Goal: Task Accomplishment & Management: Manage account settings

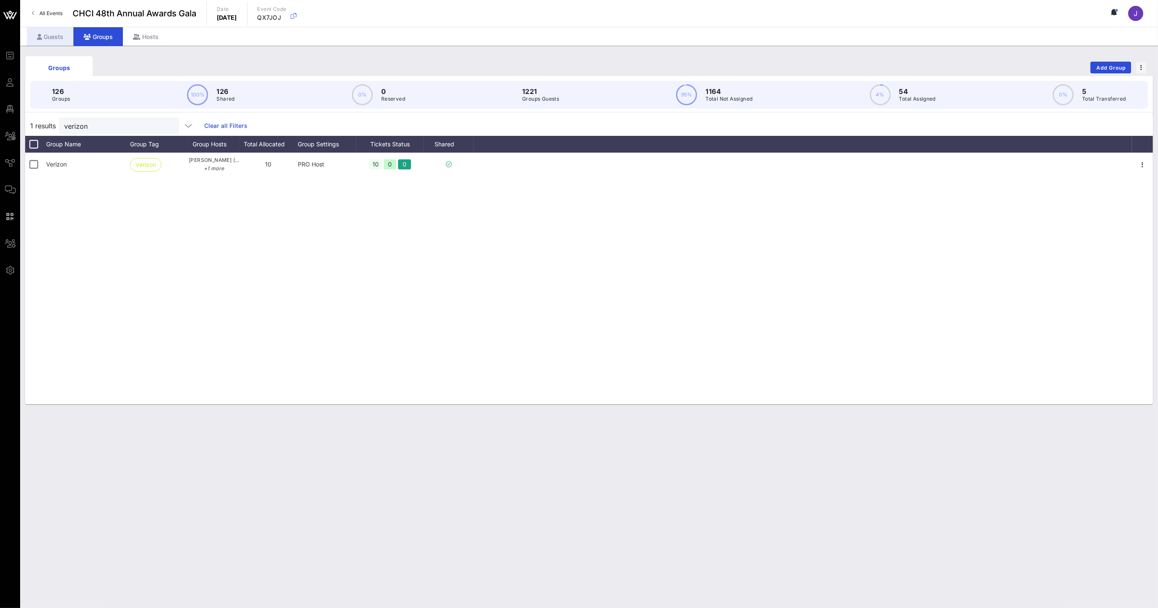
click at [51, 39] on div "Guests" at bounding box center [50, 36] width 47 height 19
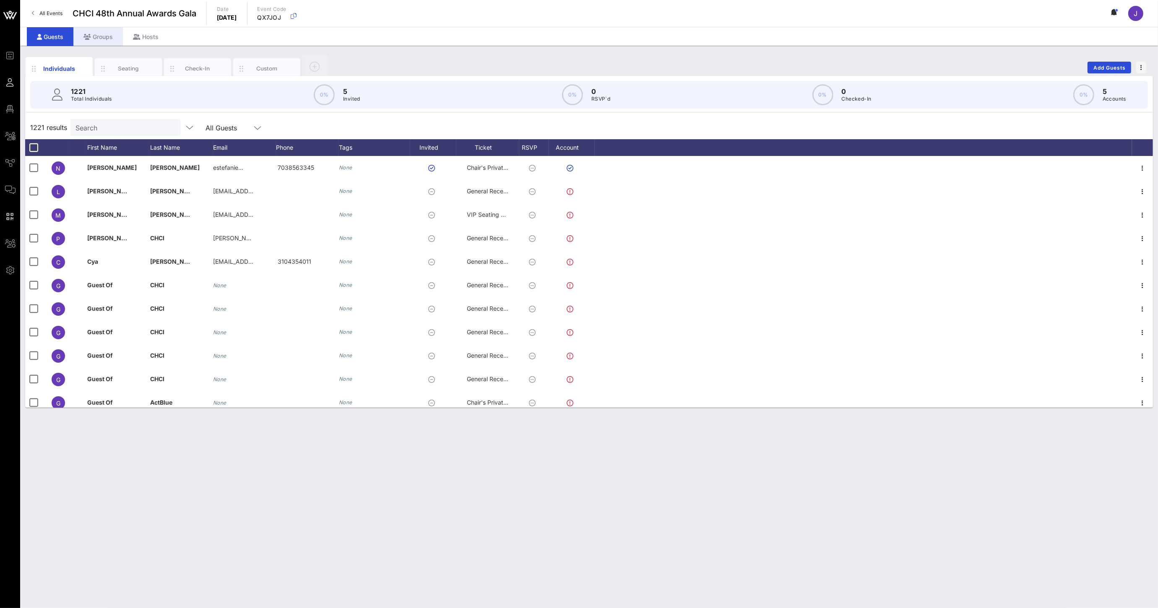
click at [101, 36] on div "Groups" at bounding box center [97, 36] width 49 height 19
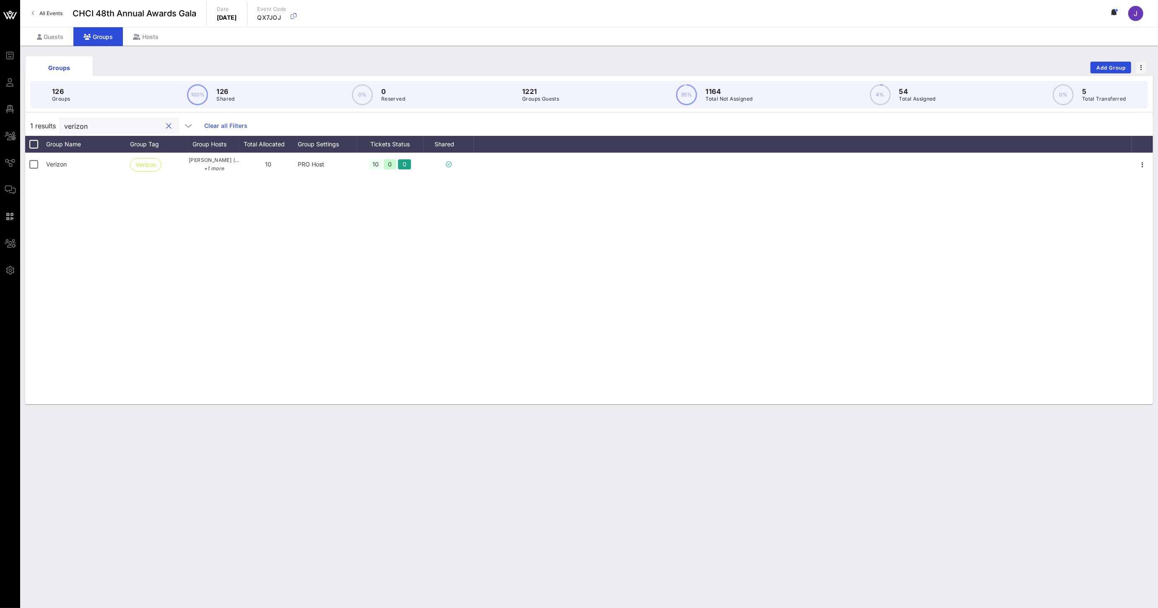
click at [90, 126] on input "verizon" at bounding box center [113, 125] width 98 height 11
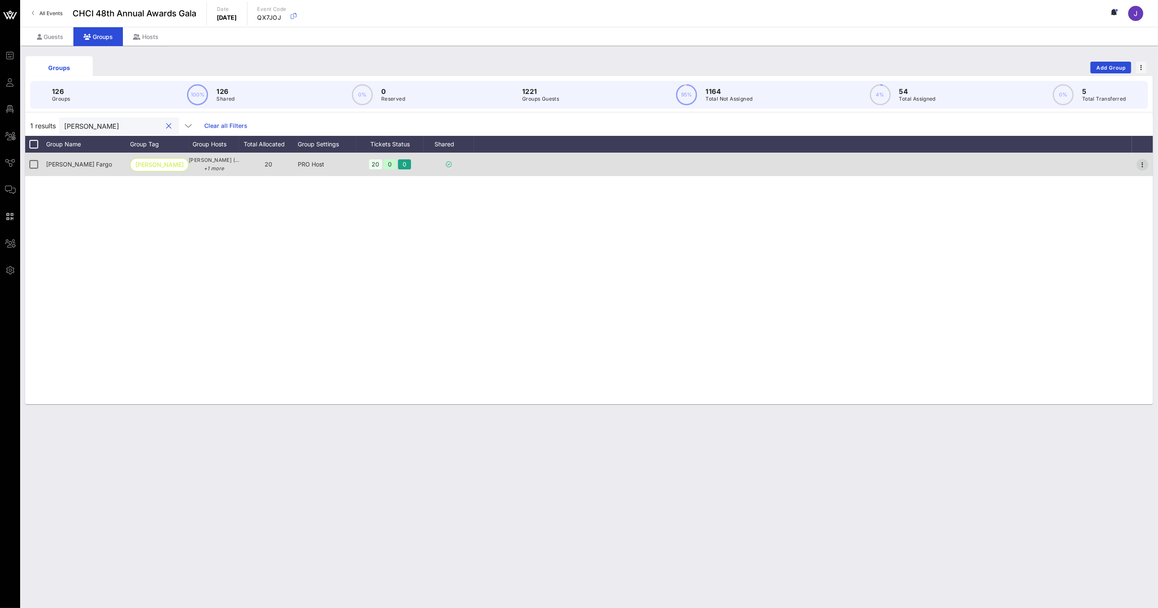
type input "[PERSON_NAME]"
click at [1141, 161] on icon "button" at bounding box center [1143, 165] width 10 height 10
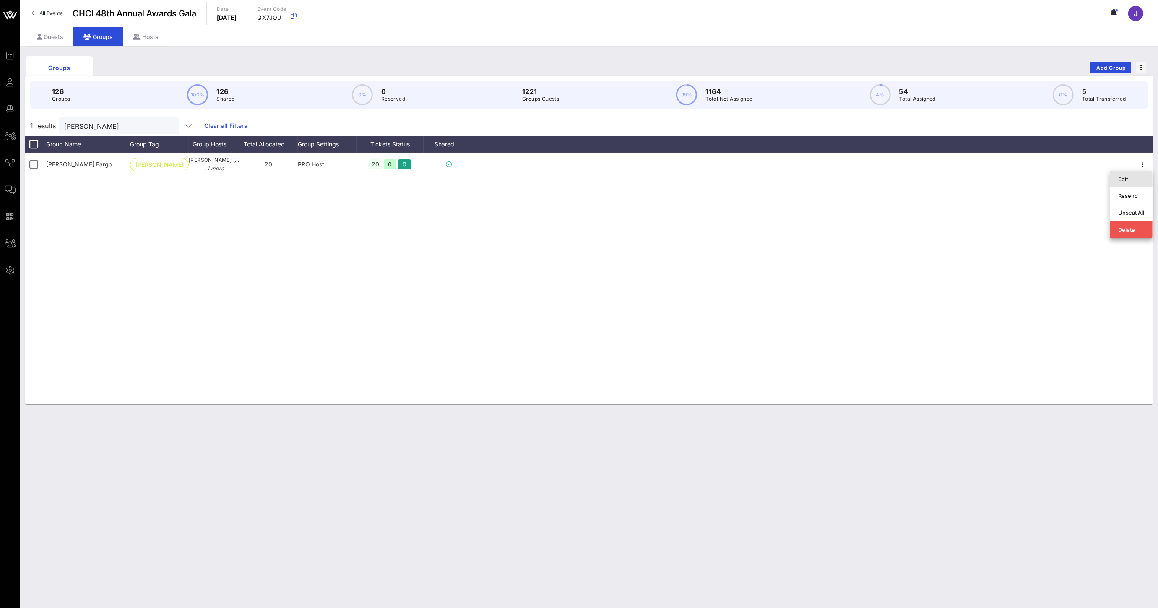
click at [1131, 178] on div "Edit" at bounding box center [1131, 179] width 26 height 7
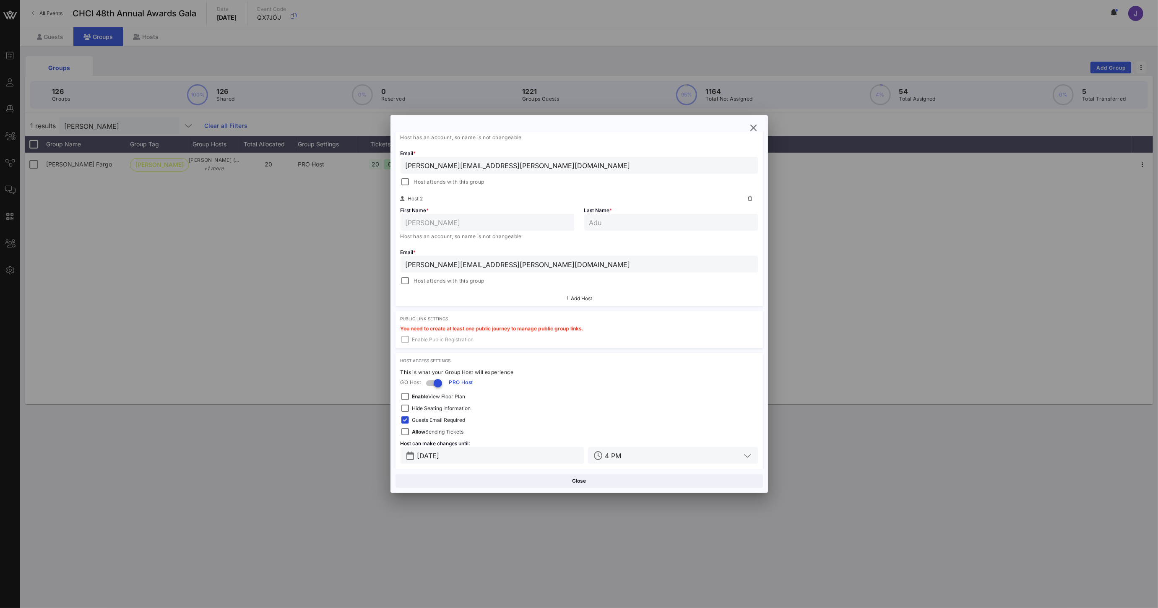
scroll to position [199, 0]
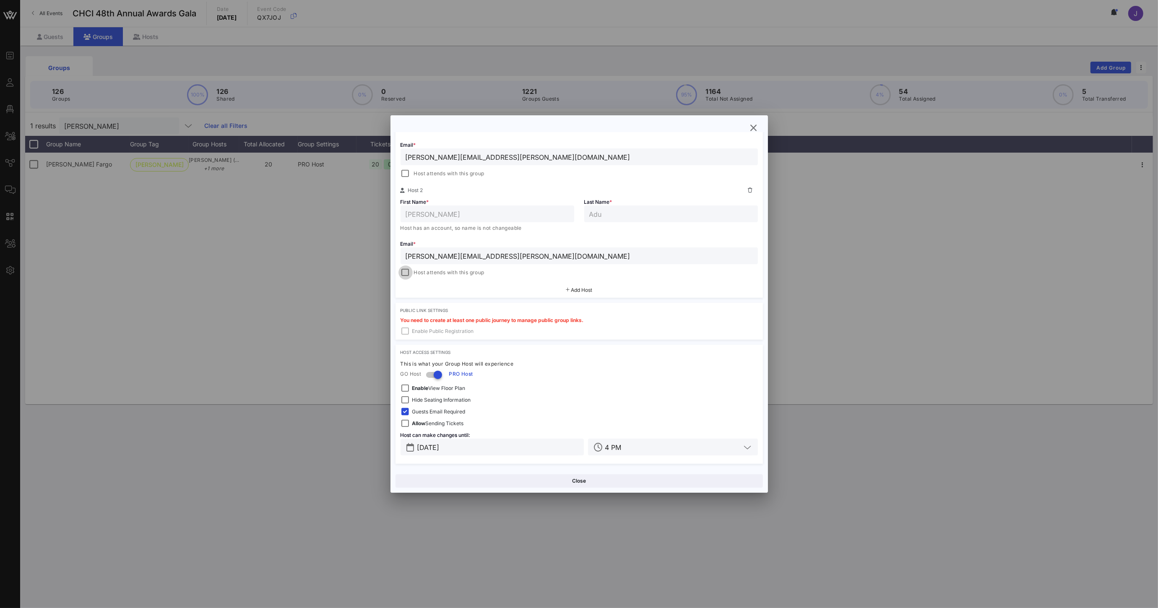
click at [406, 273] on div at bounding box center [406, 273] width 12 height 12
click at [642, 484] on button "Save" at bounding box center [672, 480] width 182 height 13
click at [571, 481] on button "Close" at bounding box center [579, 480] width 367 height 13
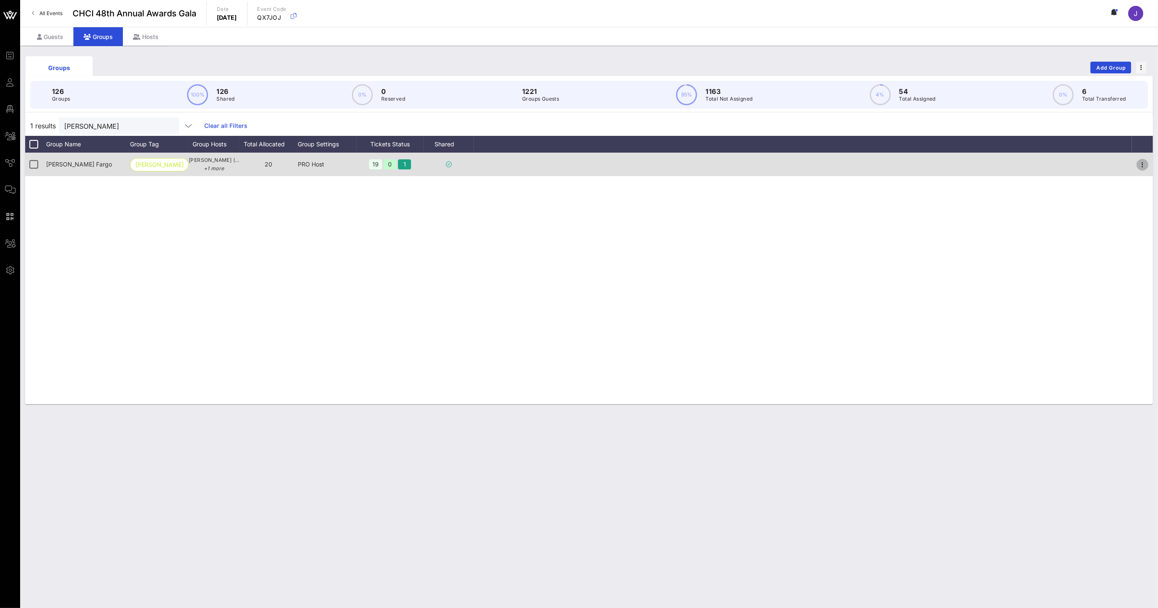
click at [1143, 159] on button "button" at bounding box center [1143, 165] width 12 height 12
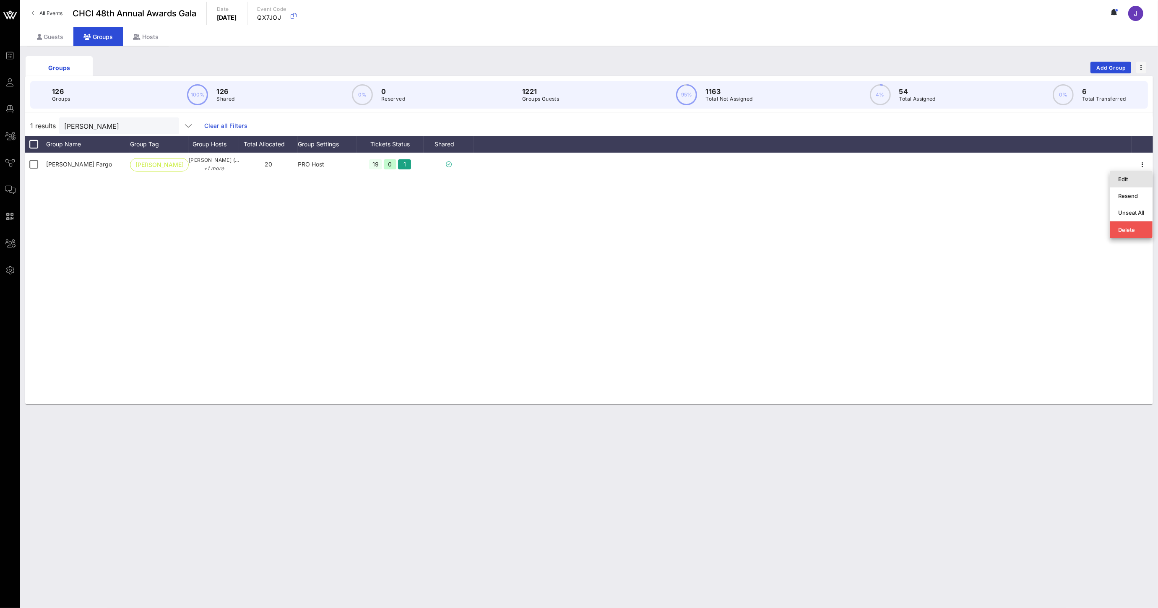
click at [1121, 176] on div "Edit" at bounding box center [1131, 179] width 26 height 7
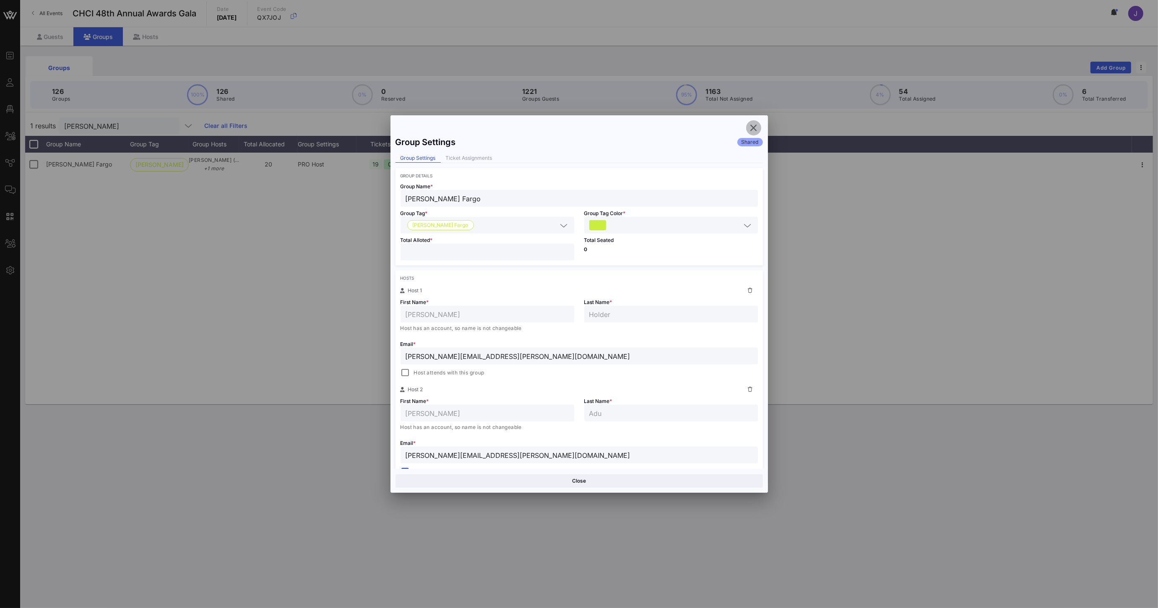
drag, startPoint x: 757, startPoint y: 130, endPoint x: 704, endPoint y: 128, distance: 52.9
click at [757, 130] on icon "button" at bounding box center [754, 128] width 10 height 10
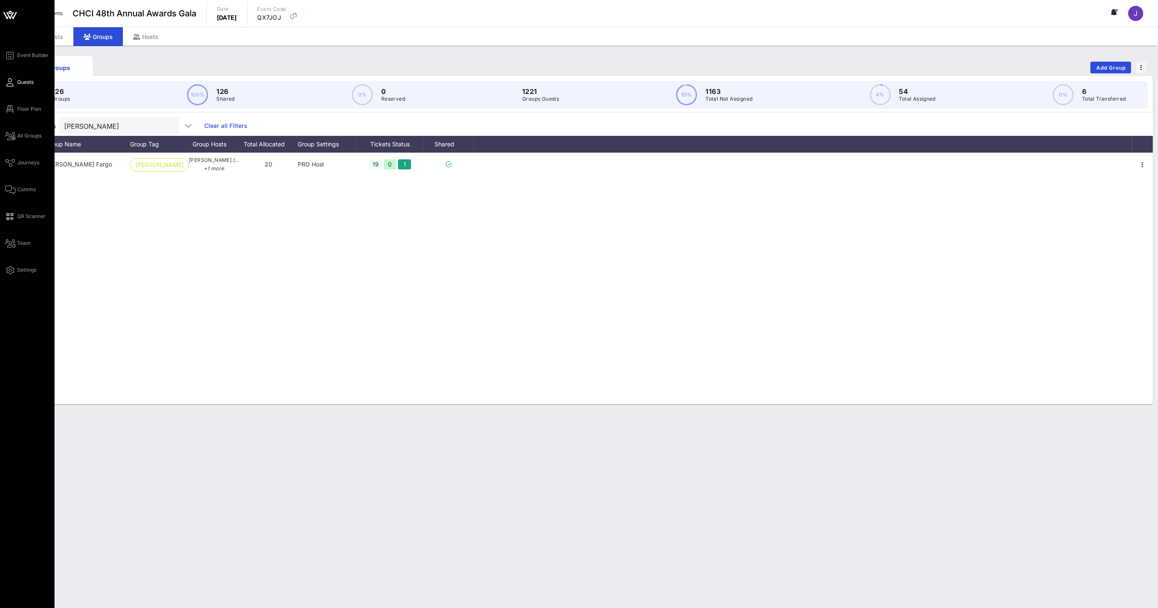
click at [20, 86] on span "Guests" at bounding box center [25, 82] width 16 height 8
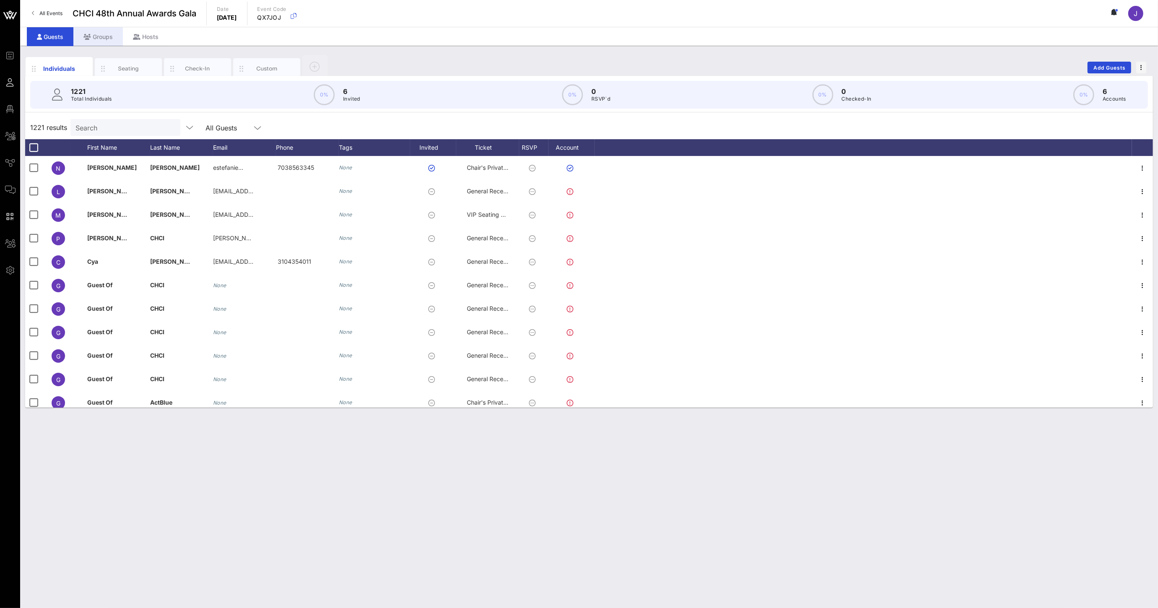
click at [113, 41] on div "Groups" at bounding box center [97, 36] width 49 height 19
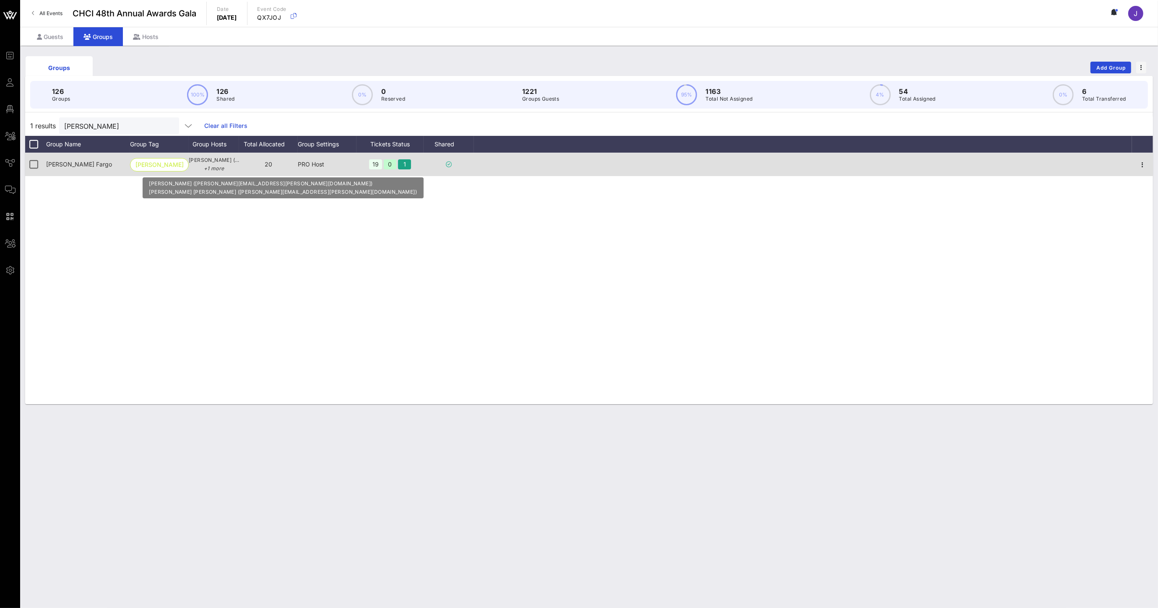
click at [218, 163] on span "[PERSON_NAME] ([PERSON_NAME][EMAIL_ADDRESS][PERSON_NAME][DOMAIN_NAME]) +1 more" at bounding box center [214, 164] width 50 height 17
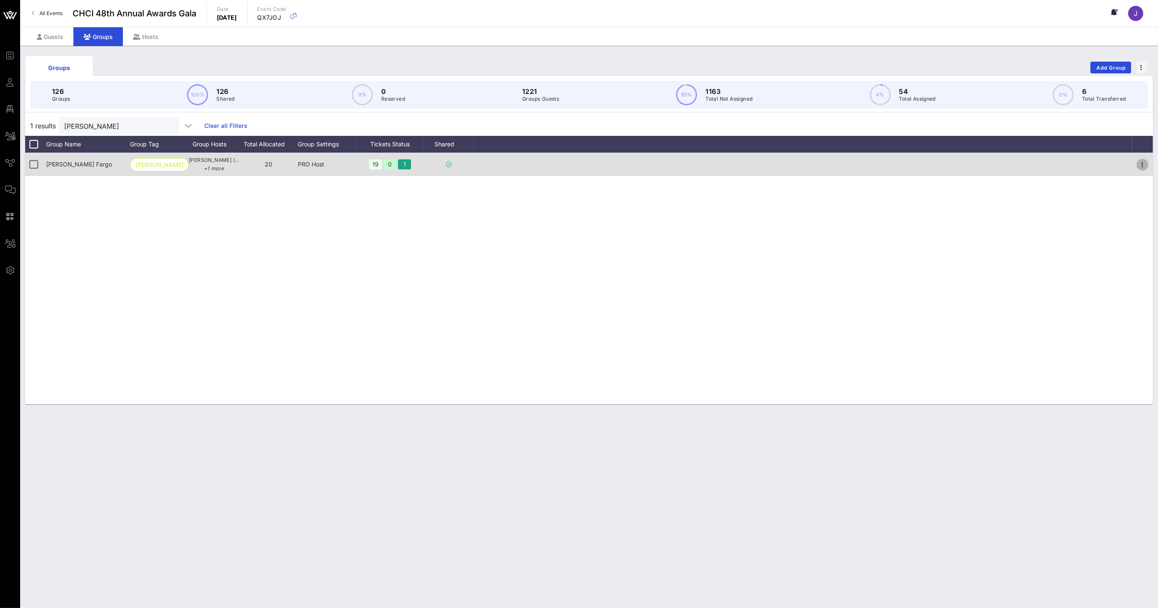
click at [1145, 164] on icon "button" at bounding box center [1143, 165] width 10 height 10
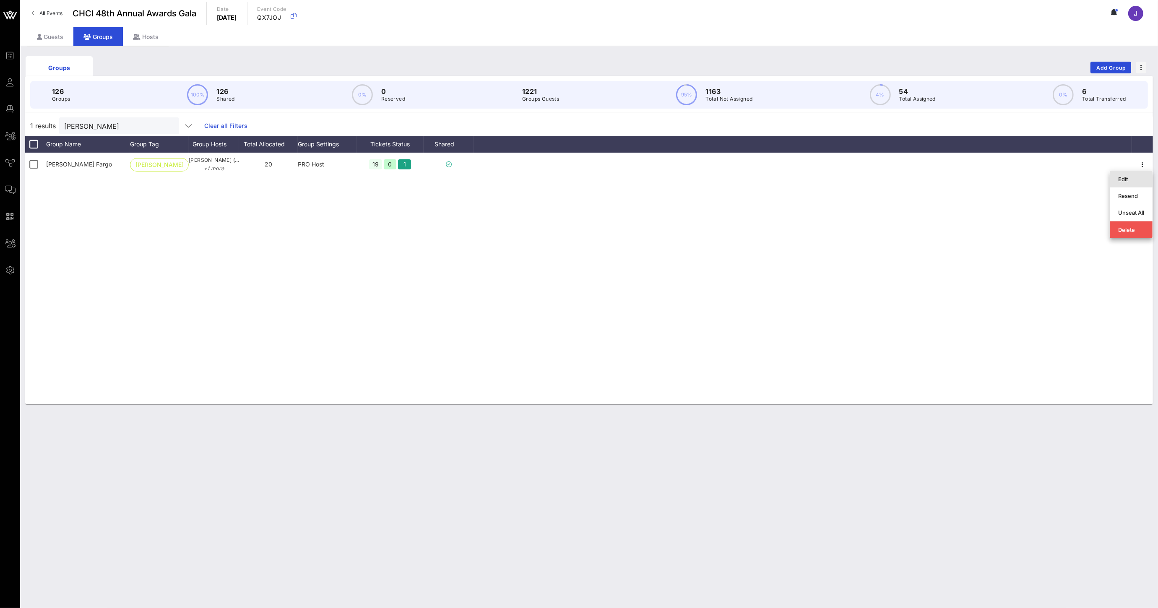
click at [1121, 181] on div "Edit" at bounding box center [1131, 179] width 26 height 7
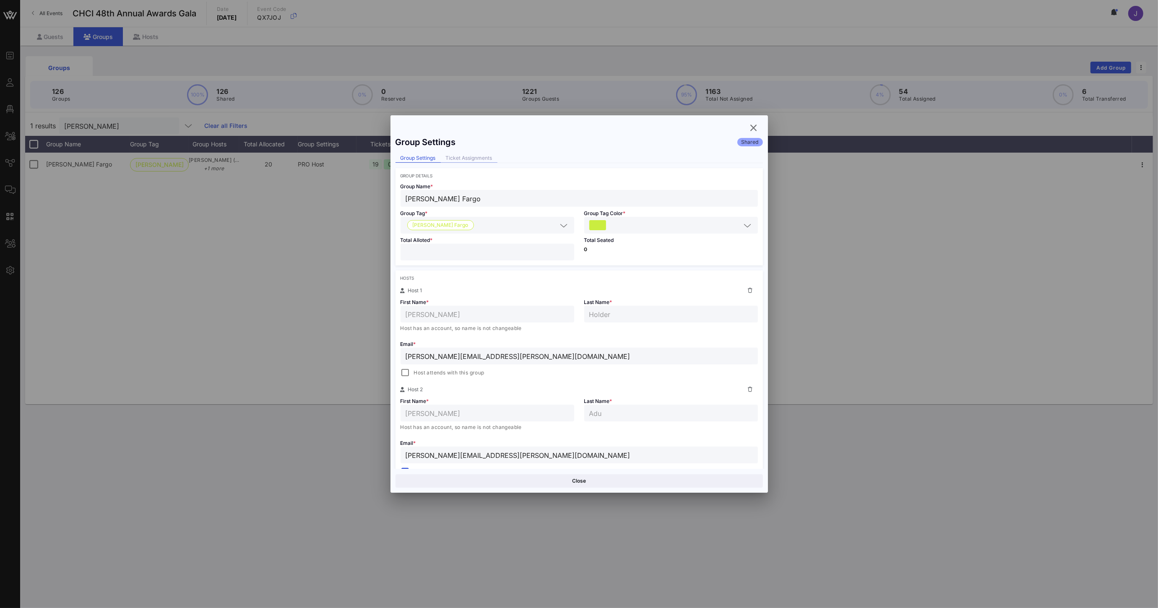
click at [490, 155] on div "Ticket Assignments" at bounding box center [469, 158] width 57 height 9
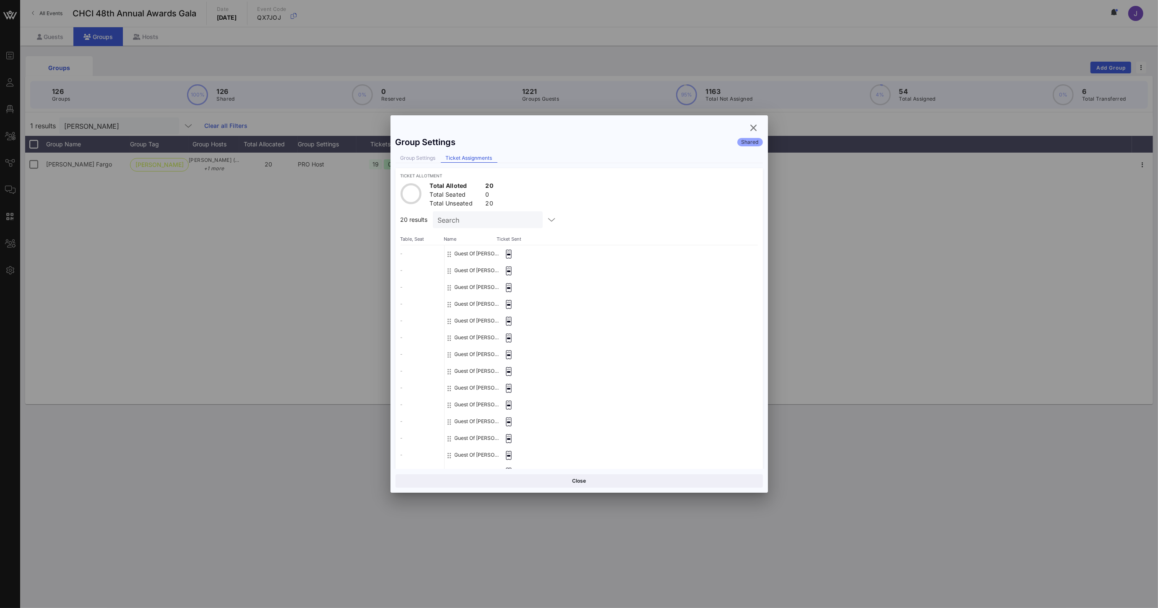
click at [471, 253] on button "Guest Of [PERSON_NAME] Fargo" at bounding box center [477, 253] width 44 height 17
drag, startPoint x: 403, startPoint y: 254, endPoint x: 460, endPoint y: 255, distance: 57.5
click at [403, 254] on div "- - - - - - - - - - - - - - - - - - - -" at bounding box center [423, 413] width 44 height 336
click at [450, 253] on icon at bounding box center [449, 254] width 3 height 7
click at [751, 128] on icon "button" at bounding box center [754, 128] width 10 height 10
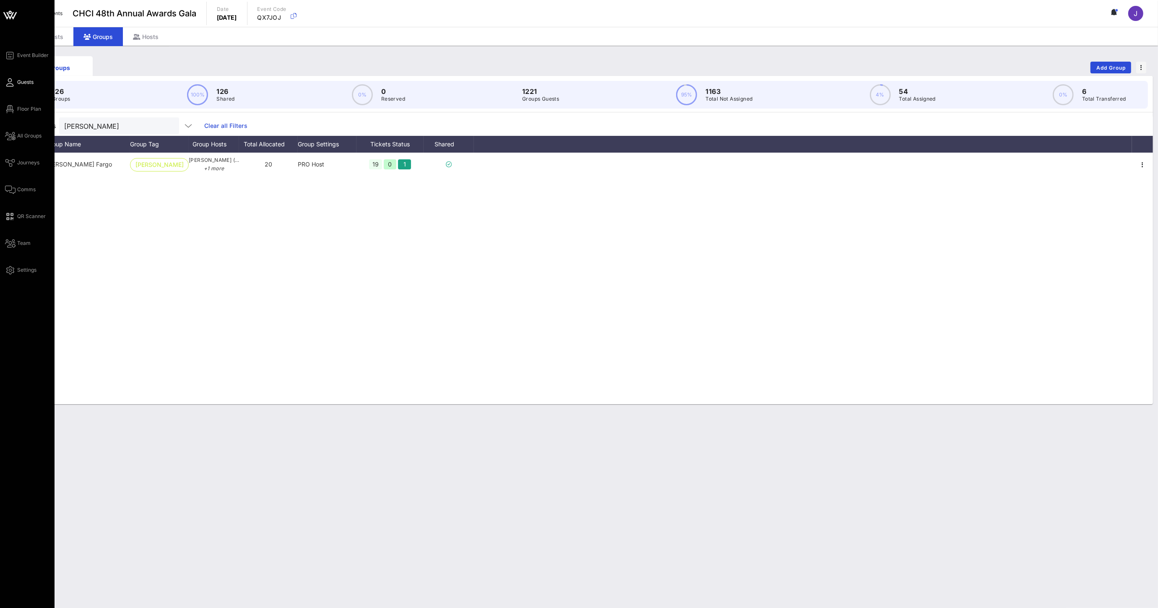
click at [16, 82] on link "Guests" at bounding box center [19, 82] width 29 height 10
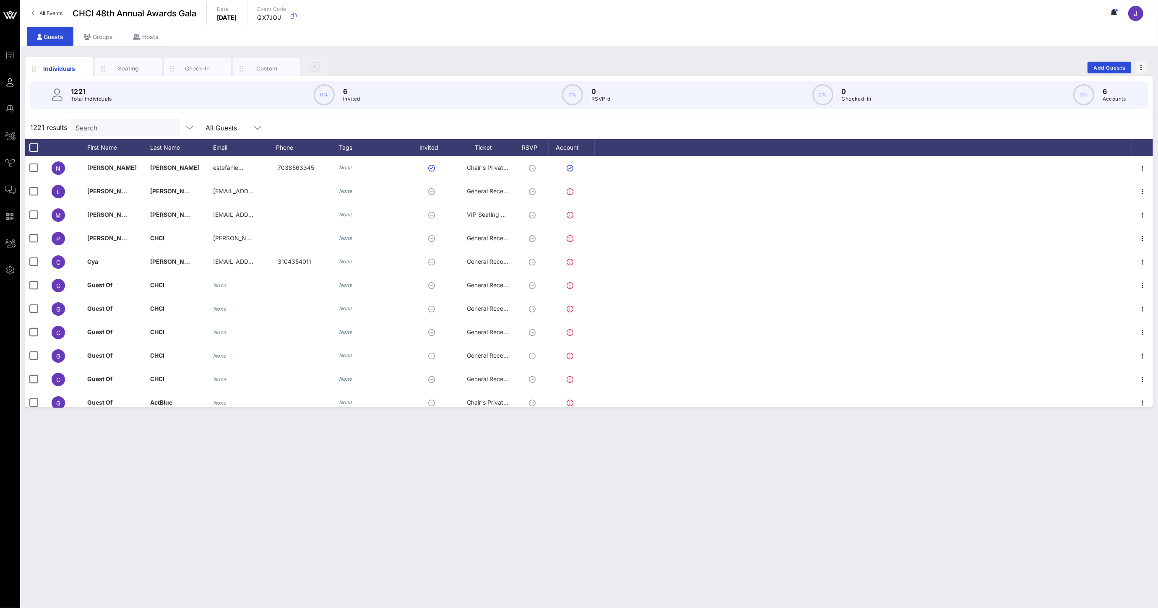
click at [133, 127] on input "Search" at bounding box center [124, 127] width 98 height 11
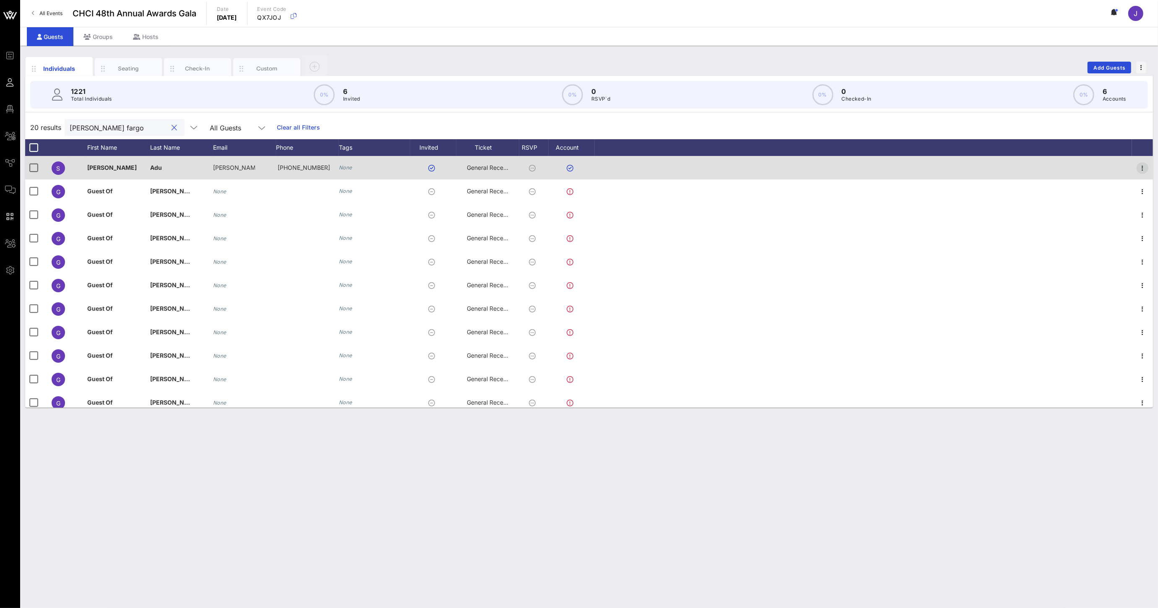
type input "[PERSON_NAME] fargo"
click at [1138, 169] on icon "button" at bounding box center [1143, 168] width 10 height 10
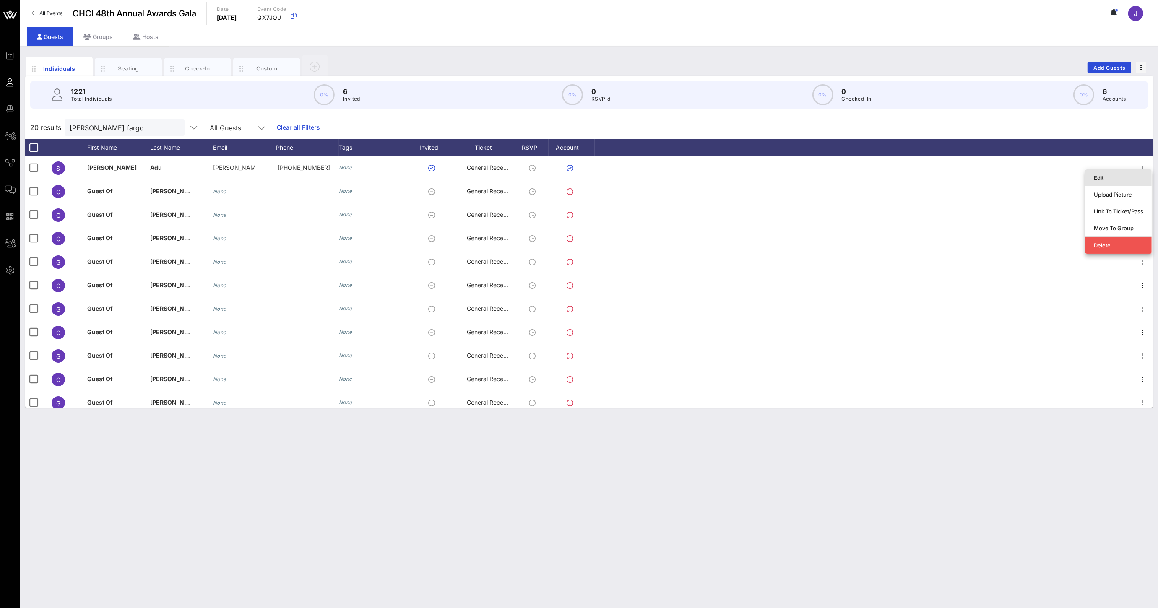
click at [1125, 180] on div "Edit" at bounding box center [1118, 177] width 49 height 7
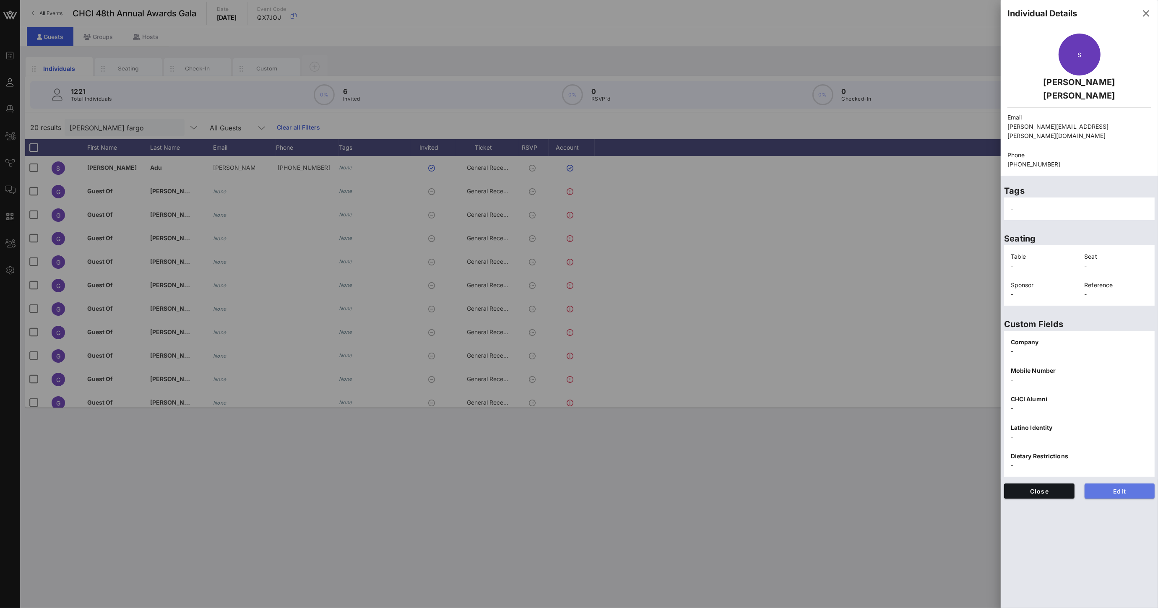
click at [1117, 488] on span "Edit" at bounding box center [1119, 491] width 57 height 7
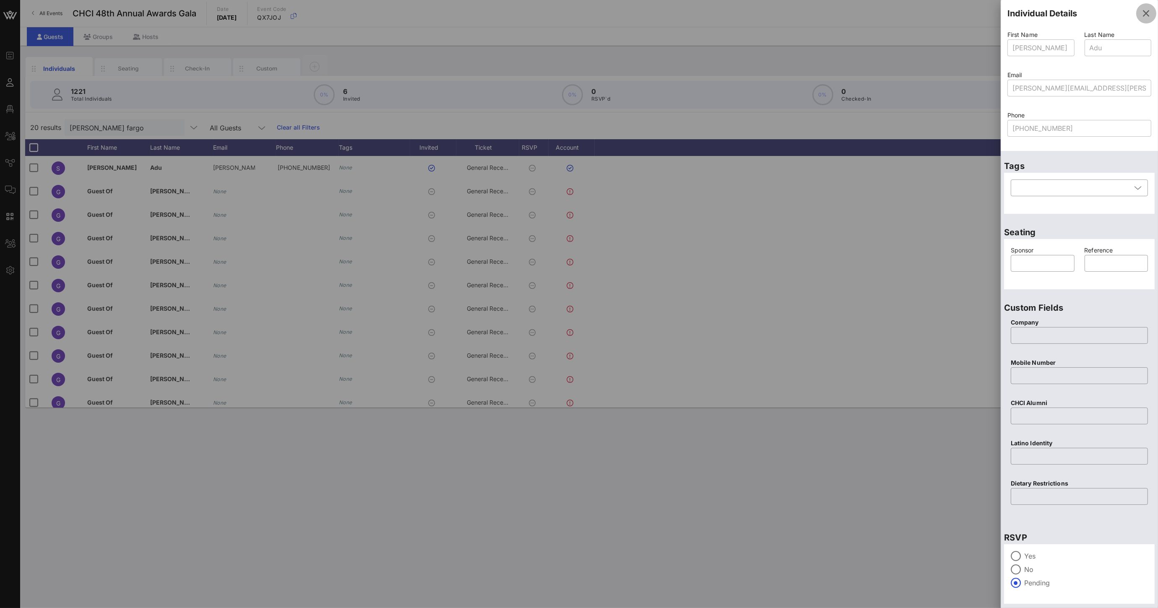
click at [1141, 15] on icon "button" at bounding box center [1146, 13] width 10 height 10
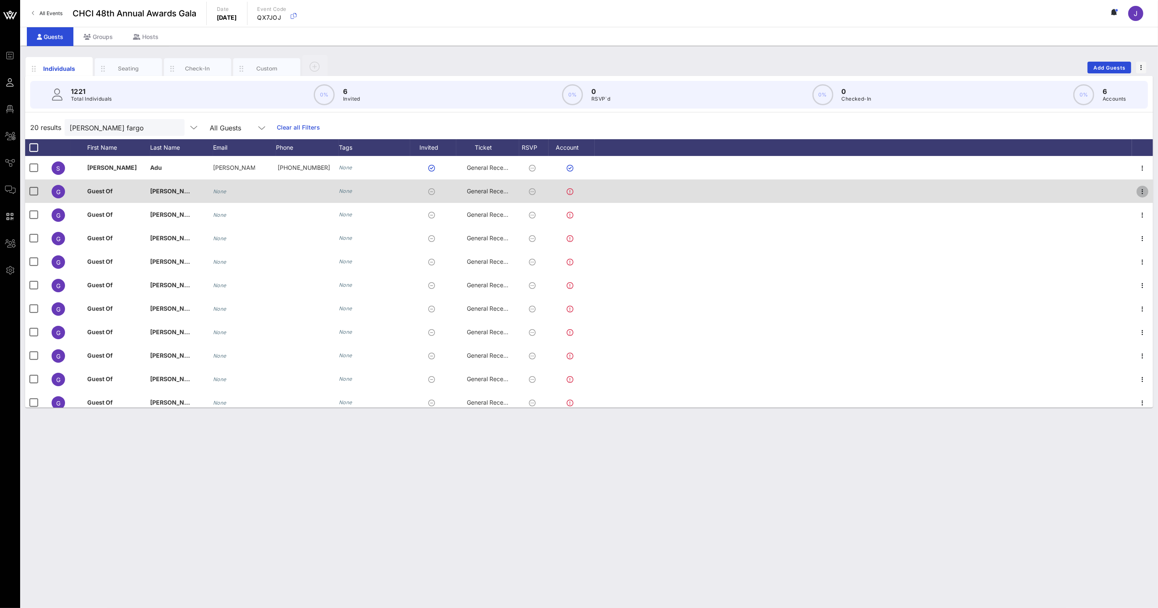
click at [1138, 191] on icon "button" at bounding box center [1143, 192] width 10 height 10
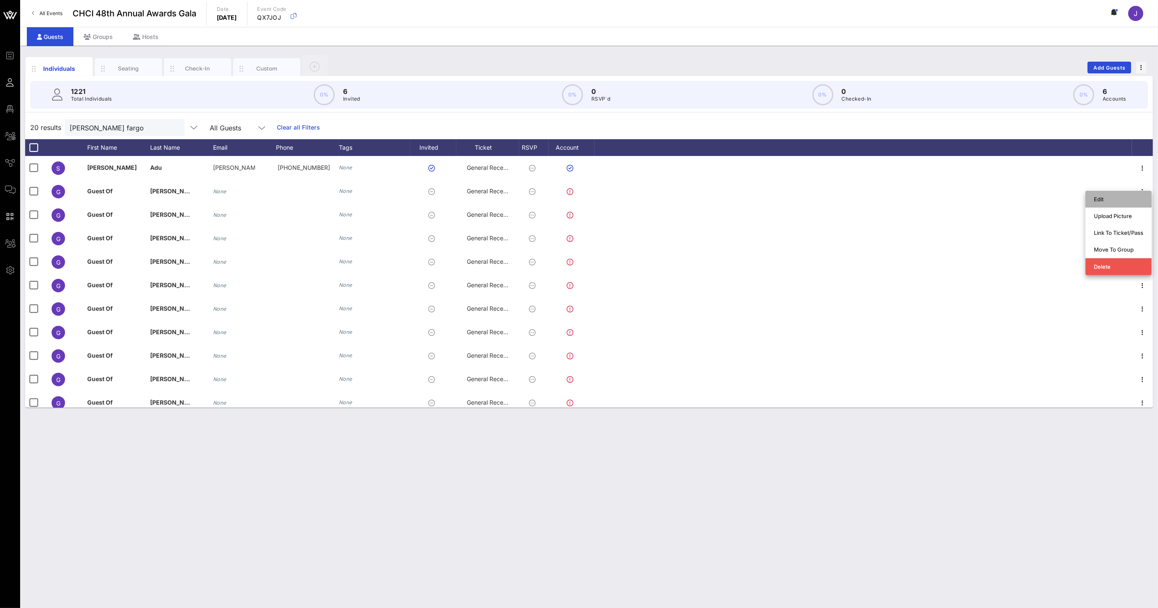
click at [1115, 201] on div "Edit" at bounding box center [1118, 199] width 49 height 7
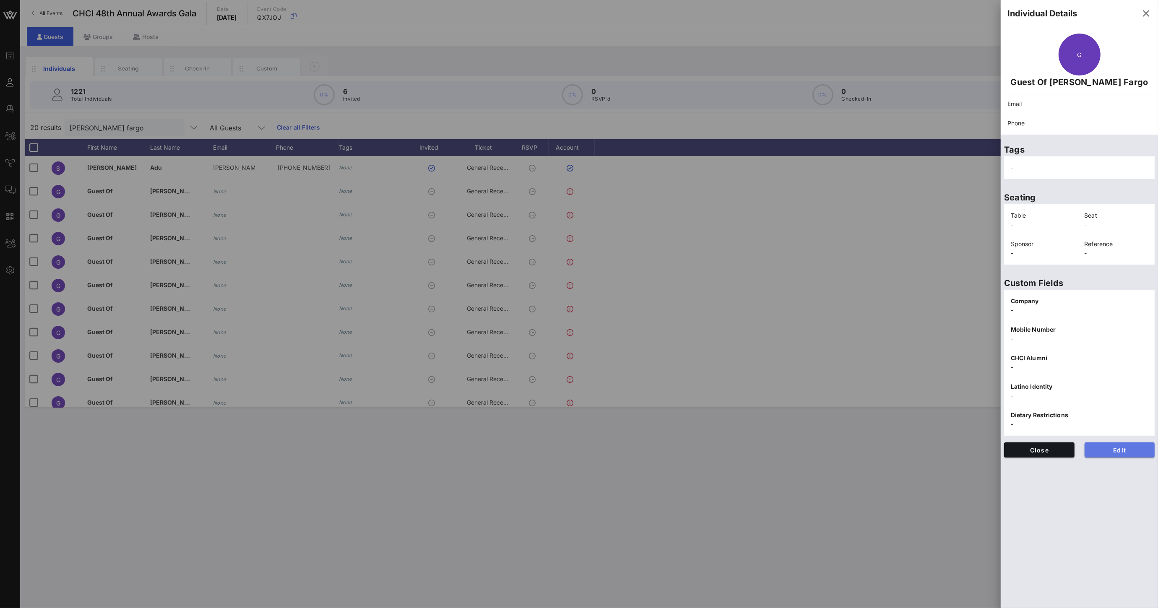
click at [1108, 447] on span "Edit" at bounding box center [1119, 450] width 57 height 7
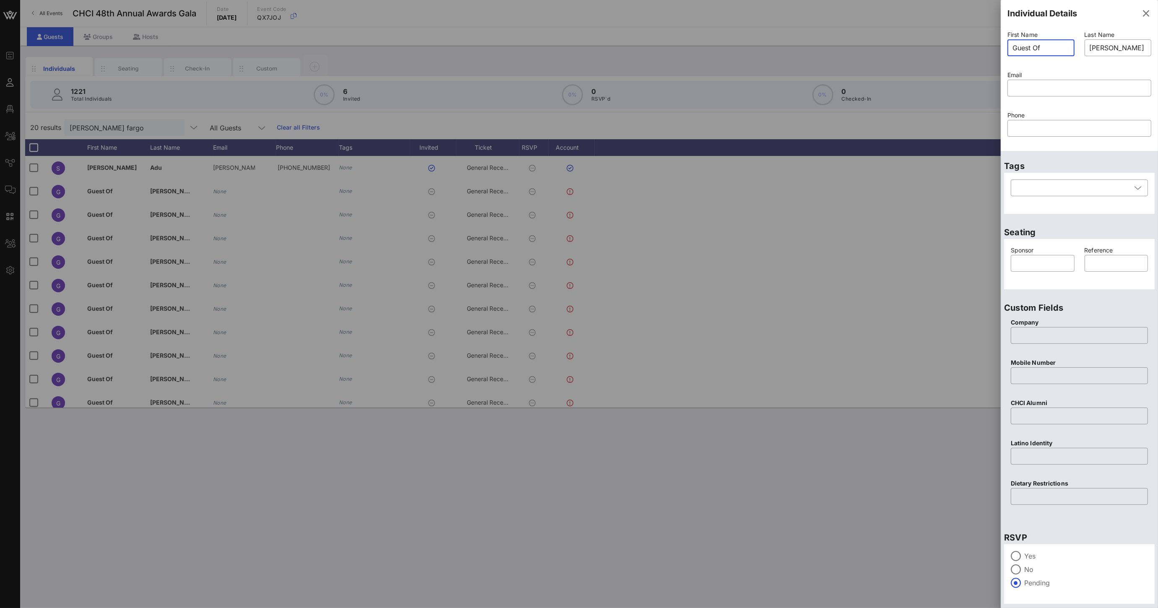
drag, startPoint x: 1047, startPoint y: 47, endPoint x: 951, endPoint y: 47, distance: 96.5
click at [951, 47] on div "Event Builder Guests Floor Plan All Groups Journeys Comms QR Scanner Team Setti…" at bounding box center [579, 304] width 1158 height 608
type input "[PERSON_NAME]"
paste input "mailto:[PERSON_NAME][EMAIL_ADDRESS][PERSON_NAME][DOMAIN_NAME]"
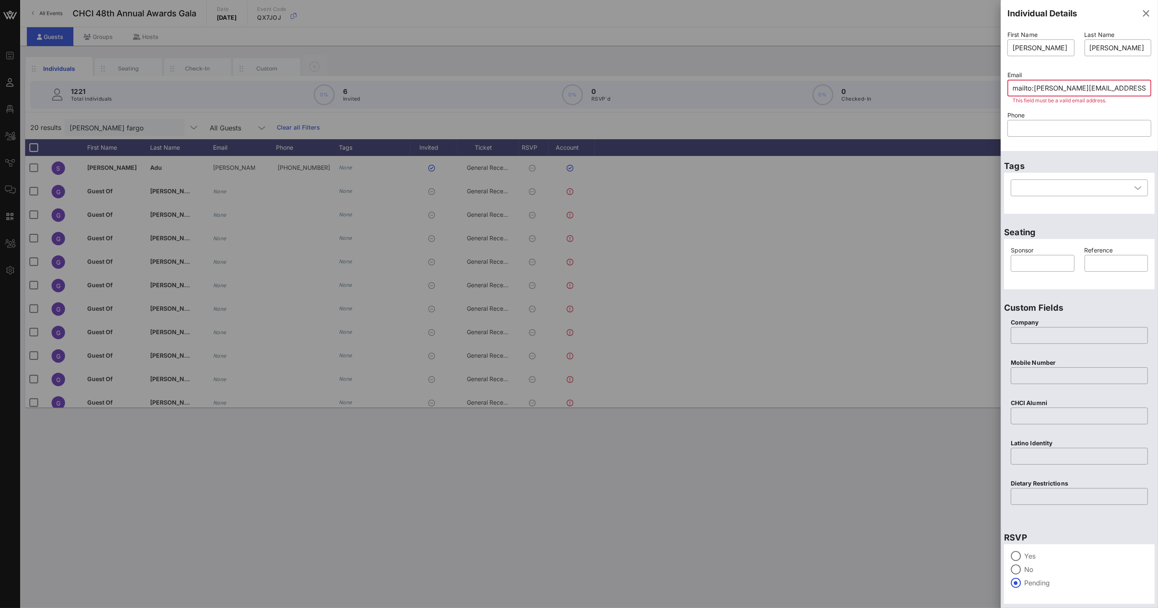
drag, startPoint x: 1034, startPoint y: 89, endPoint x: 952, endPoint y: 83, distance: 82.4
click at [963, 86] on div "Event Builder Guests Floor Plan All Groups Journeys Comms QR Scanner Team Setti…" at bounding box center [579, 304] width 1158 height 608
type input "[PERSON_NAME][EMAIL_ADDRESS][PERSON_NAME][DOMAIN_NAME]"
click at [1041, 126] on input "text" at bounding box center [1080, 128] width 134 height 13
paste input "[PHONE_NUMBER]"
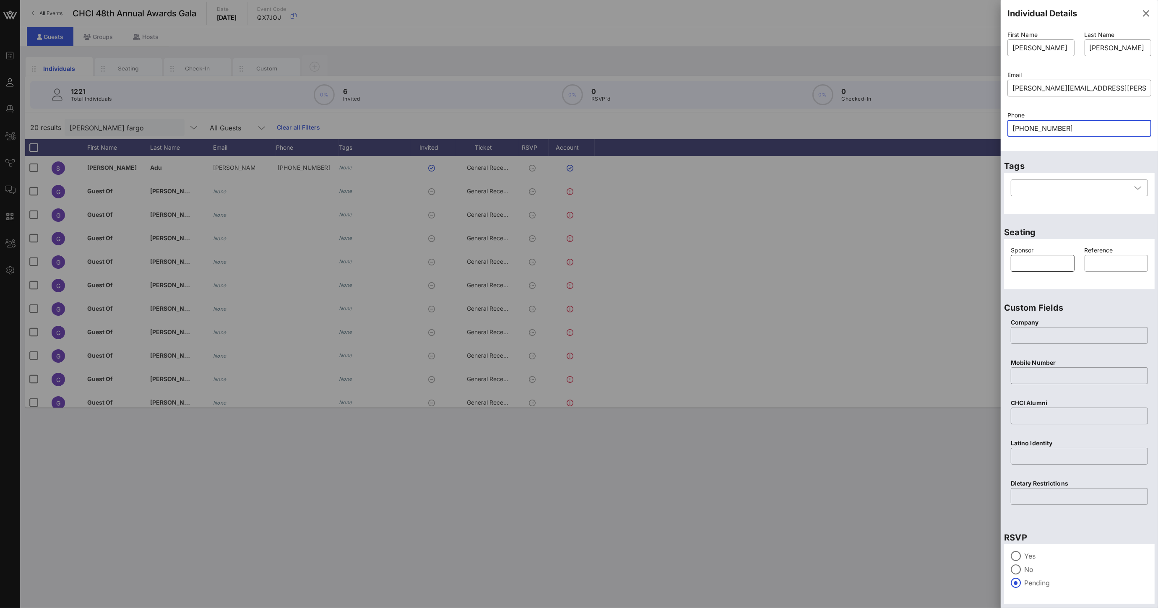
type input "[PHONE_NUMBER]"
click at [1050, 266] on input "text" at bounding box center [1043, 263] width 54 height 13
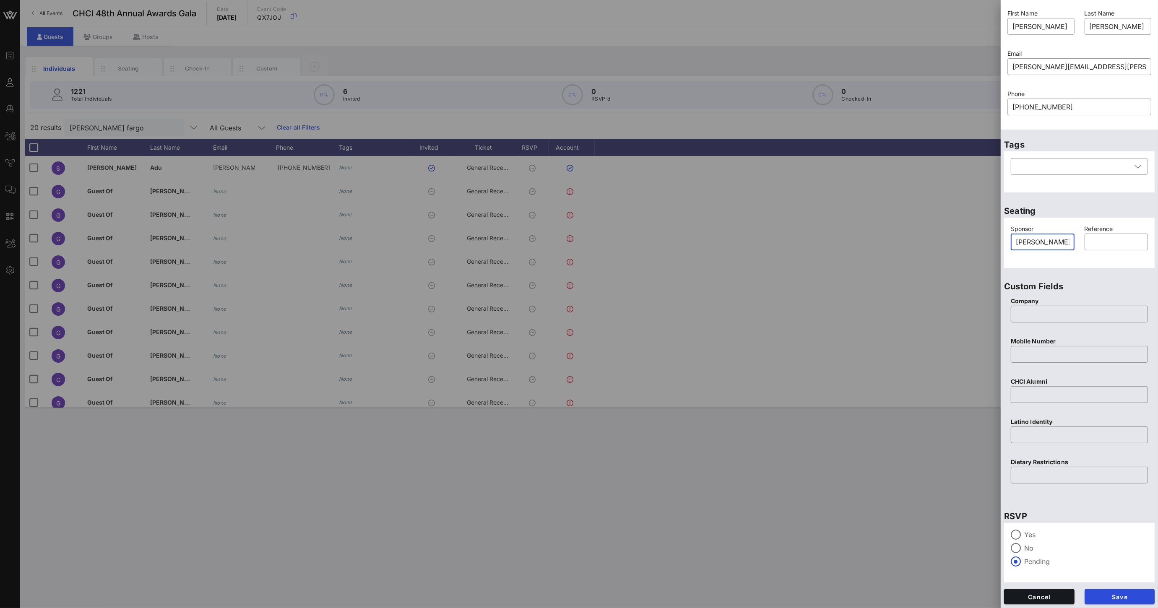
scroll to position [22, 0]
type input "[PERSON_NAME] Fargo"
click at [1024, 361] on div at bounding box center [1079, 354] width 127 height 17
paste input "[PHONE_NUMBER]"
type input "[PHONE_NUMBER]"
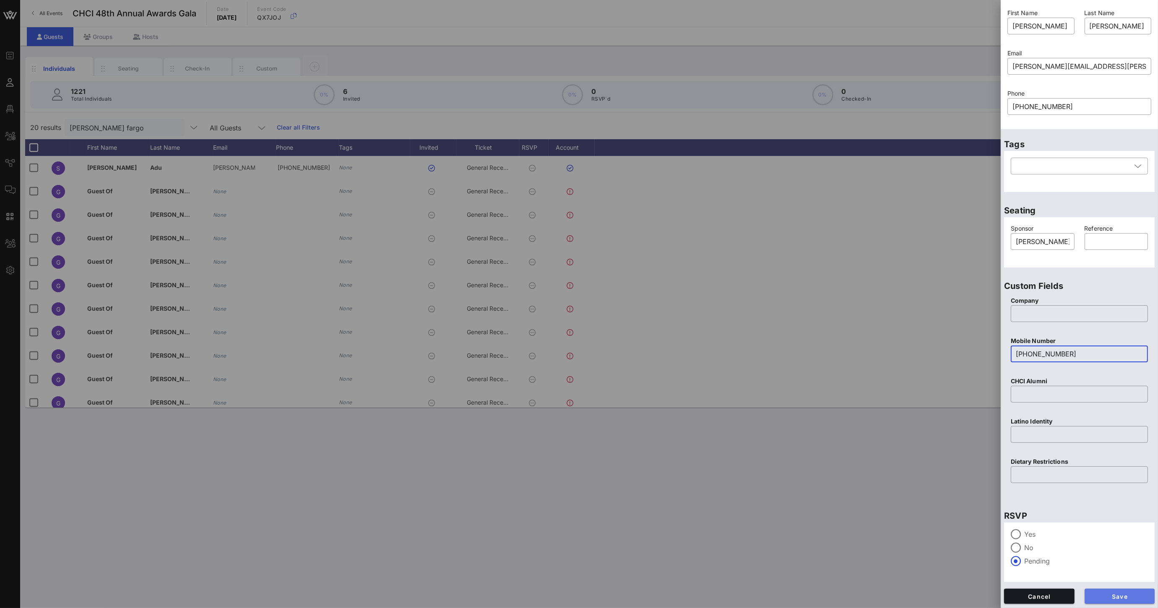
click at [1116, 599] on span "Save" at bounding box center [1119, 596] width 57 height 7
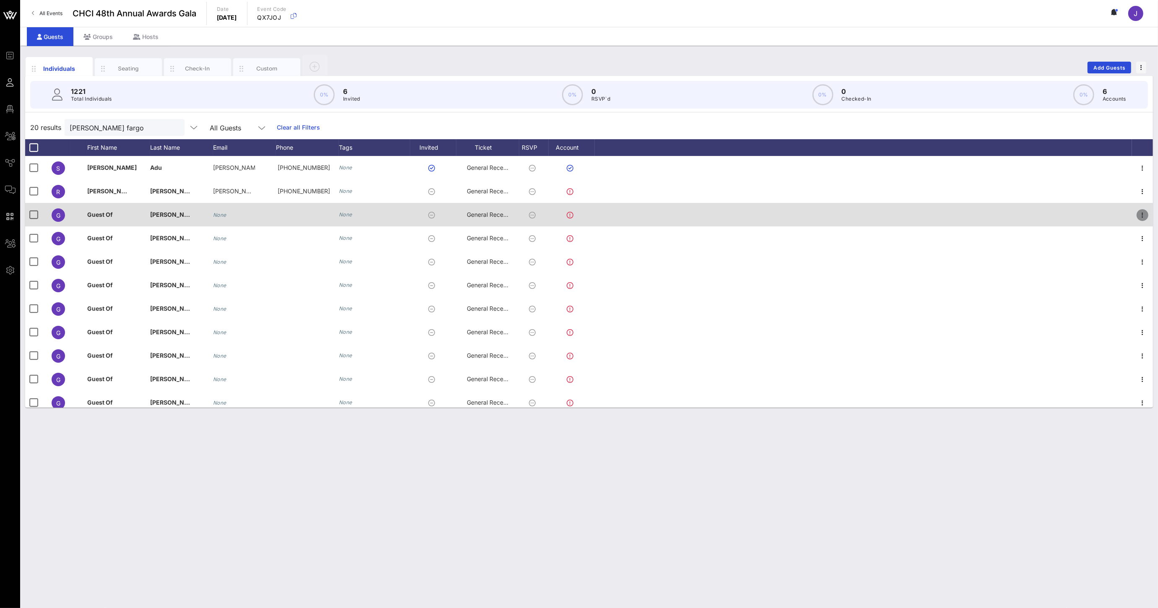
click at [1138, 216] on icon "button" at bounding box center [1143, 215] width 10 height 10
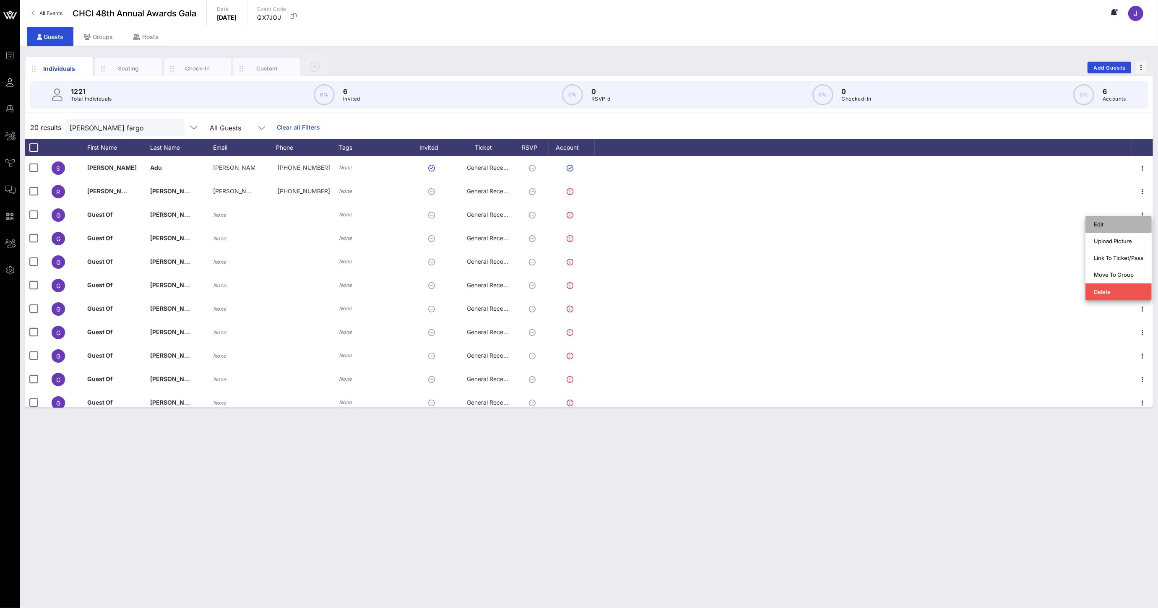
click at [1107, 224] on div "Edit" at bounding box center [1118, 224] width 49 height 7
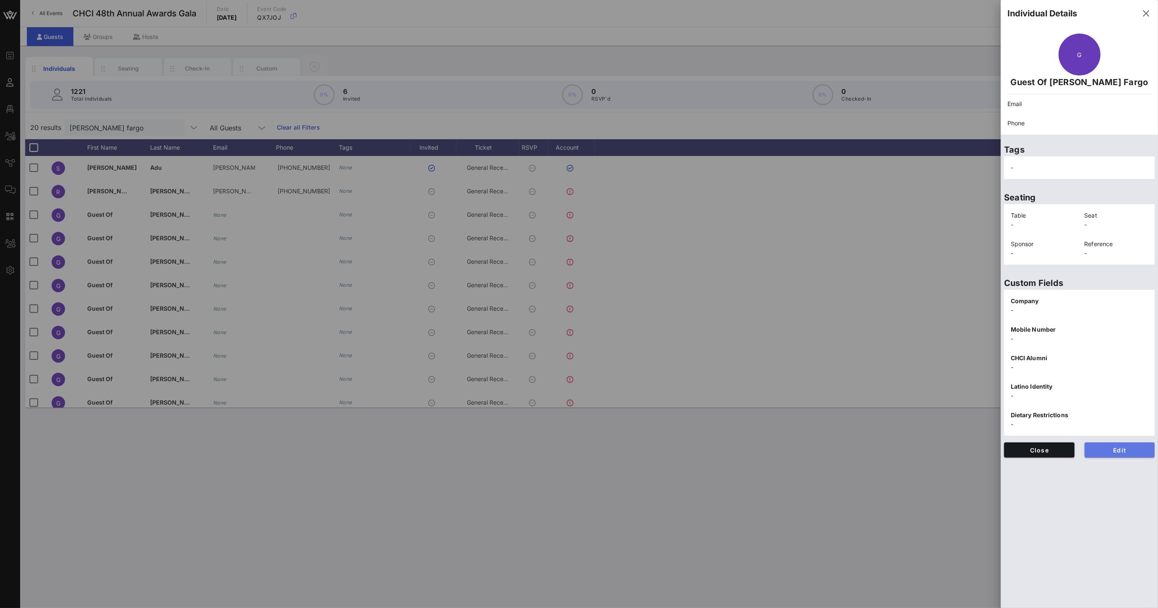
click at [1125, 452] on span "Edit" at bounding box center [1119, 450] width 57 height 7
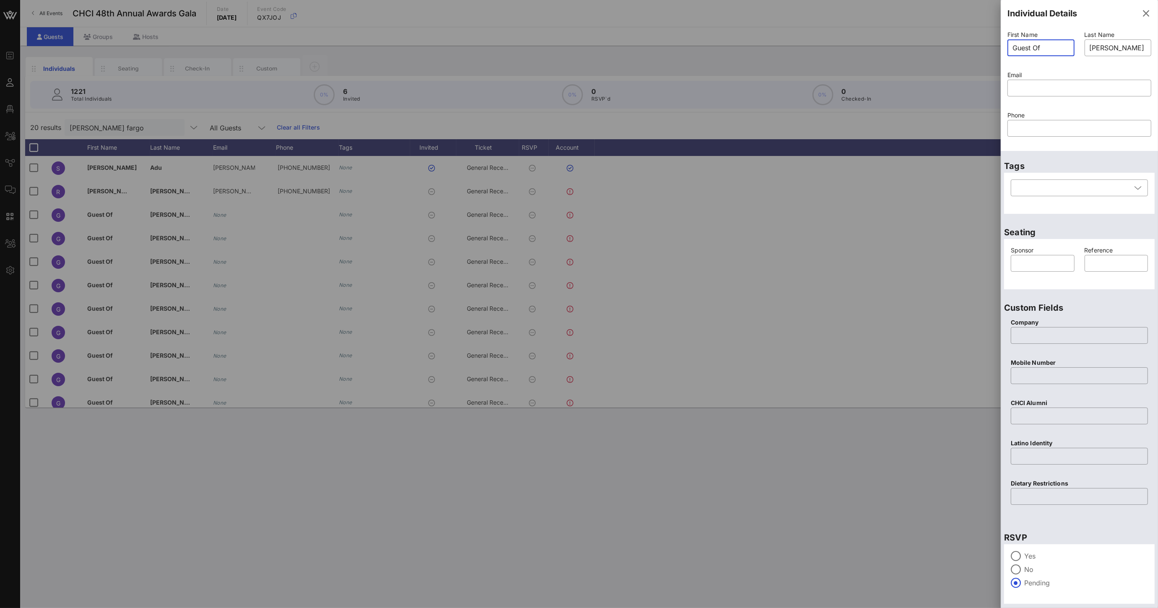
drag, startPoint x: 1047, startPoint y: 49, endPoint x: 957, endPoint y: 44, distance: 90.7
click at [985, 45] on div "Event Builder Guests Floor Plan All Groups Journeys Comms QR Scanner Team Setti…" at bounding box center [579, 304] width 1158 height 608
type input "[PERSON_NAME]"
paste input "mailto:[PERSON_NAME][EMAIL_ADDRESS][PERSON_NAME][DOMAIN_NAME]"
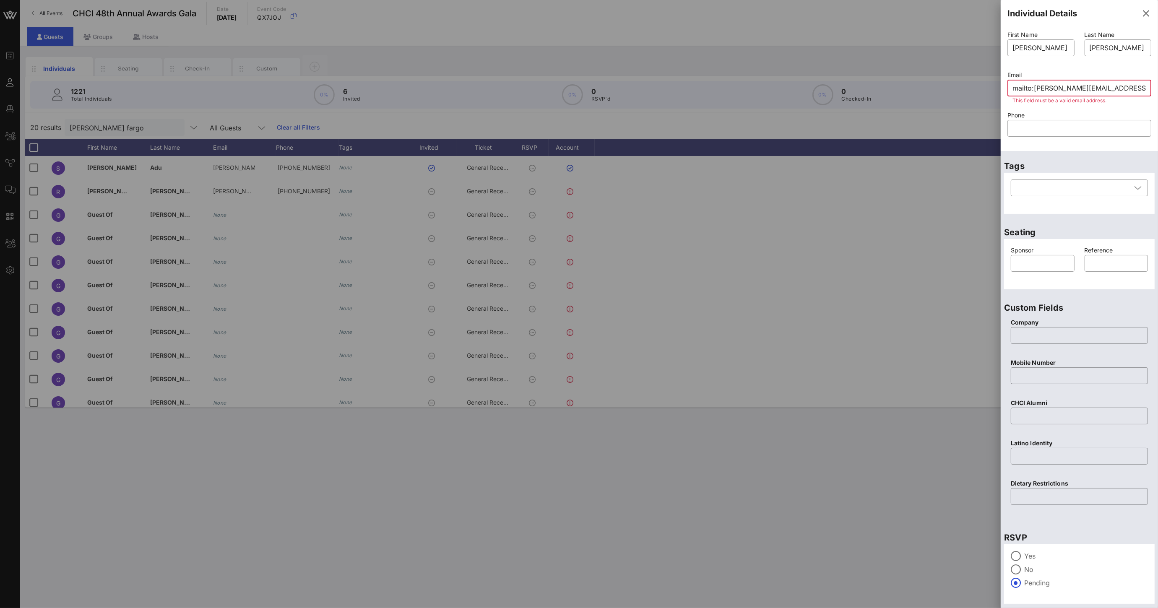
drag, startPoint x: 1033, startPoint y: 89, endPoint x: 921, endPoint y: 83, distance: 112.2
click at [929, 83] on div "Event Builder Guests Floor Plan All Groups Journeys Comms QR Scanner Team Setti…" at bounding box center [579, 304] width 1158 height 608
type input "[PERSON_NAME][EMAIL_ADDRESS][PERSON_NAME][DOMAIN_NAME]"
click at [1053, 128] on input "text" at bounding box center [1080, 128] width 134 height 13
paste input "[PHONE_NUMBER]"
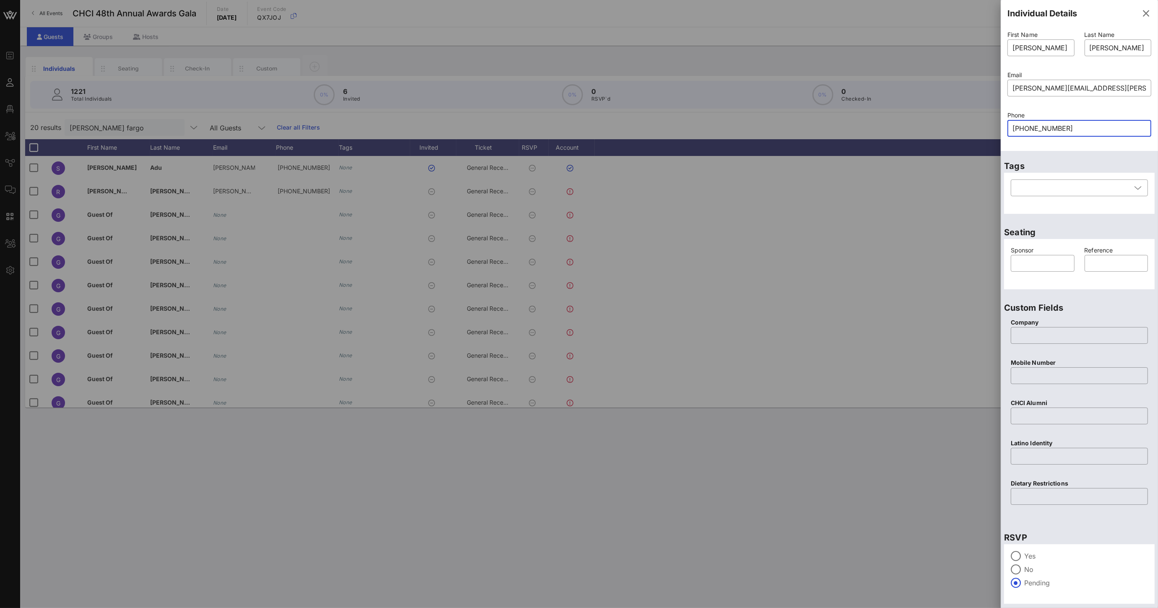
click at [1036, 128] on input "[PHONE_NUMBER]" at bounding box center [1080, 128] width 134 height 13
type input "[PHONE_NUMBER]"
click at [1040, 262] on input "text" at bounding box center [1043, 263] width 54 height 13
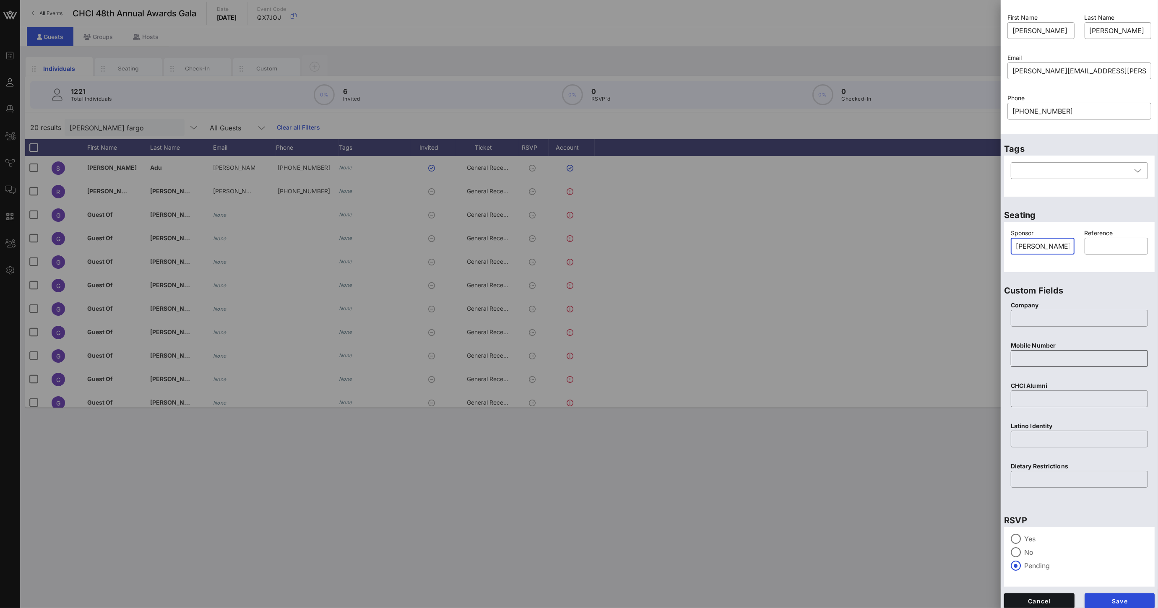
type input "[PERSON_NAME] Fargo"
click at [1046, 355] on input "text" at bounding box center [1079, 358] width 127 height 13
drag, startPoint x: 1075, startPoint y: 110, endPoint x: 996, endPoint y: 106, distance: 79.4
click at [998, 107] on div "Event Builder Guests Floor Plan All Groups Journeys Comms QR Scanner Team Setti…" at bounding box center [579, 304] width 1158 height 608
click at [1023, 350] on div at bounding box center [1079, 358] width 127 height 17
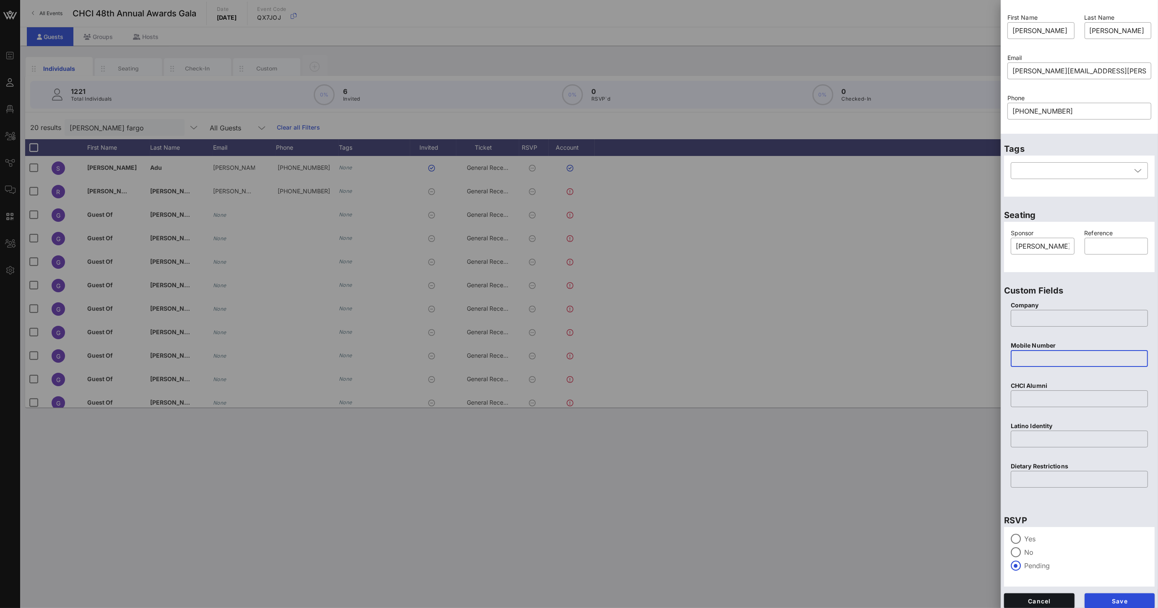
paste input "[PHONE_NUMBER]"
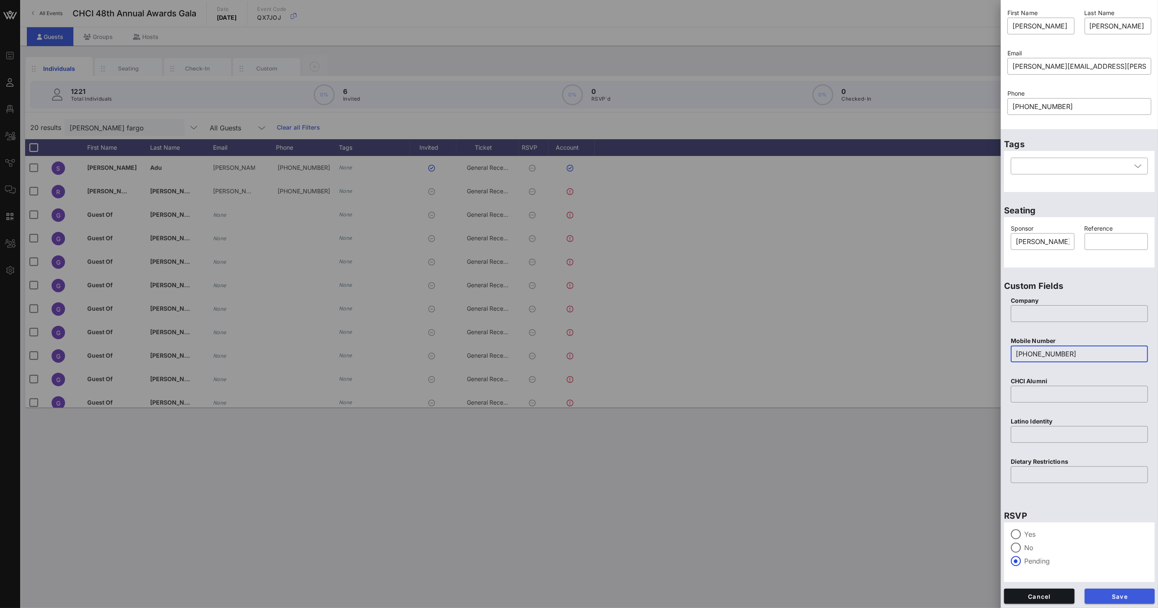
type input "[PHONE_NUMBER]"
click at [1115, 593] on span "Save" at bounding box center [1119, 596] width 57 height 7
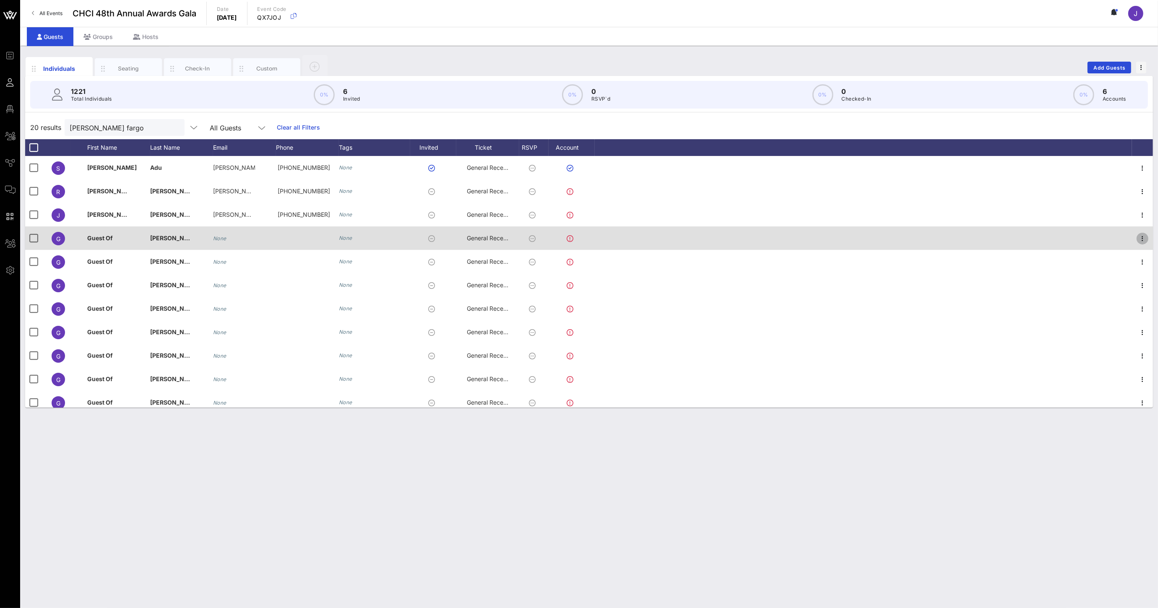
click at [1138, 239] on icon "button" at bounding box center [1143, 239] width 10 height 10
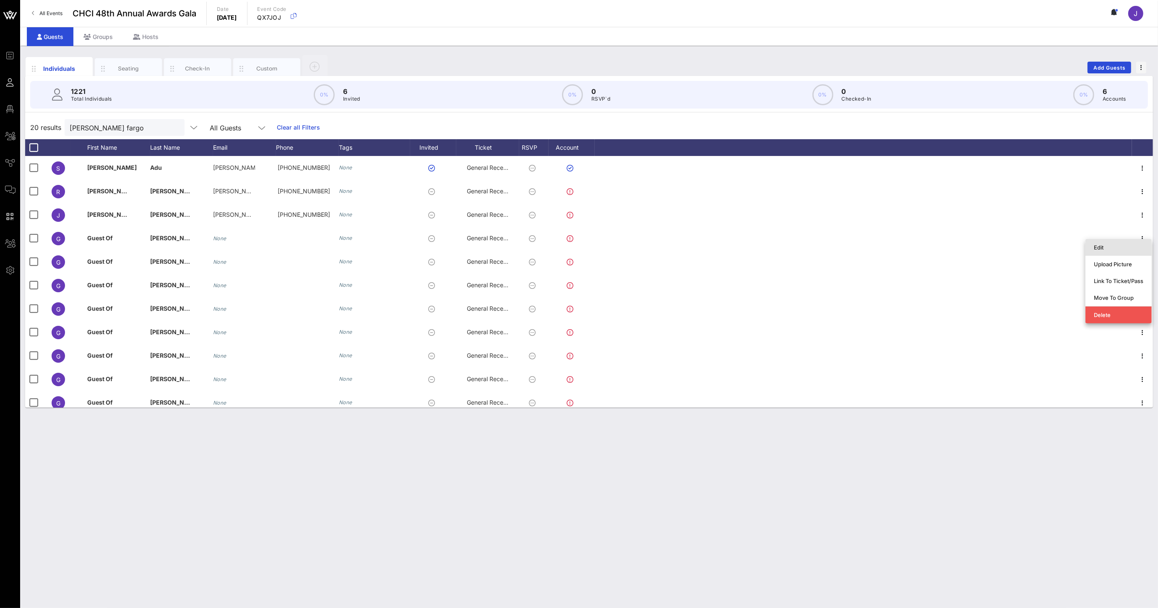
click at [1099, 250] on div "Edit" at bounding box center [1118, 247] width 49 height 7
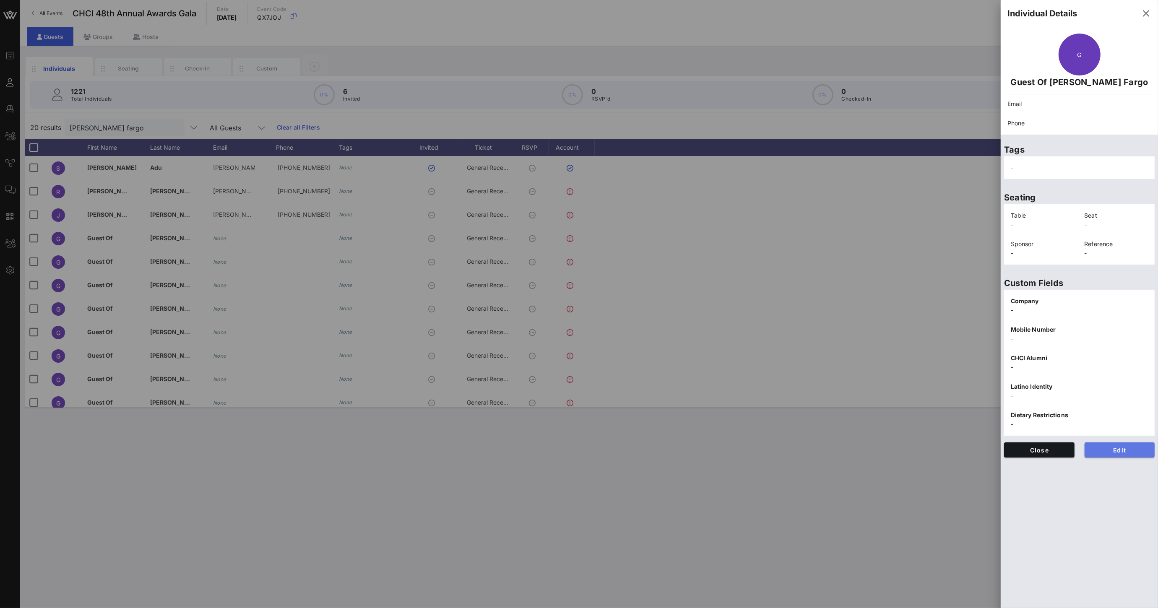
click at [1142, 452] on span "Edit" at bounding box center [1119, 450] width 57 height 7
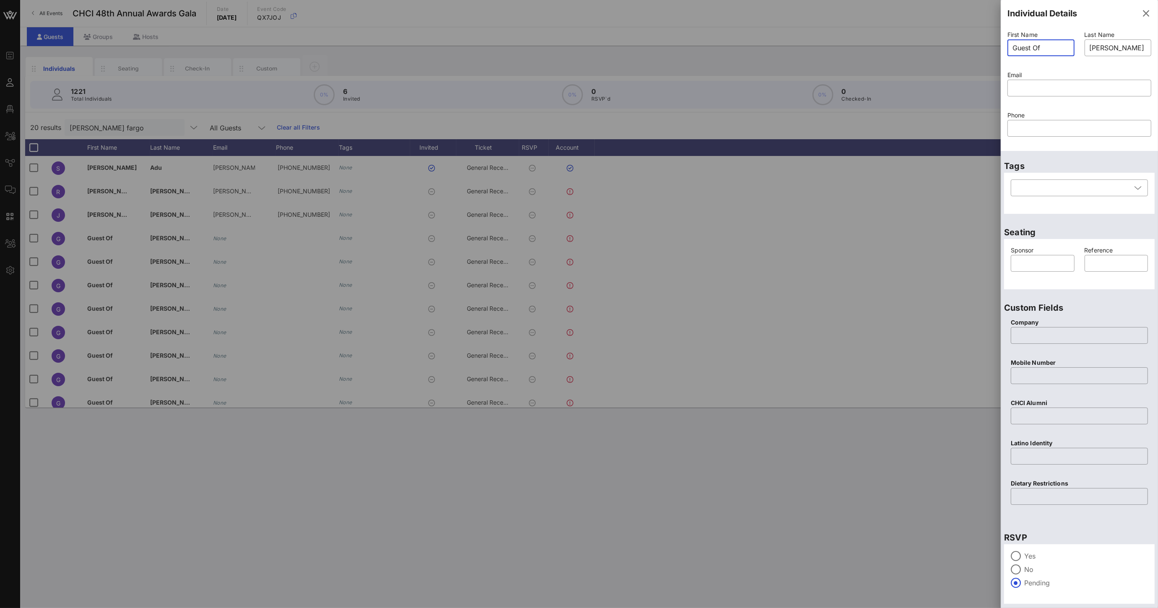
drag, startPoint x: 1044, startPoint y: 46, endPoint x: 992, endPoint y: 44, distance: 52.5
click at [992, 44] on div "Event Builder Guests Floor Plan All Groups Journeys Comms QR Scanner Team Setti…" at bounding box center [579, 304] width 1158 height 608
type input "[PERSON_NAME]"
type input "G"
type input "Holder"
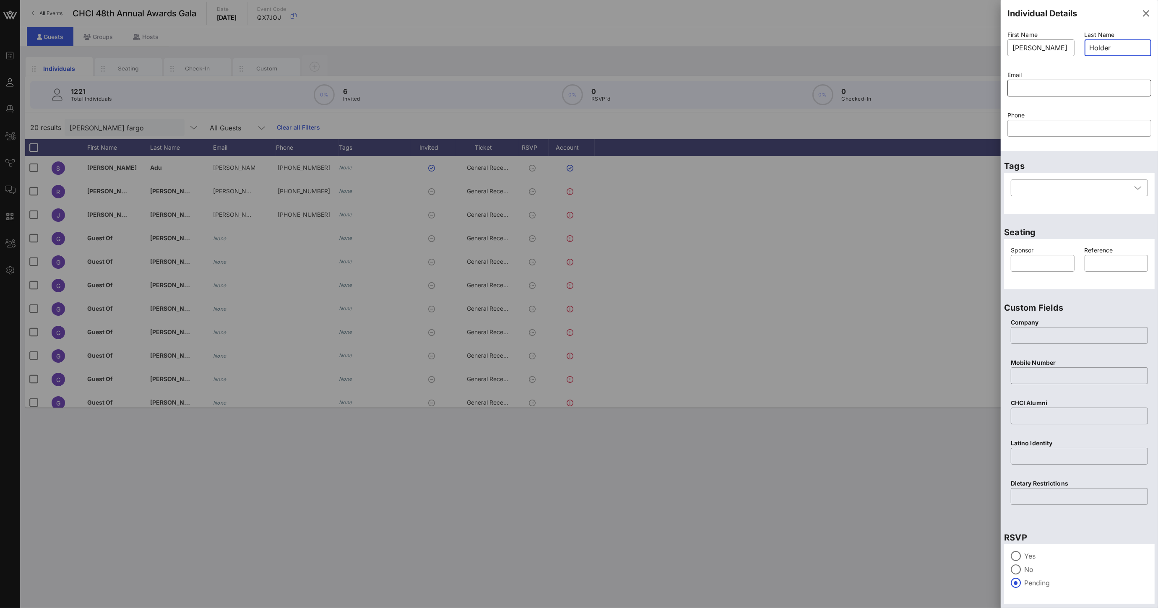
click at [1074, 95] on div at bounding box center [1080, 88] width 134 height 17
drag, startPoint x: 1074, startPoint y: 95, endPoint x: 1033, endPoint y: 89, distance: 41.2
paste input "mailto:[PERSON_NAME][EMAIL_ADDRESS][PERSON_NAME][DOMAIN_NAME]"
drag, startPoint x: 1030, startPoint y: 86, endPoint x: 961, endPoint y: 86, distance: 68.4
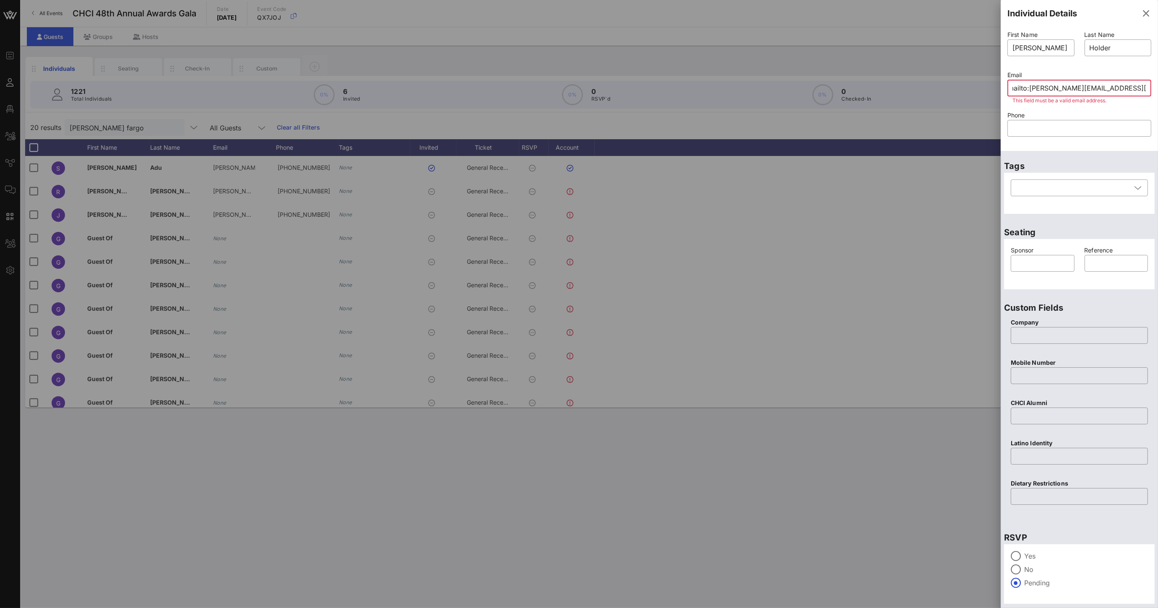
click at [962, 87] on div "Event Builder Guests Floor Plan All Groups Journeys Comms QR Scanner Team Setti…" at bounding box center [579, 304] width 1158 height 608
type input "[PERSON_NAME][EMAIL_ADDRESS][PERSON_NAME][DOMAIN_NAME]"
click at [1046, 126] on input "text" at bounding box center [1080, 128] width 134 height 13
paste input "[PHONE_NUMBER]"
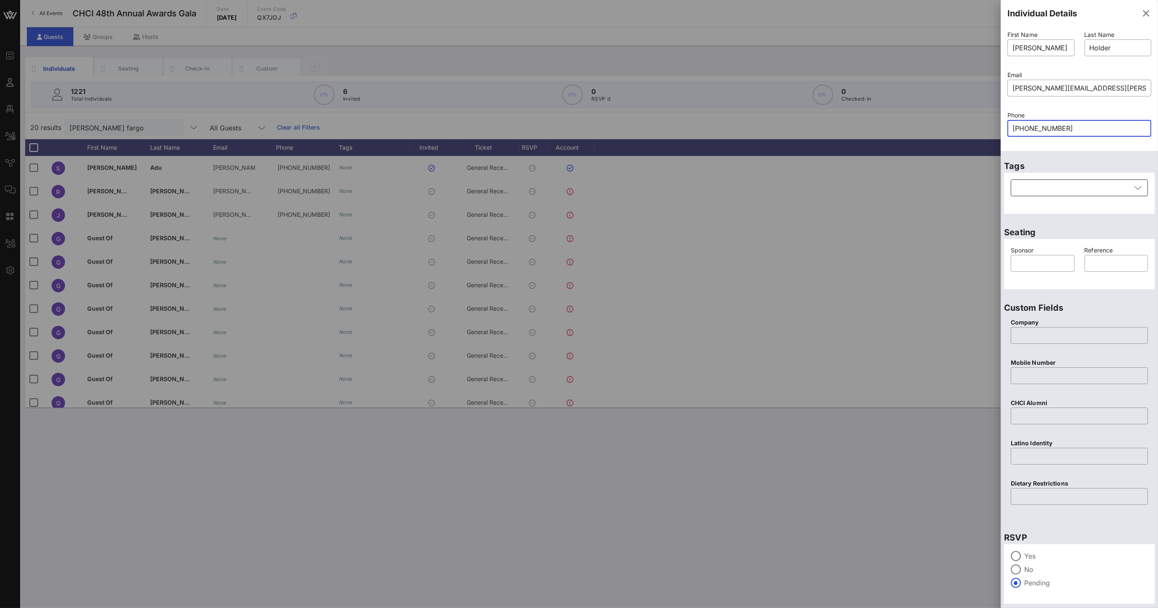
type input "[PHONE_NUMBER]"
click at [1053, 189] on div at bounding box center [1073, 188] width 115 height 17
click at [1067, 145] on div "​ [PHONE_NUMBER]" at bounding box center [1079, 134] width 144 height 28
click at [1036, 260] on input "text" at bounding box center [1043, 263] width 54 height 13
type input "[PERSON_NAME] Fargo"
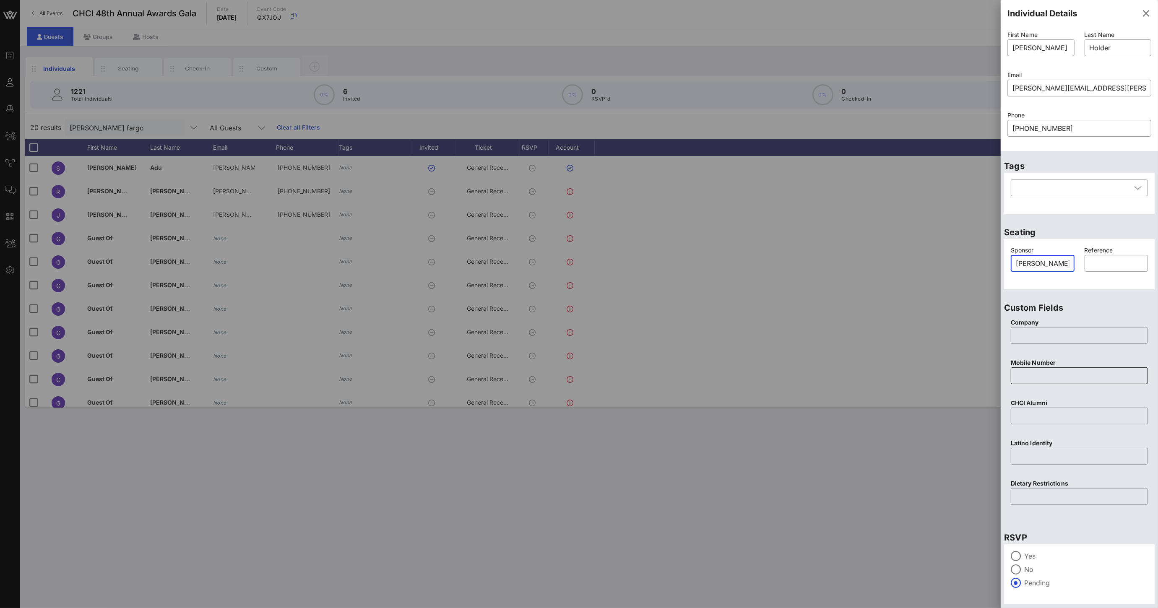
click at [1033, 380] on input "text" at bounding box center [1079, 375] width 127 height 13
paste input "[PHONE_NUMBER]"
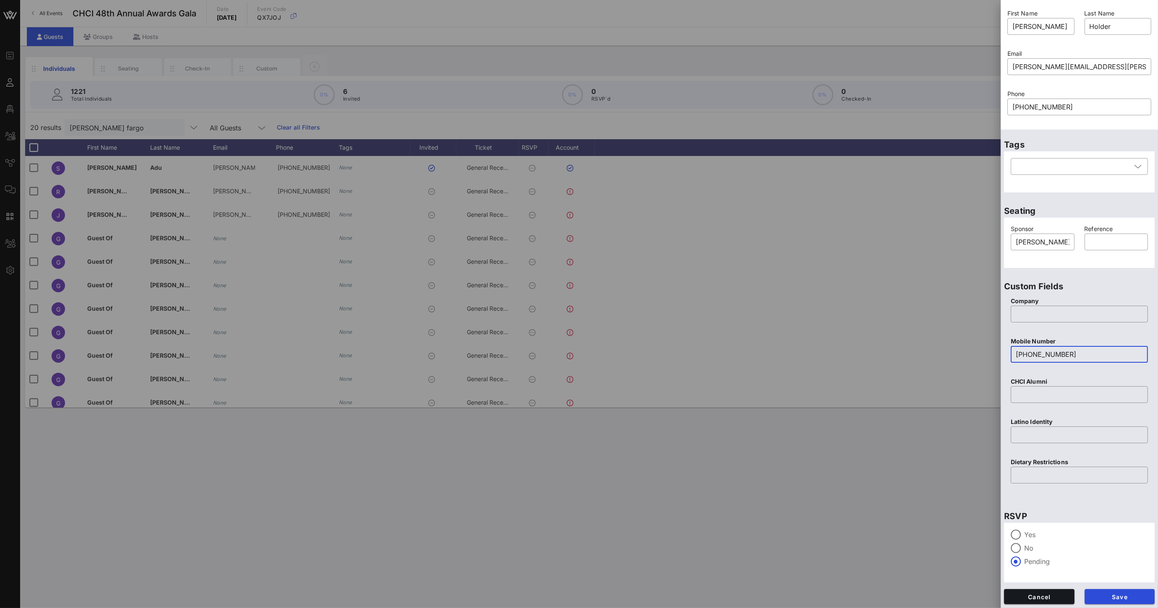
scroll to position [22, 0]
type input "[PHONE_NUMBER]"
click at [1118, 598] on span "Save" at bounding box center [1119, 596] width 57 height 7
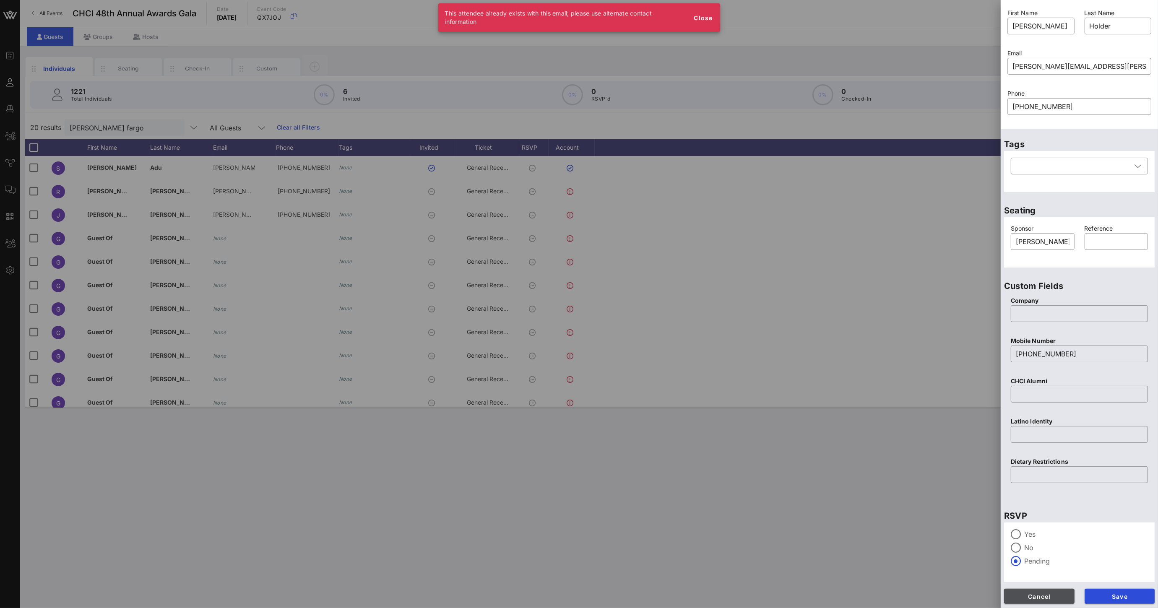
click at [1060, 593] on span "Cancel" at bounding box center [1039, 596] width 57 height 7
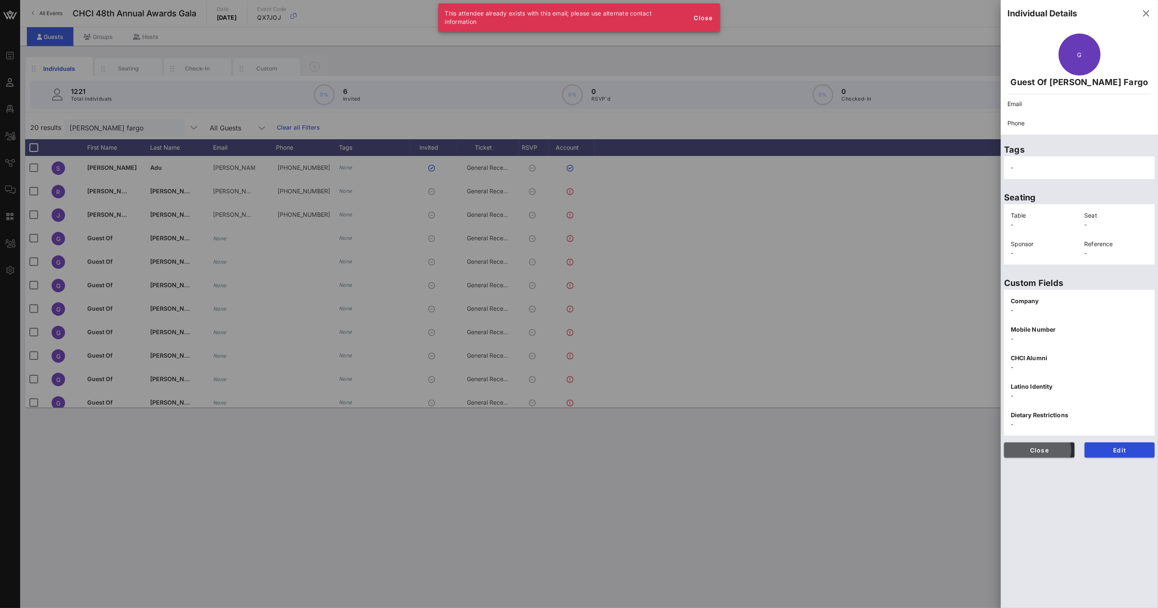
scroll to position [0, 0]
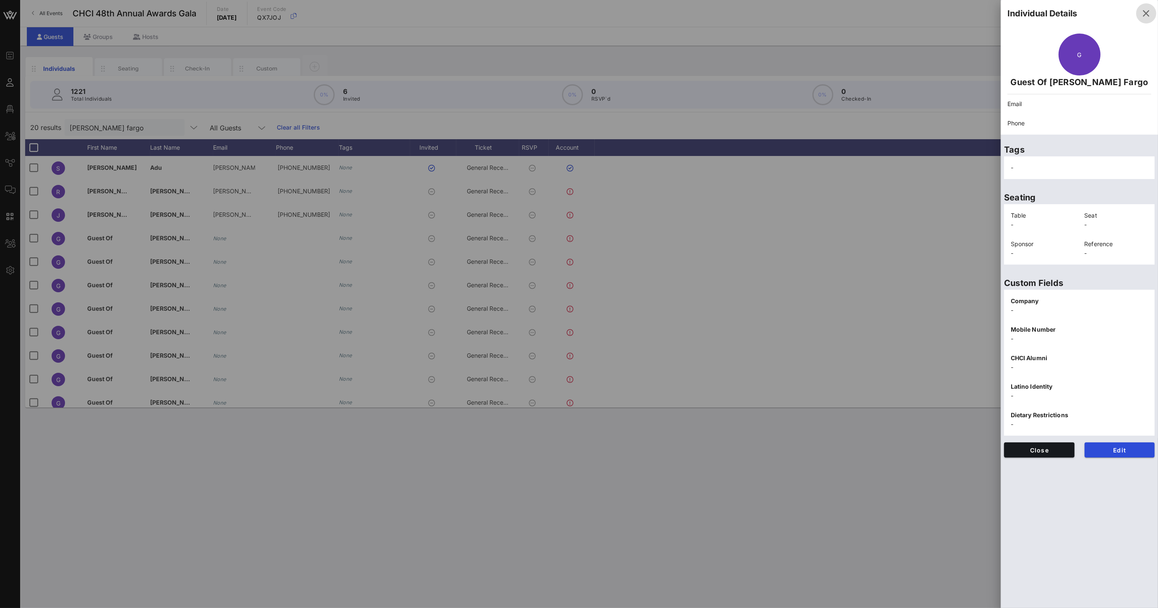
click at [1150, 14] on icon "button" at bounding box center [1146, 13] width 10 height 10
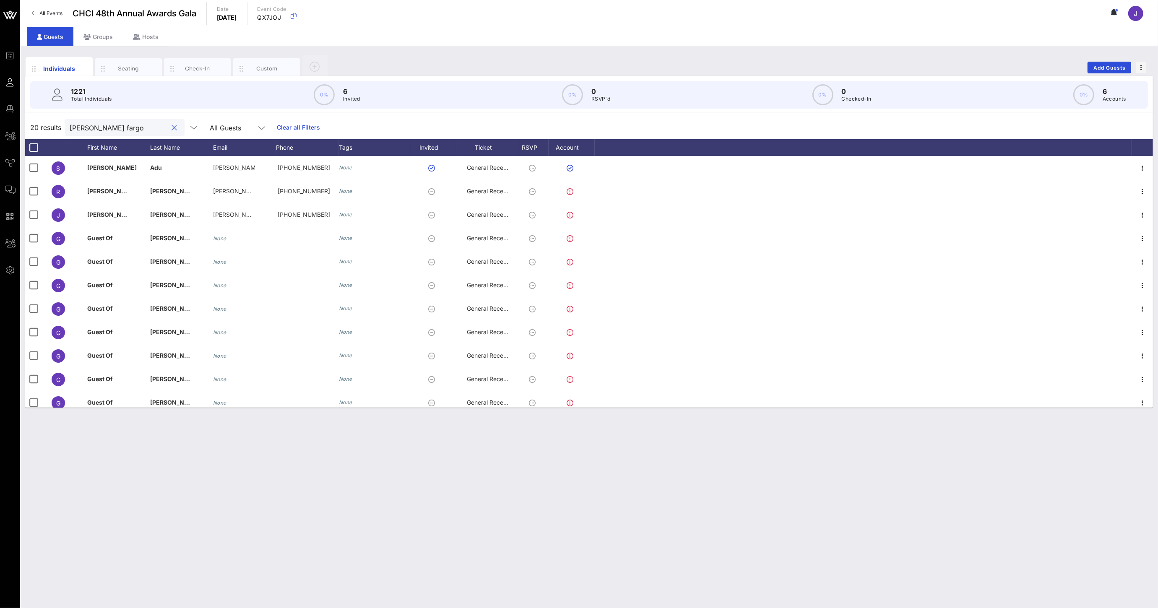
drag, startPoint x: 113, startPoint y: 126, endPoint x: 60, endPoint y: 121, distance: 53.1
click at [62, 121] on div "20 results [PERSON_NAME] fargo All Guests Clear all Filters" at bounding box center [589, 127] width 1128 height 23
type input "[PERSON_NAME]"
click at [110, 41] on div "Groups" at bounding box center [97, 36] width 49 height 19
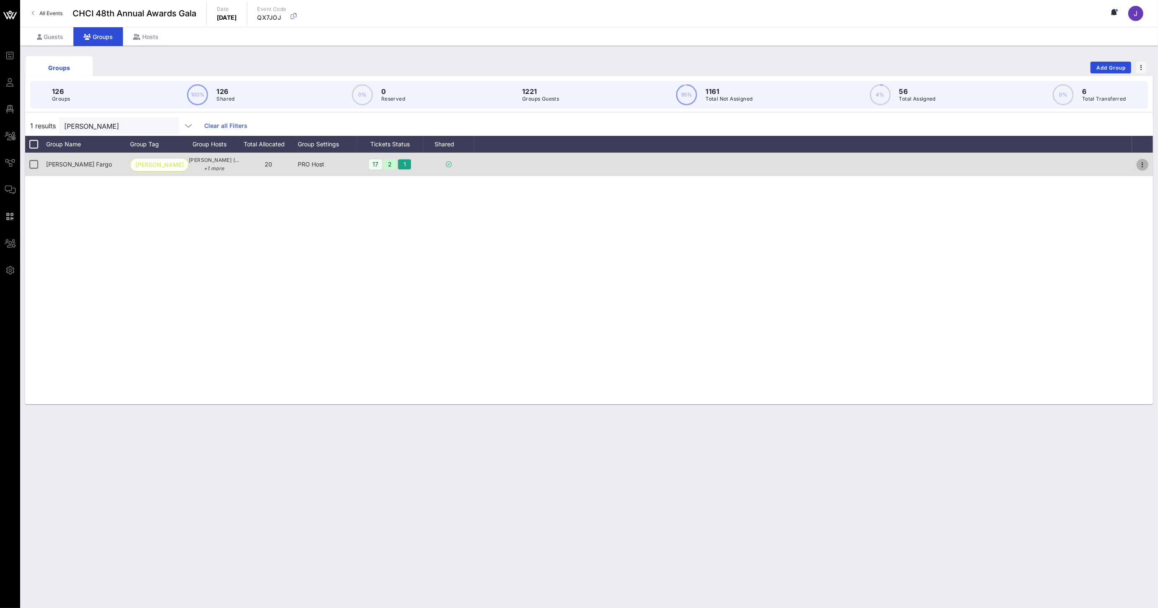
click at [1146, 167] on icon "button" at bounding box center [1143, 165] width 10 height 10
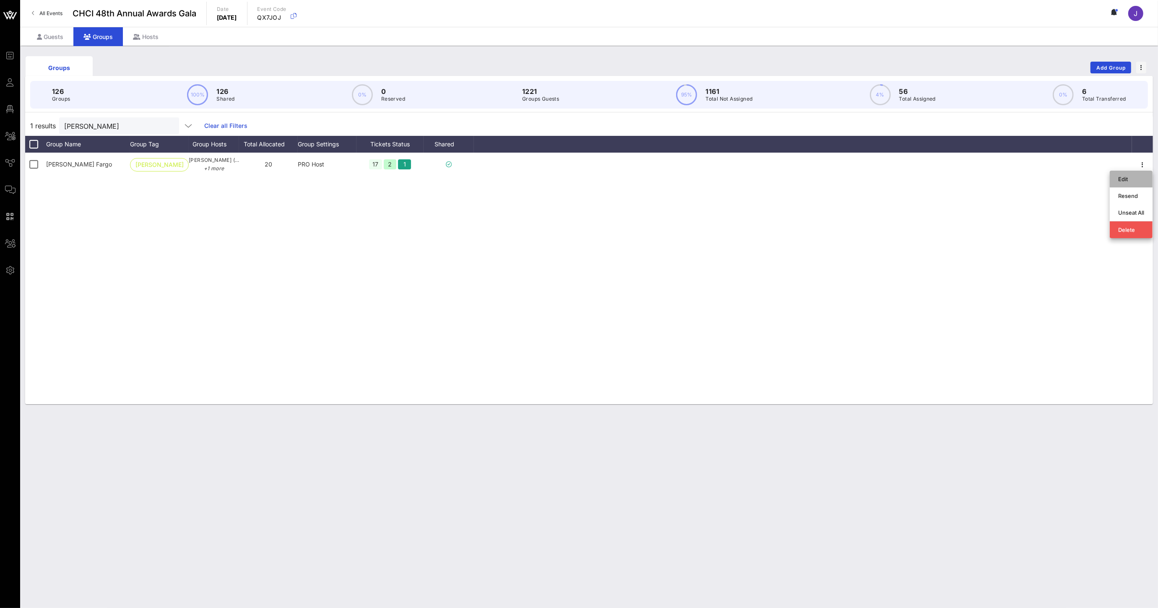
click at [1140, 182] on div "Edit" at bounding box center [1131, 179] width 26 height 7
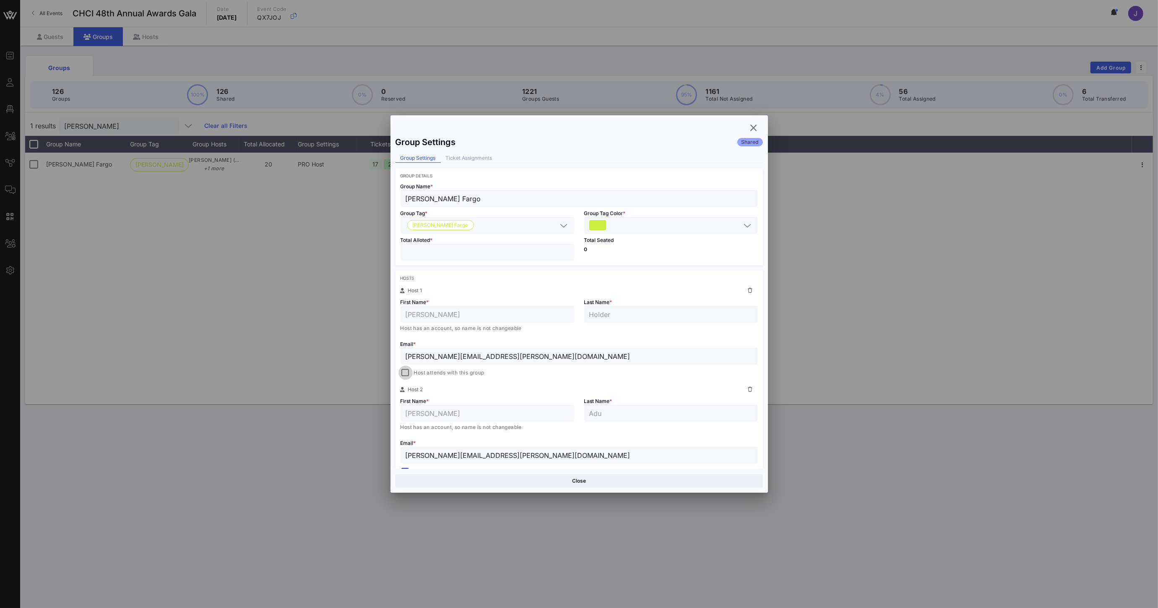
click at [405, 375] on div at bounding box center [406, 373] width 12 height 12
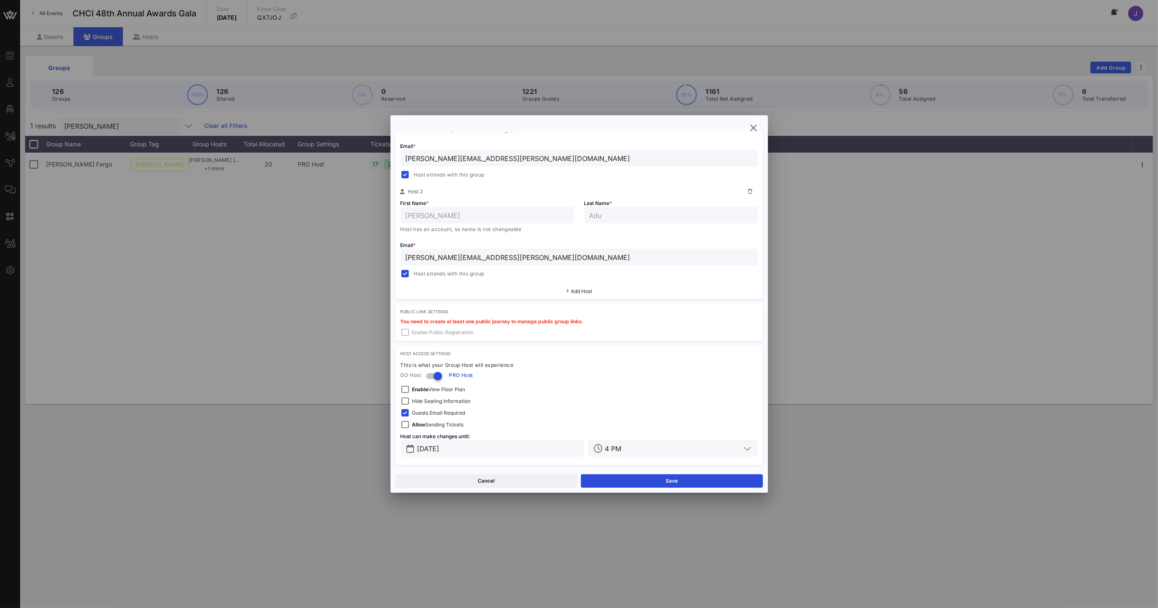
scroll to position [199, 0]
click at [669, 481] on button "Save" at bounding box center [672, 480] width 182 height 13
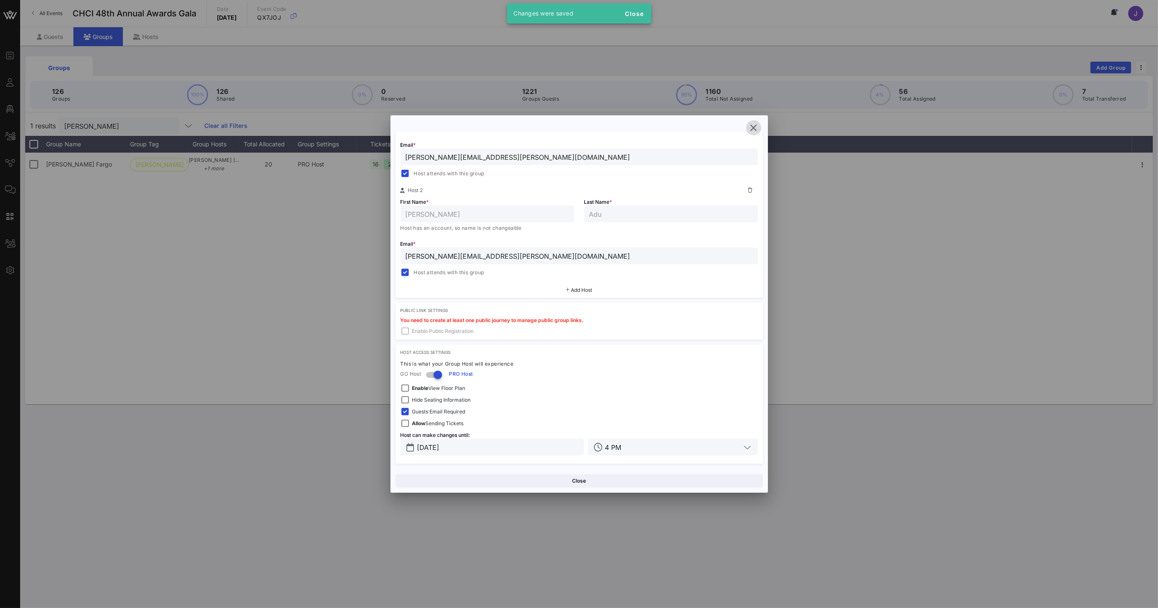
drag, startPoint x: 756, startPoint y: 126, endPoint x: 603, endPoint y: 98, distance: 156.1
click at [756, 126] on icon "button" at bounding box center [754, 128] width 10 height 10
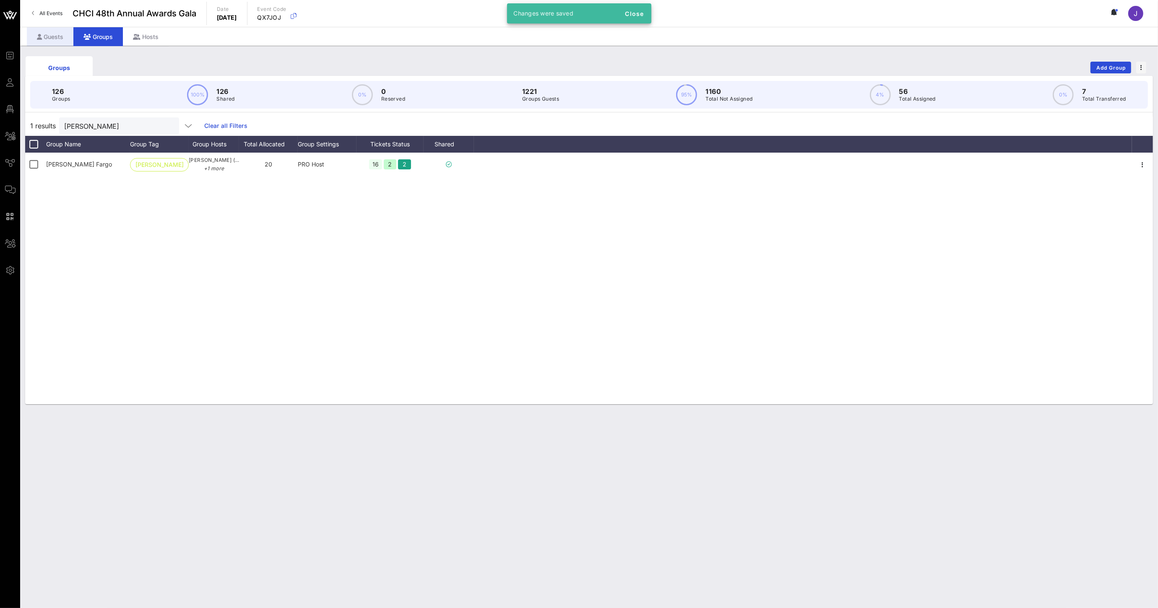
click at [53, 37] on div "Guests" at bounding box center [50, 36] width 47 height 19
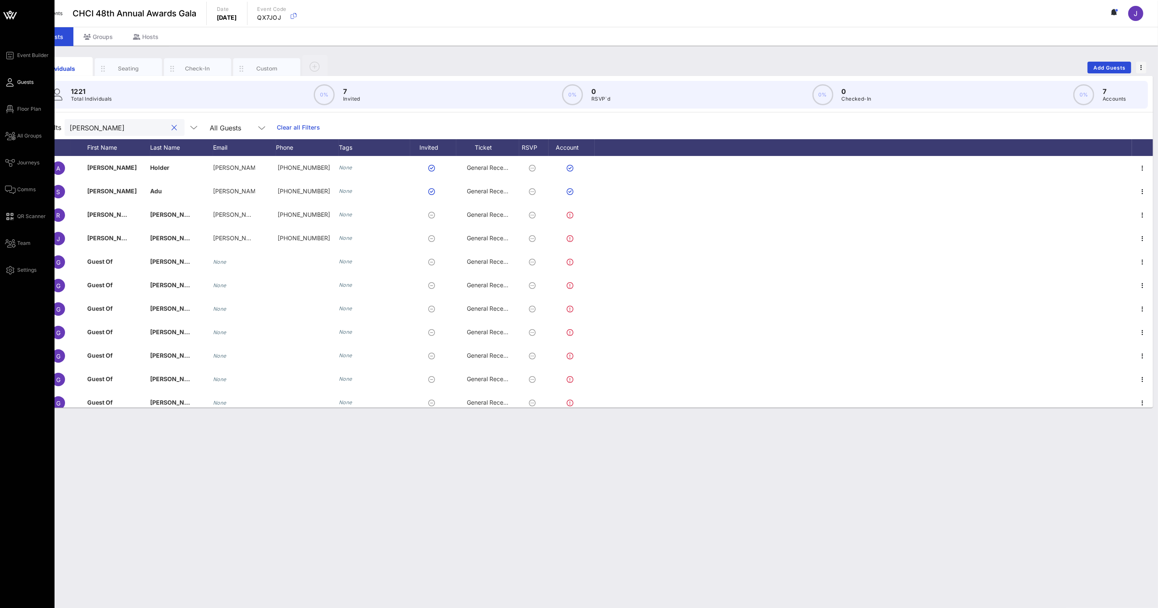
drag, startPoint x: 119, startPoint y: 128, endPoint x: 9, endPoint y: 117, distance: 110.8
click at [70, 123] on input "[PERSON_NAME]" at bounding box center [119, 127] width 98 height 11
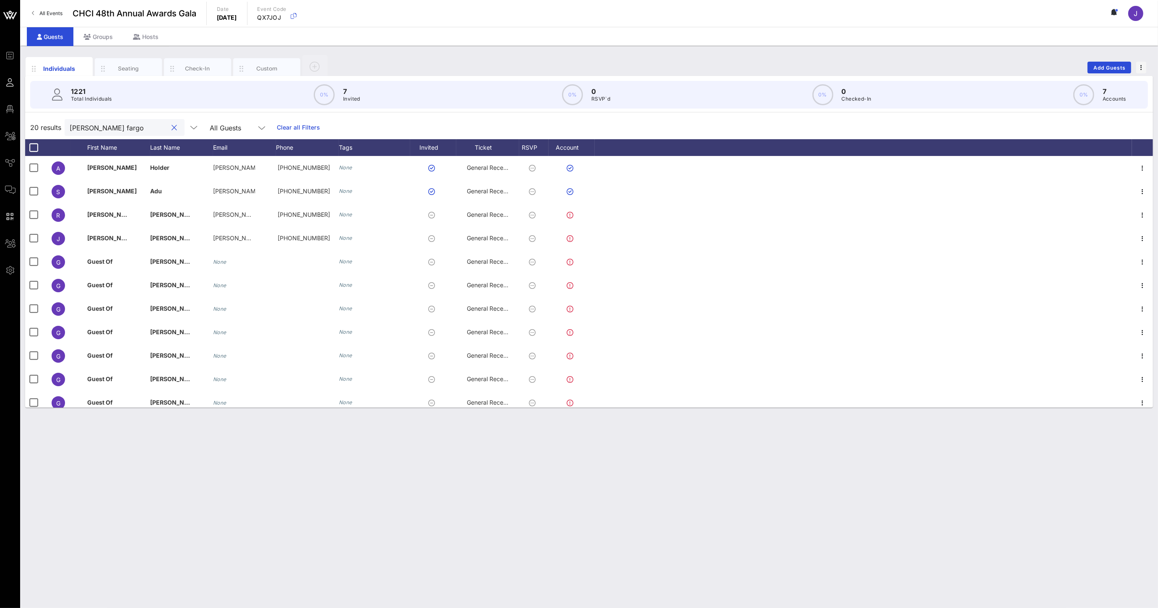
type input "[PERSON_NAME] fargo"
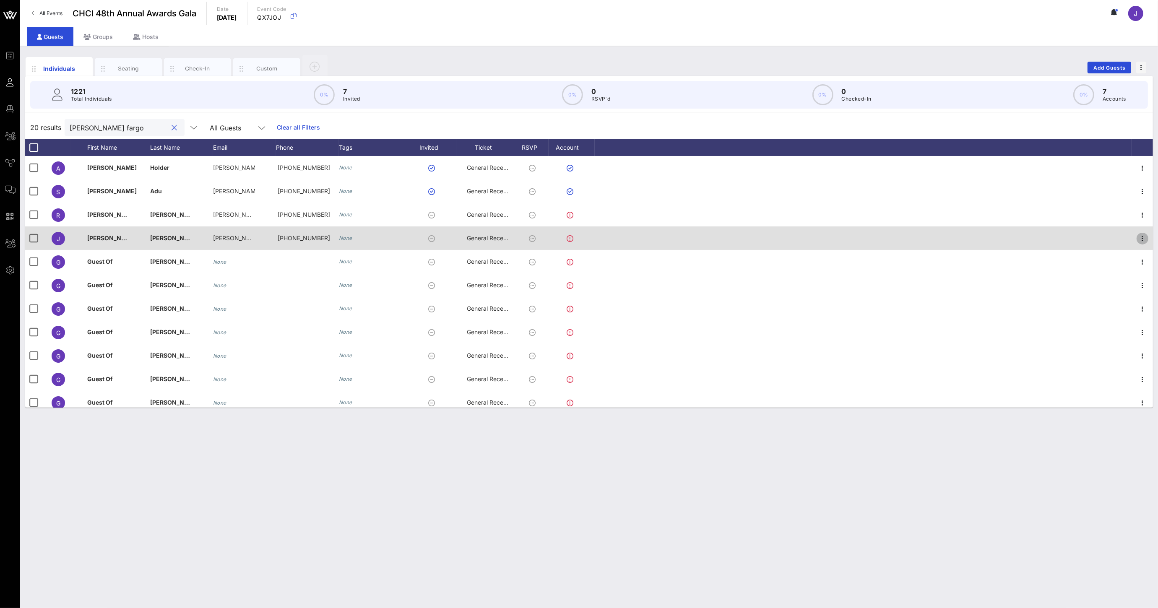
click at [1138, 241] on icon "button" at bounding box center [1143, 239] width 10 height 10
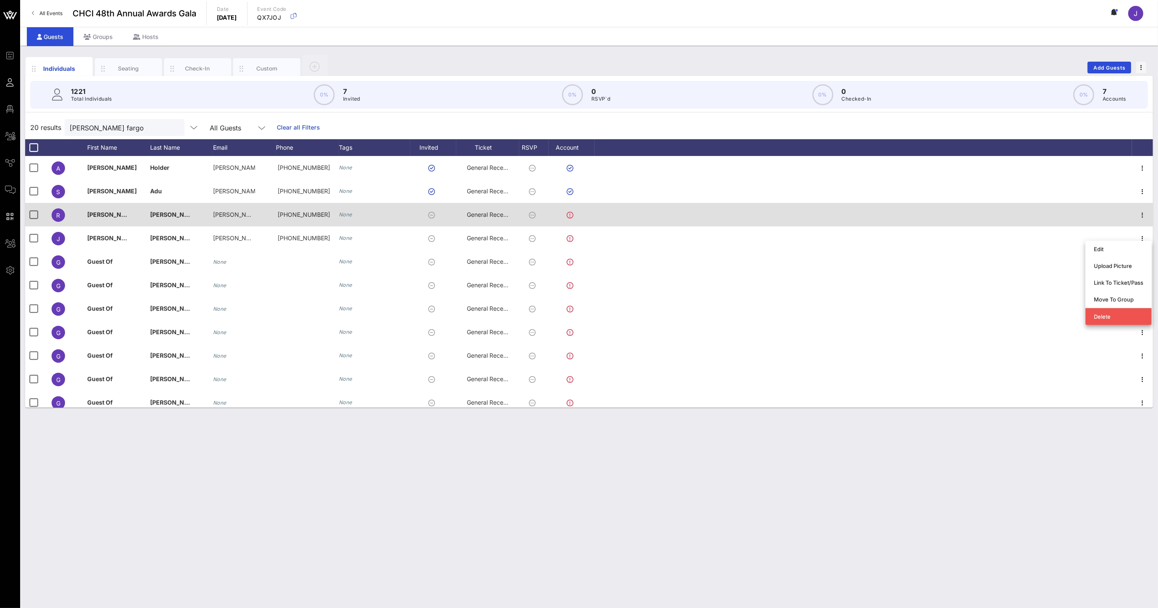
click at [1044, 222] on div at bounding box center [863, 214] width 537 height 23
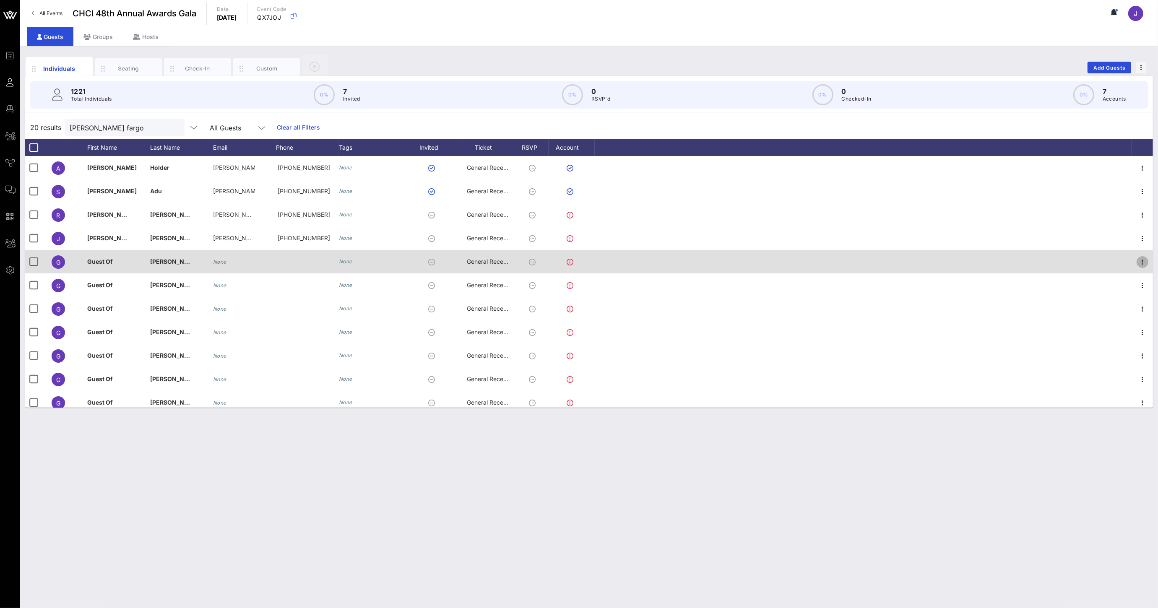
click at [1138, 260] on icon "button" at bounding box center [1143, 262] width 10 height 10
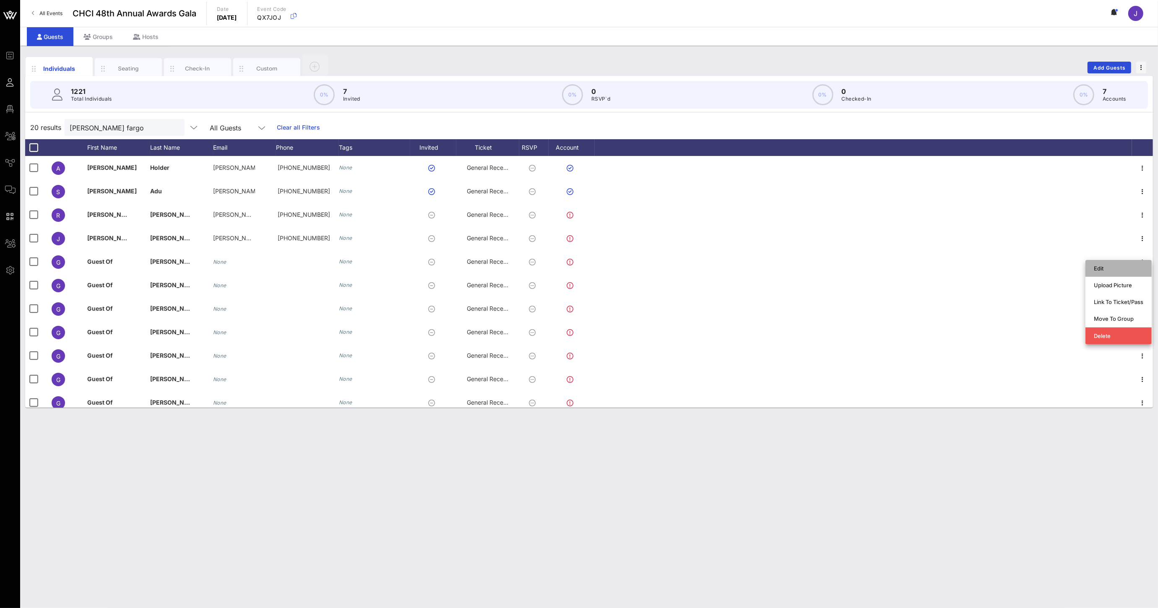
click at [1119, 267] on div "Edit" at bounding box center [1118, 268] width 49 height 7
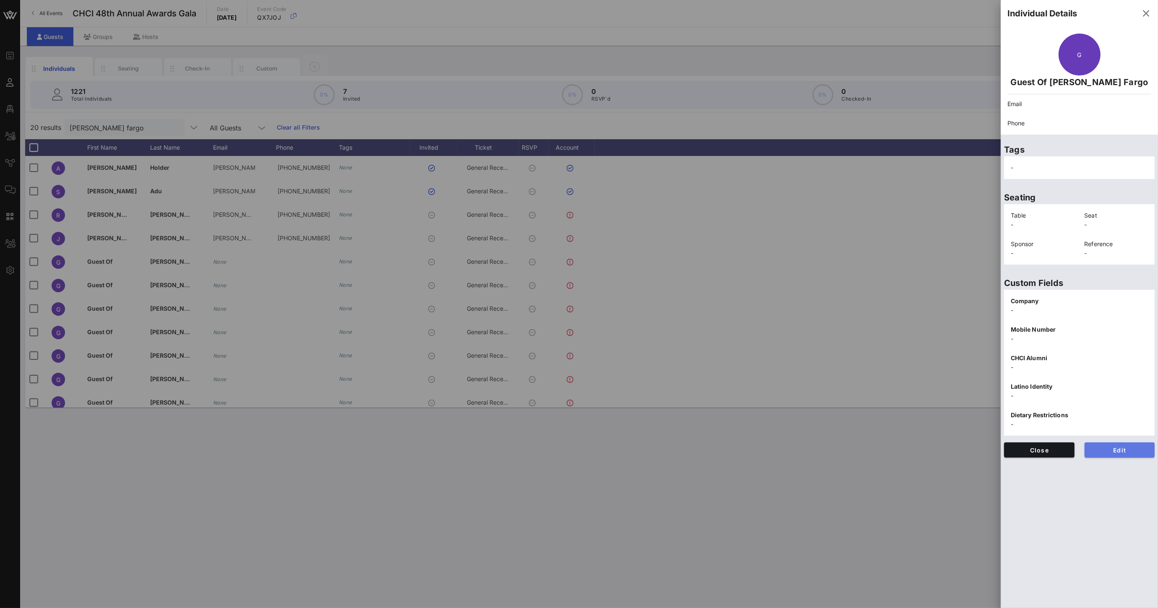
click at [1105, 451] on span "Edit" at bounding box center [1119, 450] width 57 height 7
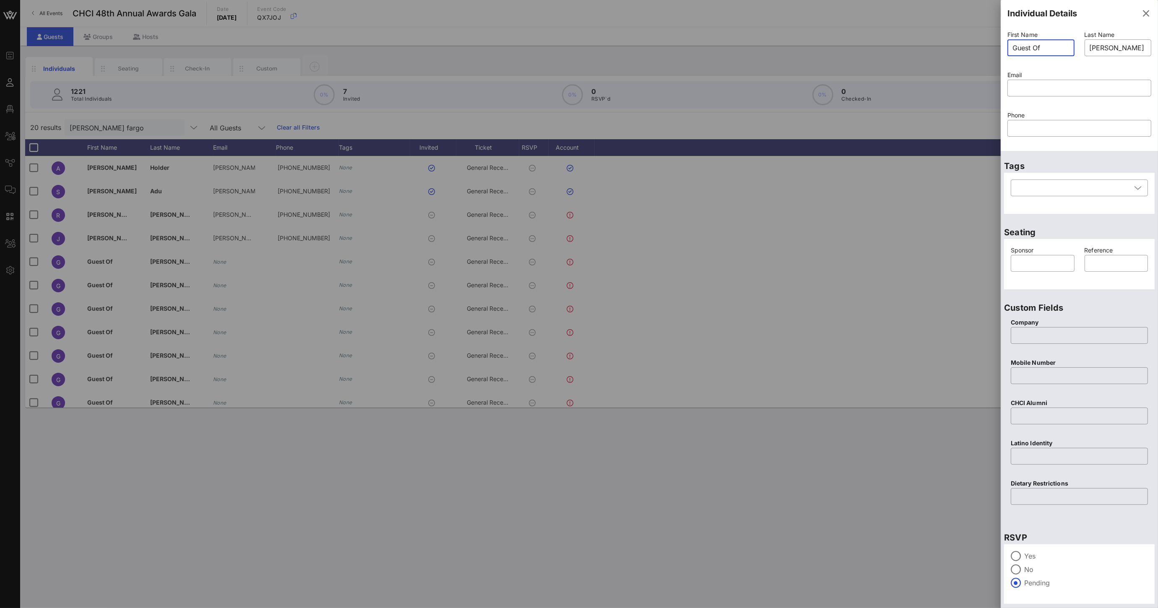
drag, startPoint x: 1060, startPoint y: 49, endPoint x: 931, endPoint y: 46, distance: 129.2
click at [980, 46] on div "Event Builder Guests Floor Plan All Groups Journeys Comms QR Scanner Team Setti…" at bounding box center [579, 304] width 1158 height 608
type input "[PERSON_NAME]"
paste input "mailto:[EMAIL_ADDRESS][DOMAIN_NAME]"
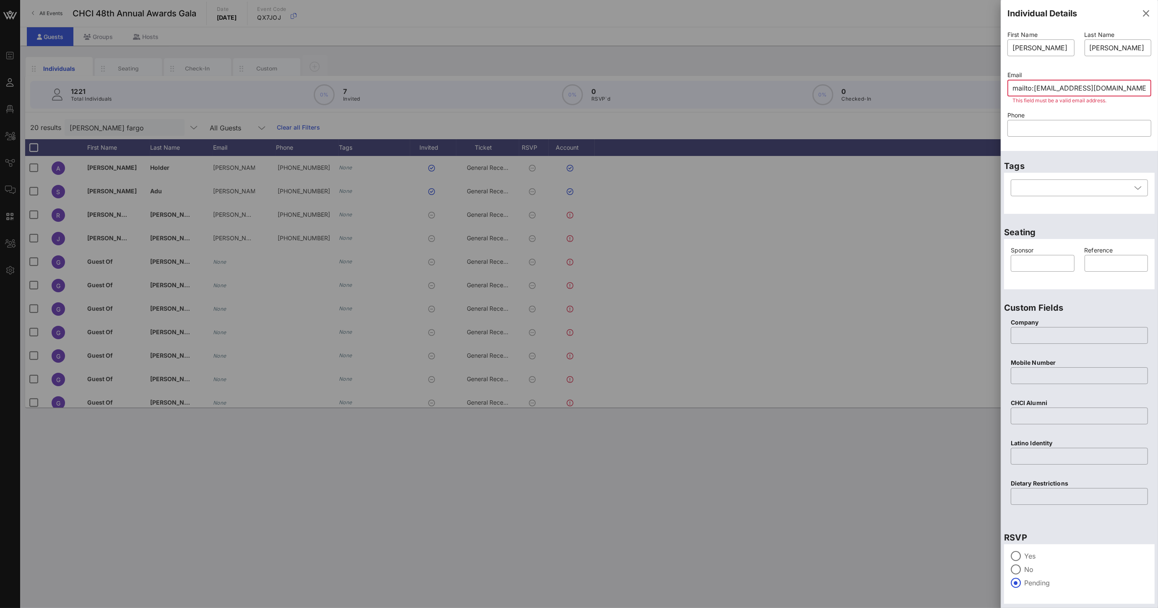
drag, startPoint x: 1036, startPoint y: 88, endPoint x: 964, endPoint y: 86, distance: 71.3
click at [967, 86] on div "Event Builder Guests Floor Plan All Groups Journeys Comms QR Scanner Team Setti…" at bounding box center [579, 304] width 1158 height 608
type input "[EMAIL_ADDRESS][DOMAIN_NAME]"
click at [1017, 130] on input "text" at bounding box center [1080, 128] width 134 height 13
paste input "[PHONE_NUMBER]"
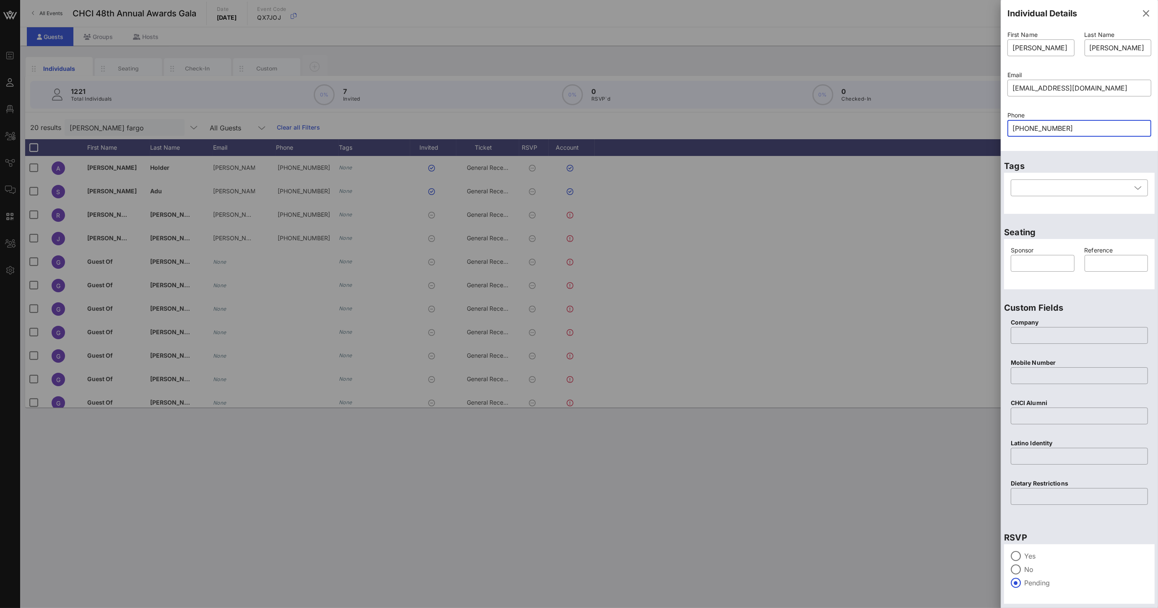
click at [1034, 127] on input "[PHONE_NUMBER]" at bounding box center [1080, 128] width 134 height 13
drag, startPoint x: 1071, startPoint y: 125, endPoint x: 986, endPoint y: 124, distance: 84.7
click at [982, 125] on div "Event Builder Guests Floor Plan All Groups Journeys Comms QR Scanner Team Setti…" at bounding box center [579, 304] width 1158 height 608
type input "[PHONE_NUMBER]"
click at [1026, 377] on input "text" at bounding box center [1079, 375] width 127 height 13
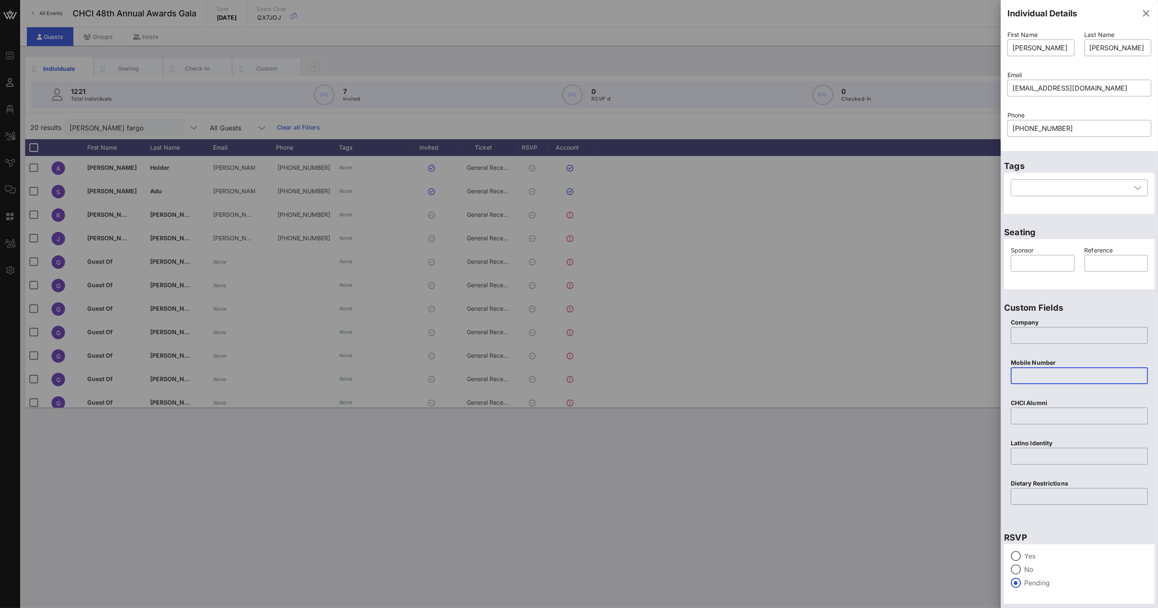
paste input "[PHONE_NUMBER]"
type input "[PHONE_NUMBER]"
click at [1042, 333] on input "text" at bounding box center [1079, 335] width 127 height 13
type input "The Latino Coalition"
click at [1027, 263] on input "text" at bounding box center [1043, 263] width 54 height 13
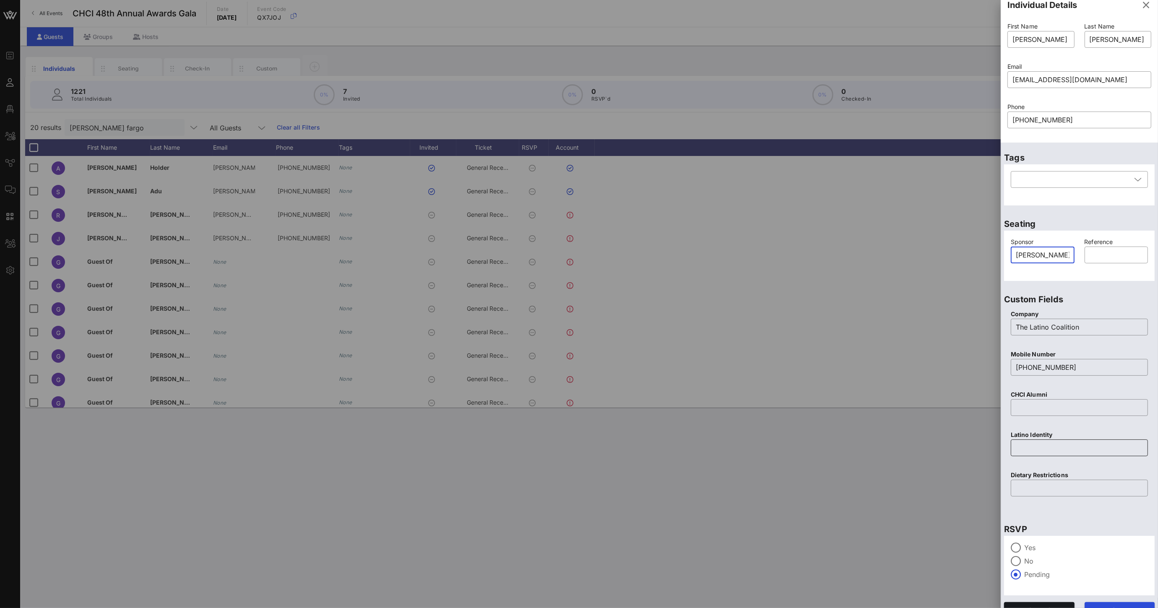
scroll to position [22, 0]
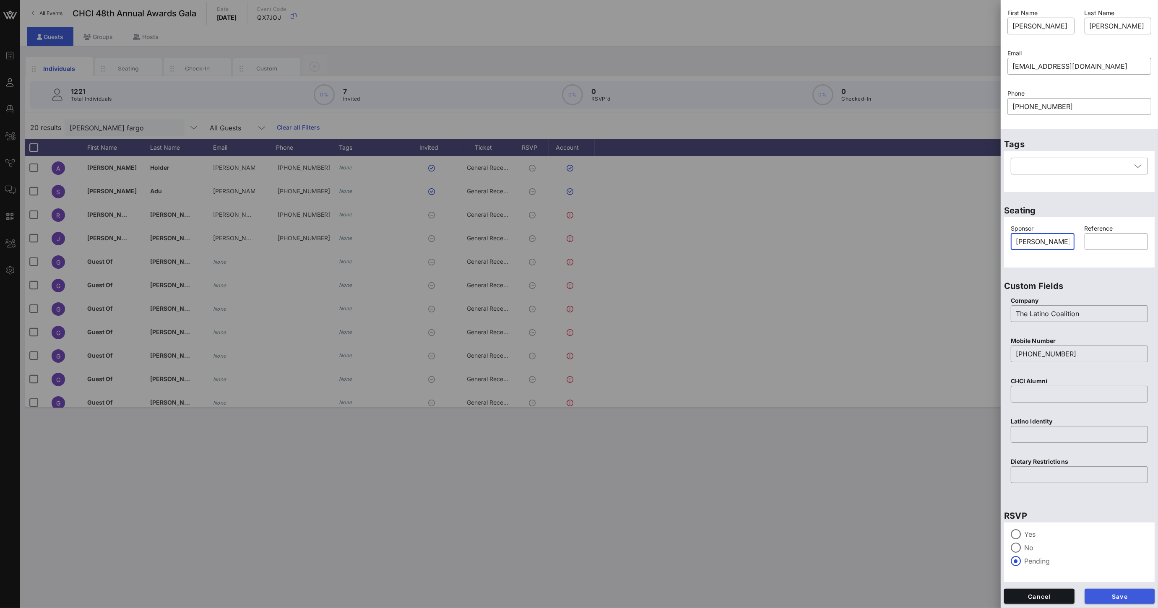
type input "[PERSON_NAME] Fargo"
click at [1111, 595] on span "Save" at bounding box center [1119, 596] width 57 height 7
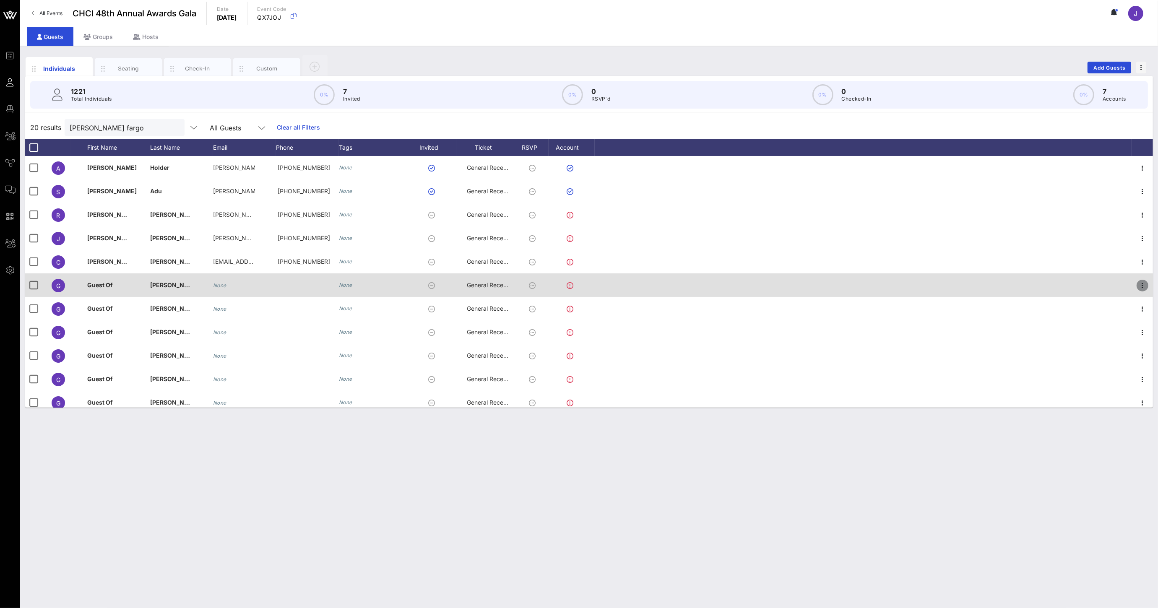
click at [1138, 286] on icon "button" at bounding box center [1143, 286] width 10 height 10
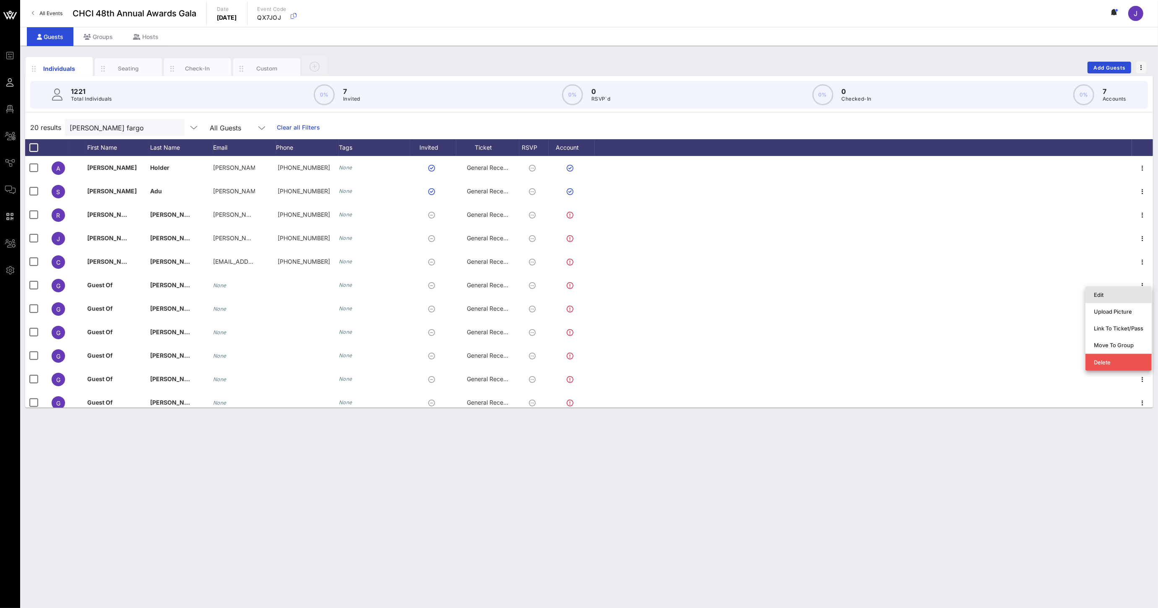
click at [1099, 294] on div "Edit" at bounding box center [1118, 295] width 49 height 7
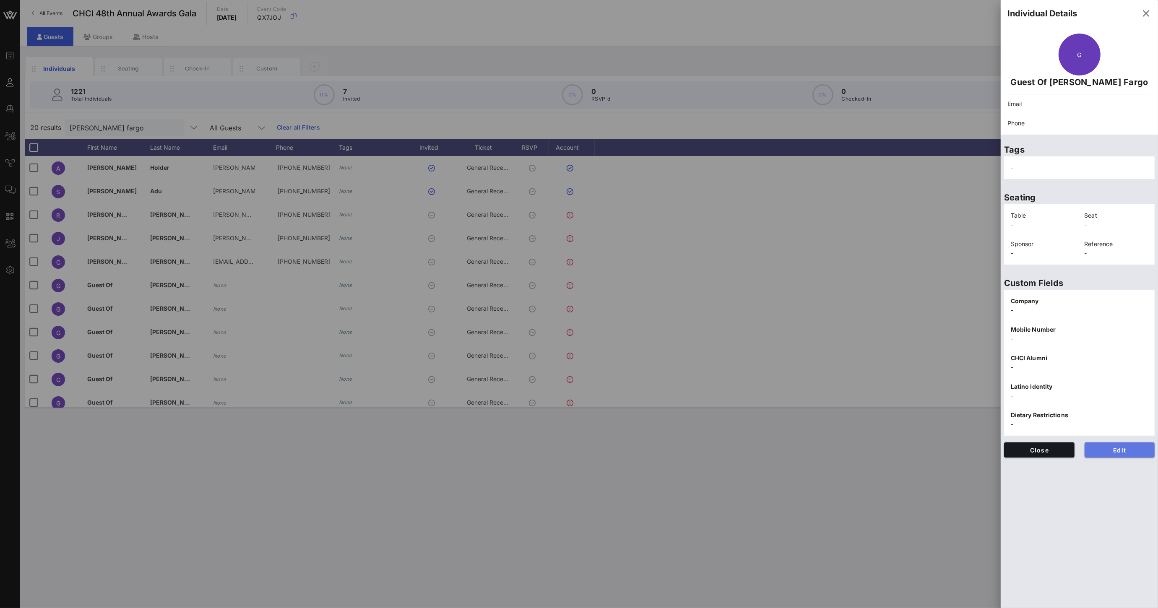
click at [1123, 447] on span "Edit" at bounding box center [1119, 450] width 57 height 7
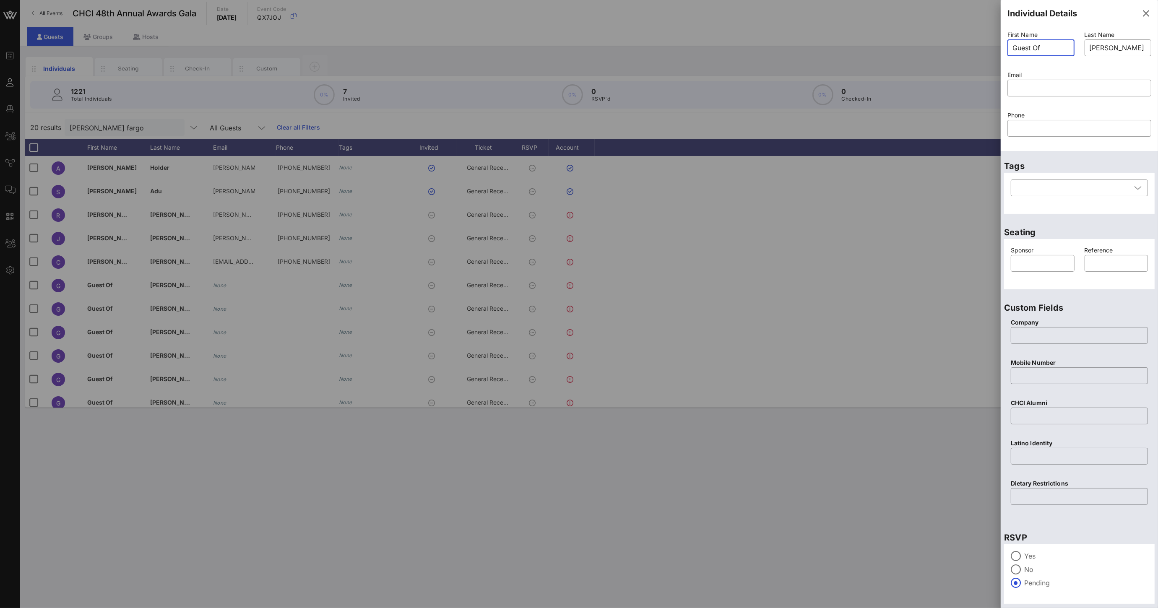
drag, startPoint x: 1039, startPoint y: 46, endPoint x: 963, endPoint y: 41, distance: 76.5
click at [963, 41] on div "Event Builder Guests Floor Plan All Groups Journeys Comms QR Scanner Team Setti…" at bounding box center [579, 304] width 1158 height 608
type input "M"
type input "[PERSON_NAME] [PERSON_NAME]"
type input "[PERSON_NAME]"
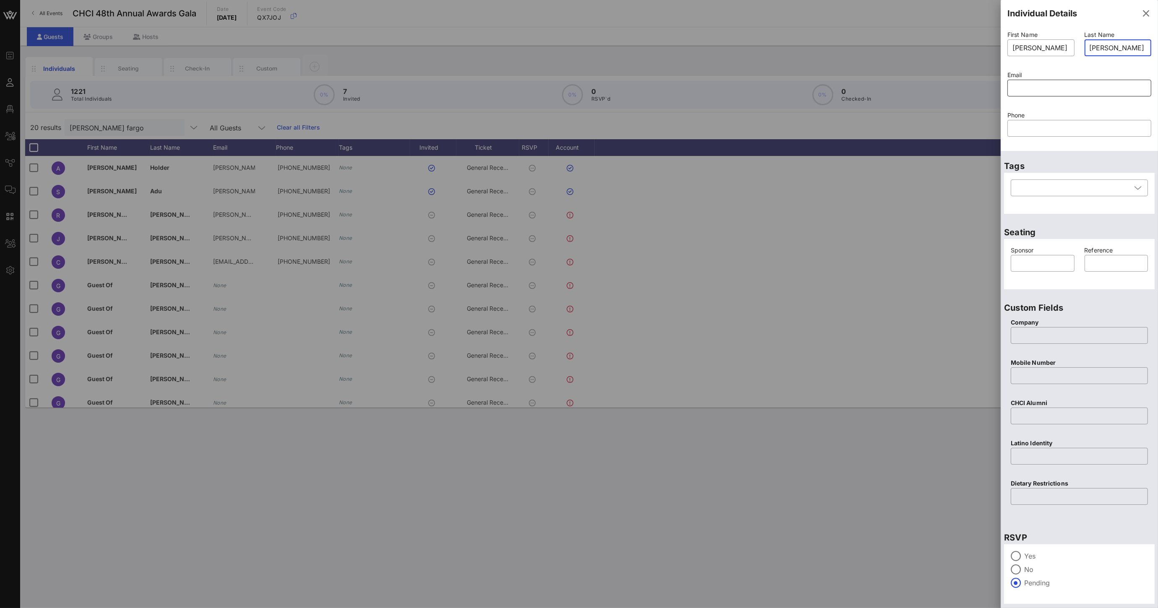
click at [1052, 93] on input "text" at bounding box center [1080, 87] width 134 height 13
paste input "mailto:[EMAIL_ADDRESS][DOMAIN_NAME]"
drag, startPoint x: 1035, startPoint y: 89, endPoint x: 925, endPoint y: 87, distance: 109.9
click at [951, 88] on div "Event Builder Guests Floor Plan All Groups Journeys Comms QR Scanner Team Setti…" at bounding box center [579, 304] width 1158 height 608
type input "[EMAIL_ADDRESS][DOMAIN_NAME]"
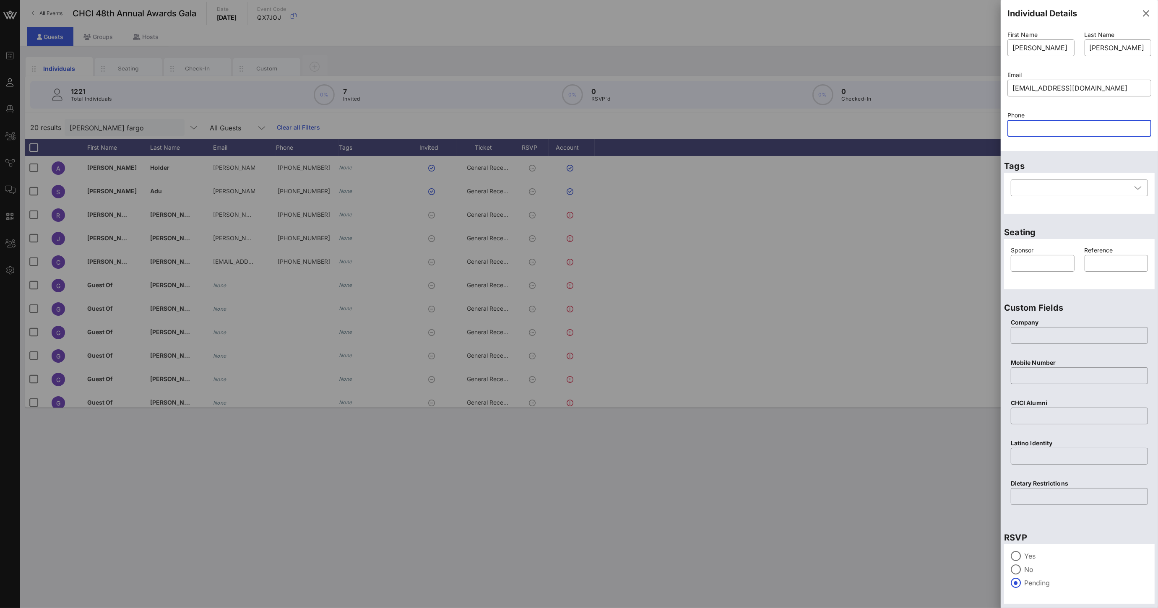
click at [1080, 129] on input "text" at bounding box center [1080, 128] width 134 height 13
paste input "[PHONE_NUMBER]"
click at [1016, 128] on input "[PHONE_NUMBER]" at bounding box center [1080, 128] width 134 height 13
click at [1030, 128] on input "202) 841-0957" at bounding box center [1080, 128] width 134 height 13
drag, startPoint x: 1076, startPoint y: 130, endPoint x: 971, endPoint y: 128, distance: 104.5
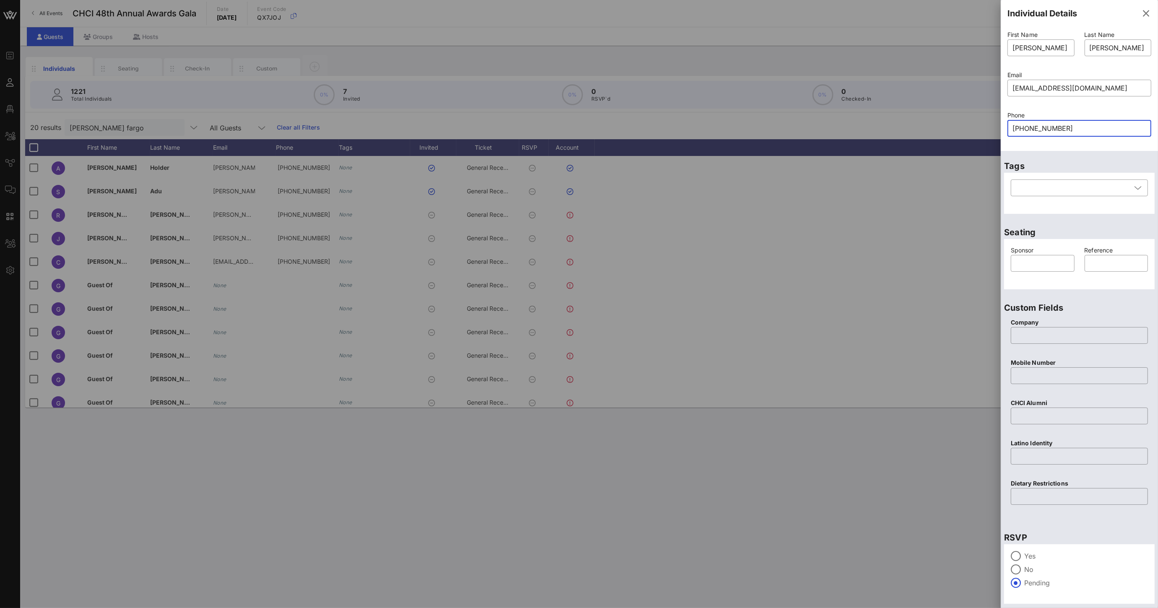
click at [971, 128] on div "Event Builder Guests Floor Plan All Groups Journeys Comms QR Scanner Team Setti…" at bounding box center [579, 304] width 1158 height 608
type input "[PHONE_NUMBER]"
click at [1033, 378] on input "text" at bounding box center [1079, 375] width 127 height 13
paste input "[PHONE_NUMBER]"
type input "[PHONE_NUMBER]"
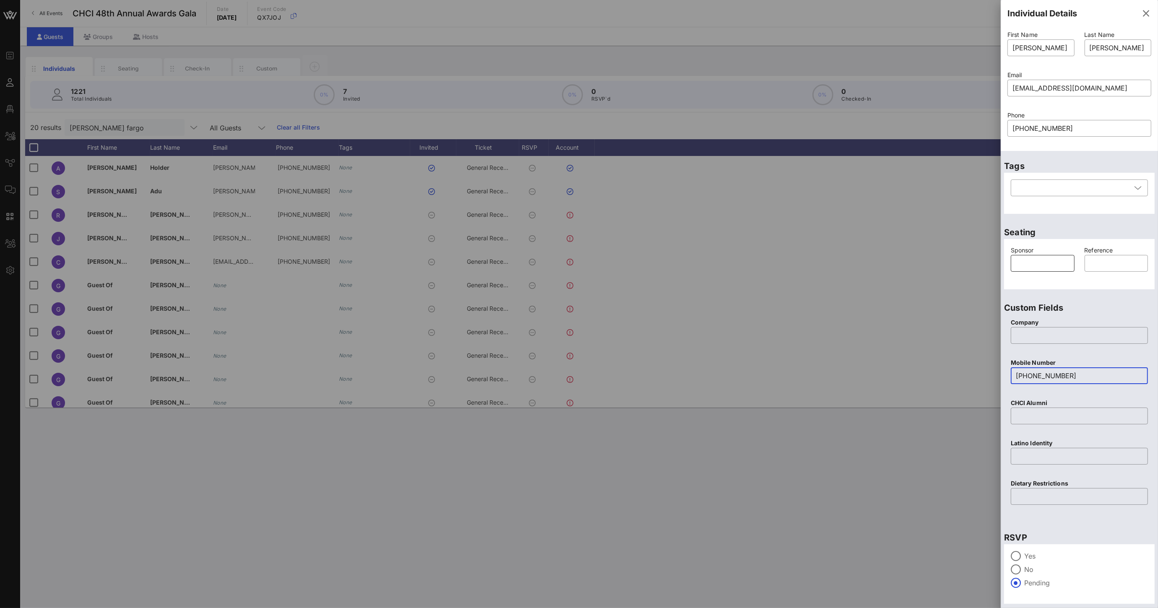
click at [1030, 268] on input "text" at bounding box center [1043, 263] width 54 height 13
type input "[PERSON_NAME] Fargo"
click at [1031, 338] on input "text" at bounding box center [1079, 335] width 127 height 13
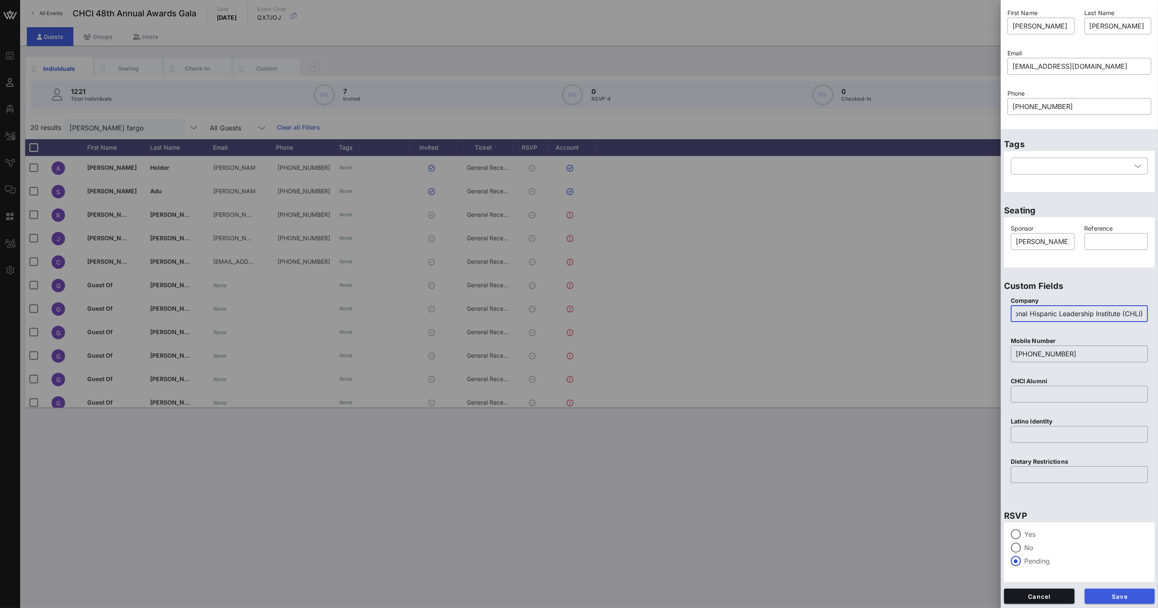
type input "The Congressional Hispanic Leadership Institute (CHLI)"
click at [1113, 596] on span "Save" at bounding box center [1119, 596] width 57 height 7
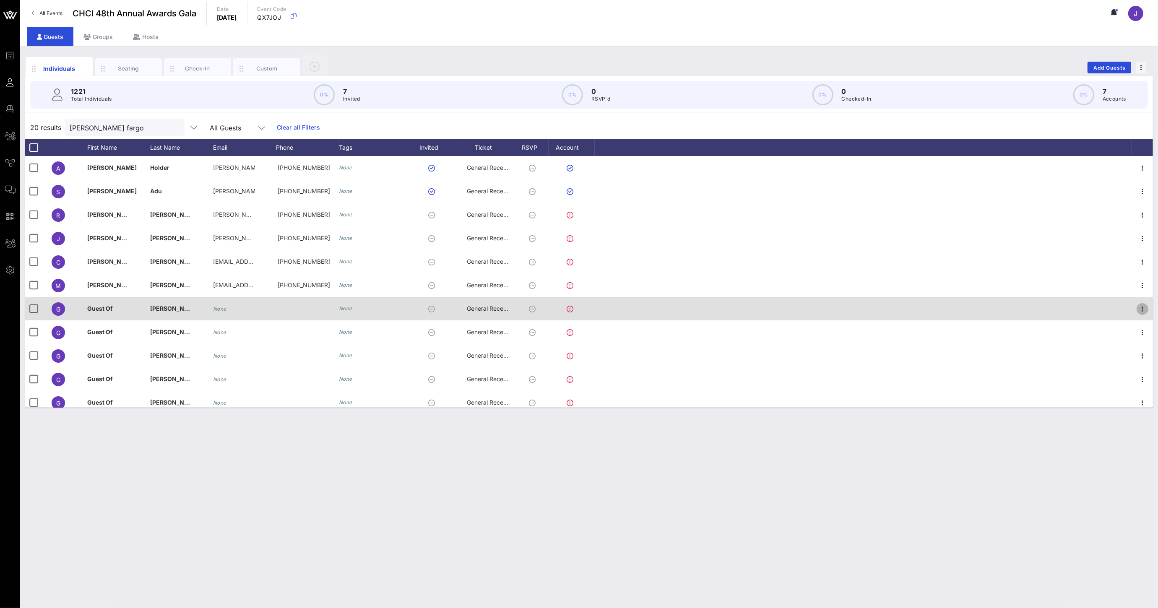
click at [1138, 310] on icon "button" at bounding box center [1143, 309] width 10 height 10
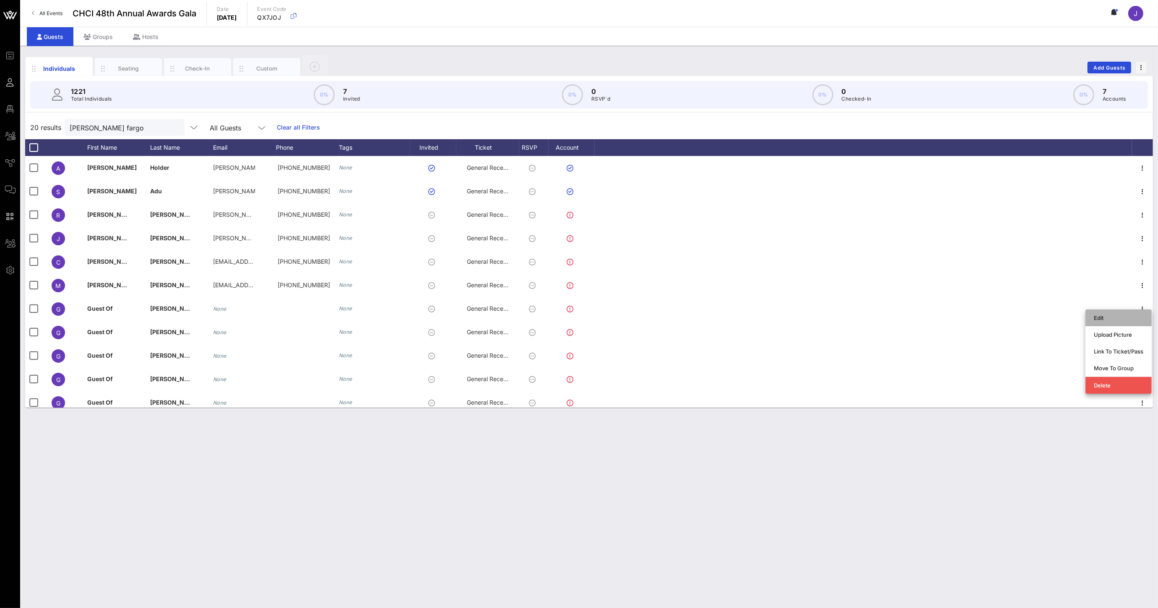
click at [1099, 318] on div "Edit" at bounding box center [1118, 318] width 49 height 7
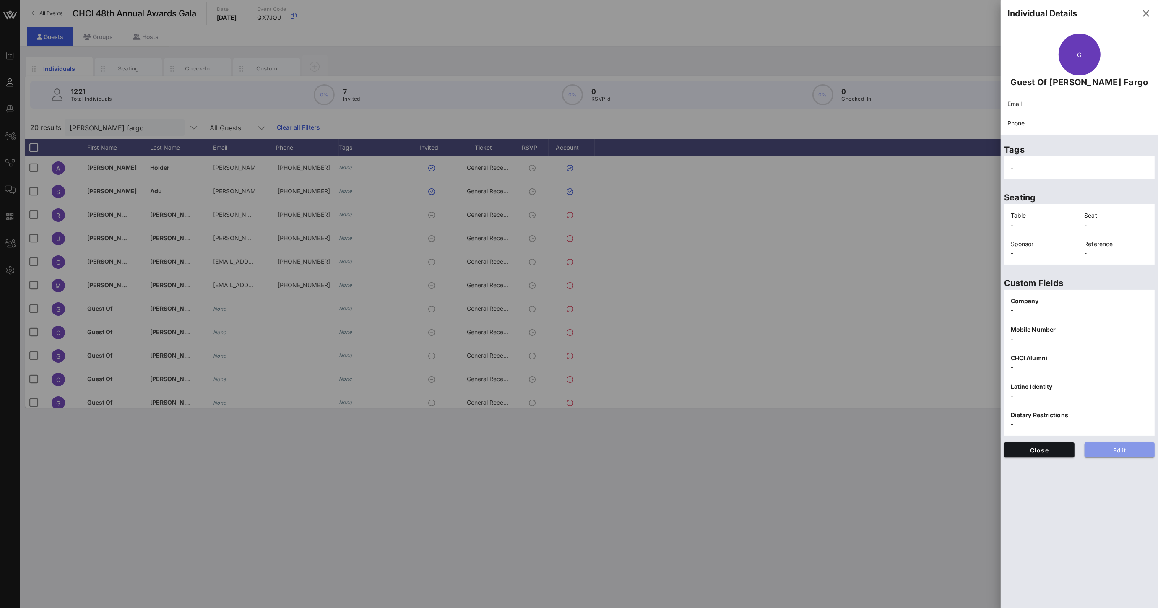
click at [1128, 453] on span "Edit" at bounding box center [1119, 450] width 57 height 7
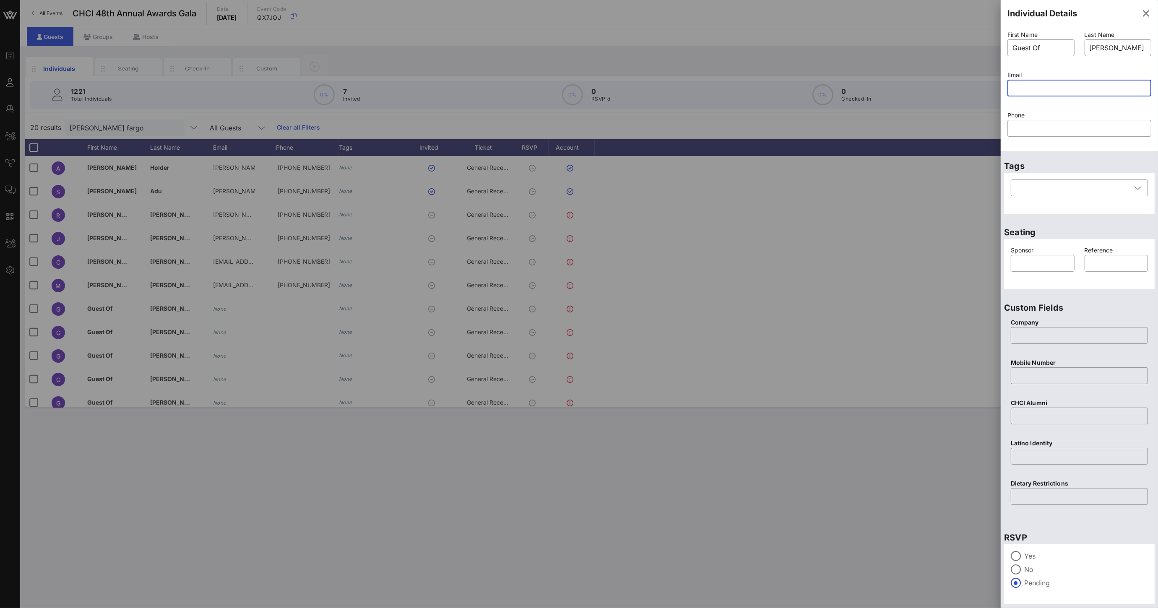
click at [1030, 86] on input "text" at bounding box center [1080, 87] width 134 height 13
paste input "mailto:[EMAIL_ADDRESS][DOMAIN_NAME]"
drag, startPoint x: 1033, startPoint y: 88, endPoint x: 960, endPoint y: 81, distance: 72.9
click at [962, 81] on div "Event Builder Guests Floor Plan All Groups Journeys Comms QR Scanner Team Setti…" at bounding box center [579, 304] width 1158 height 608
type input "[EMAIL_ADDRESS][DOMAIN_NAME]"
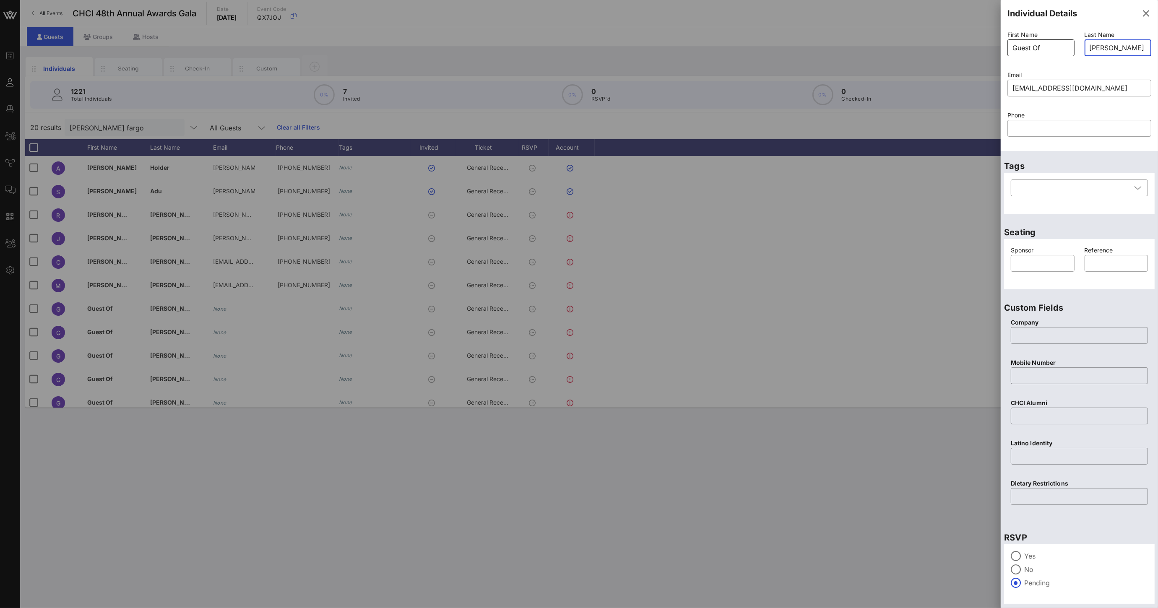
drag, startPoint x: 1131, startPoint y: 49, endPoint x: 1048, endPoint y: 43, distance: 83.3
click at [1056, 43] on div "First Name ​ Guest Of Last Name ​ [PERSON_NAME] Fargo Email ​ [EMAIL_ADDRESS][D…" at bounding box center [1079, 89] width 154 height 121
type input "[PERSON_NAME]"
click at [1032, 45] on input "Guest Of" at bounding box center [1041, 47] width 57 height 13
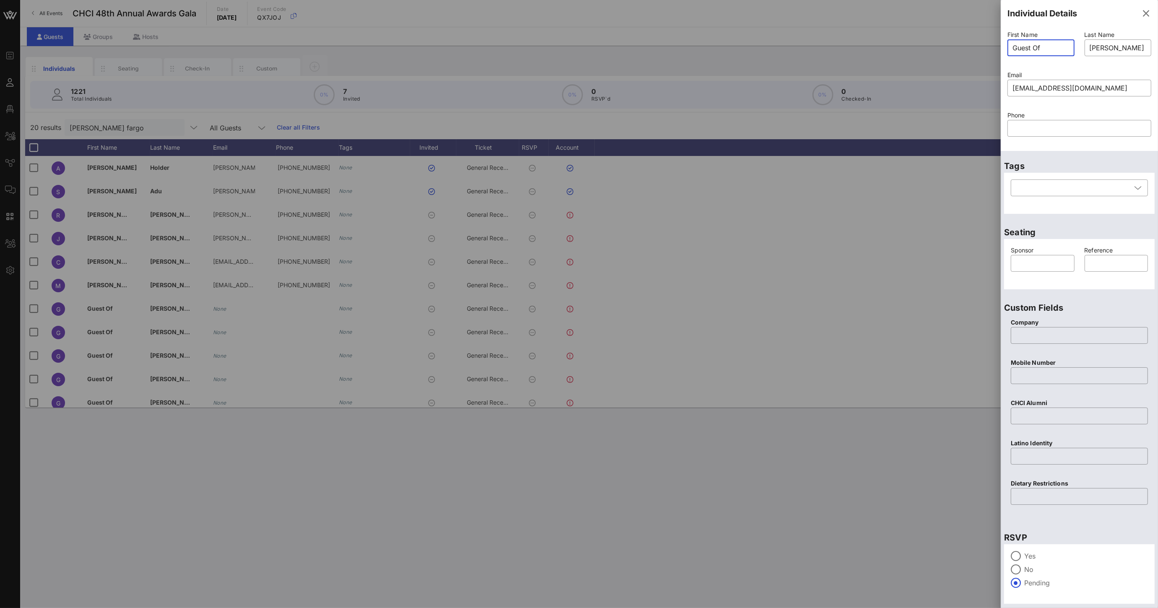
click at [1032, 45] on input "Guest Of" at bounding box center [1041, 47] width 57 height 13
drag, startPoint x: 1043, startPoint y: 46, endPoint x: 932, endPoint y: 38, distance: 111.4
click at [956, 38] on div "Event Builder Guests Floor Plan All Groups Journeys Comms QR Scanner Team Setti…" at bounding box center [579, 304] width 1158 height 608
type input "[PERSON_NAME]"
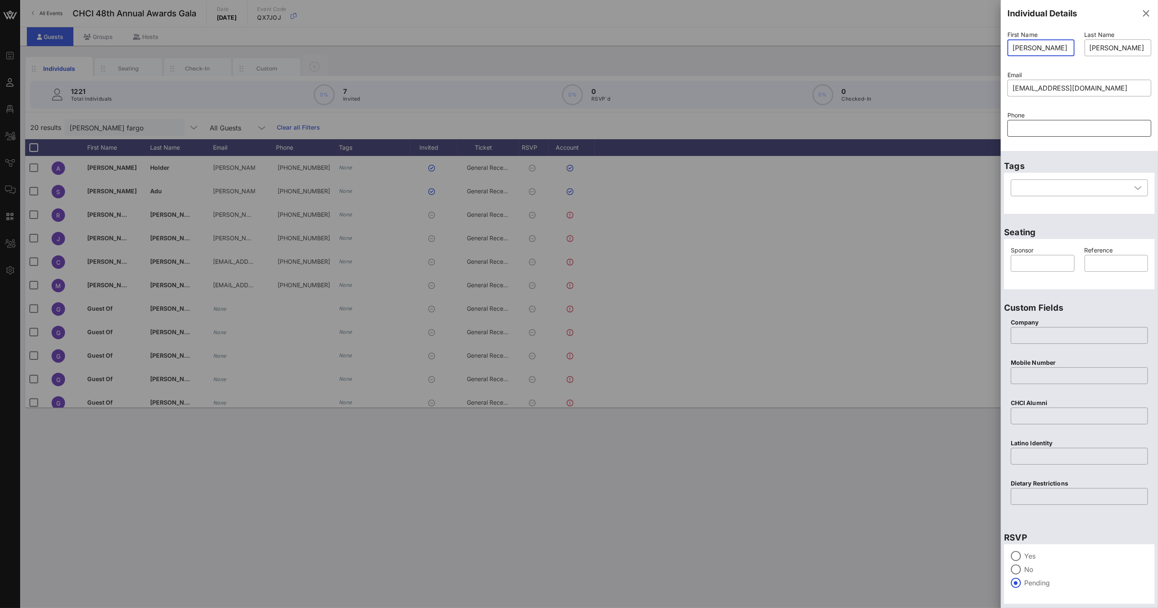
click at [1056, 127] on input "text" at bounding box center [1080, 128] width 134 height 13
paste input "[PHONE_NUMBER]"
click at [1015, 127] on input "[PHONE_NUMBER]" at bounding box center [1080, 128] width 134 height 13
click at [1028, 126] on input "917) 553-0353" at bounding box center [1080, 128] width 134 height 13
drag, startPoint x: 1063, startPoint y: 128, endPoint x: 994, endPoint y: 130, distance: 68.8
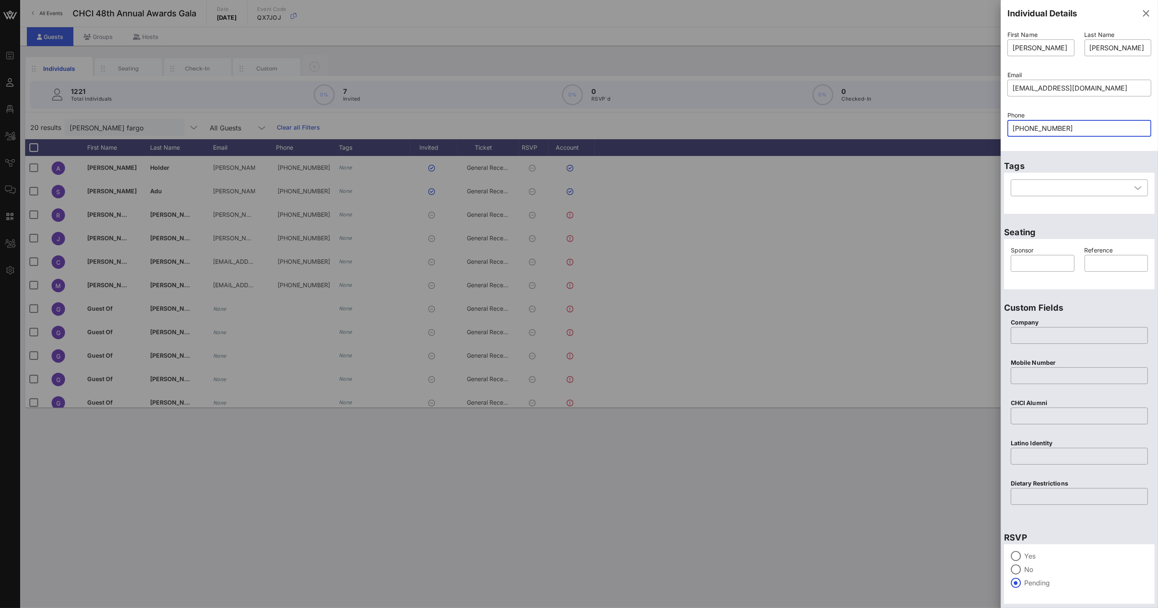
click at [991, 130] on div "Event Builder Guests Floor Plan All Groups Journeys Comms QR Scanner Team Setti…" at bounding box center [579, 304] width 1158 height 608
type input "[PHONE_NUMBER]"
click at [1039, 374] on input "text" at bounding box center [1079, 375] width 127 height 13
paste input "[PHONE_NUMBER]"
type input "[PHONE_NUMBER]"
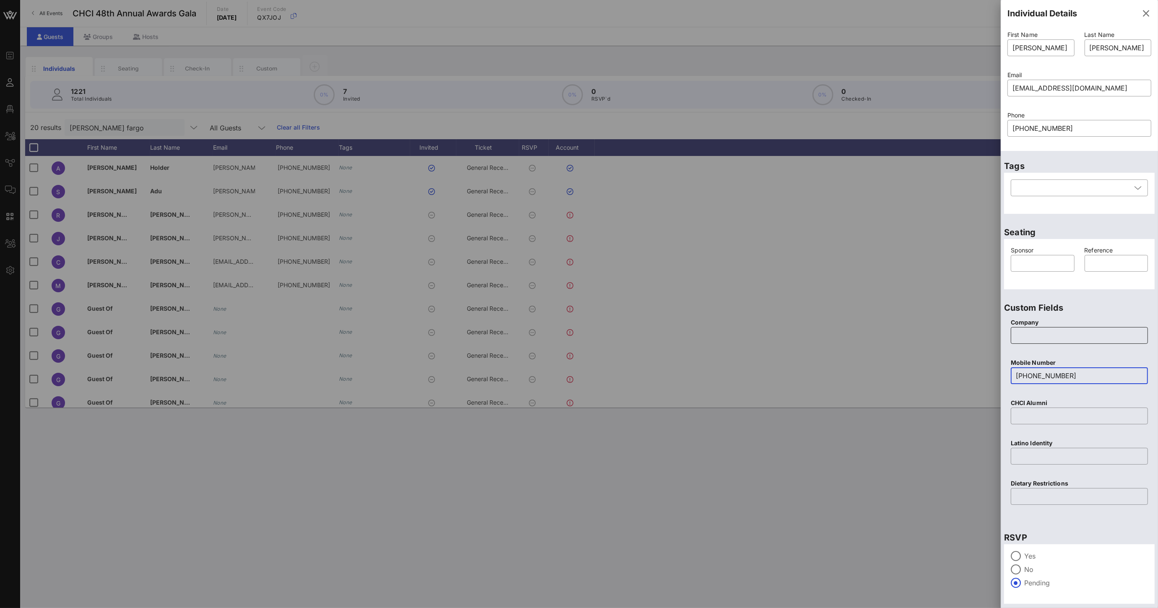
click at [1028, 338] on input "text" at bounding box center [1079, 335] width 127 height 13
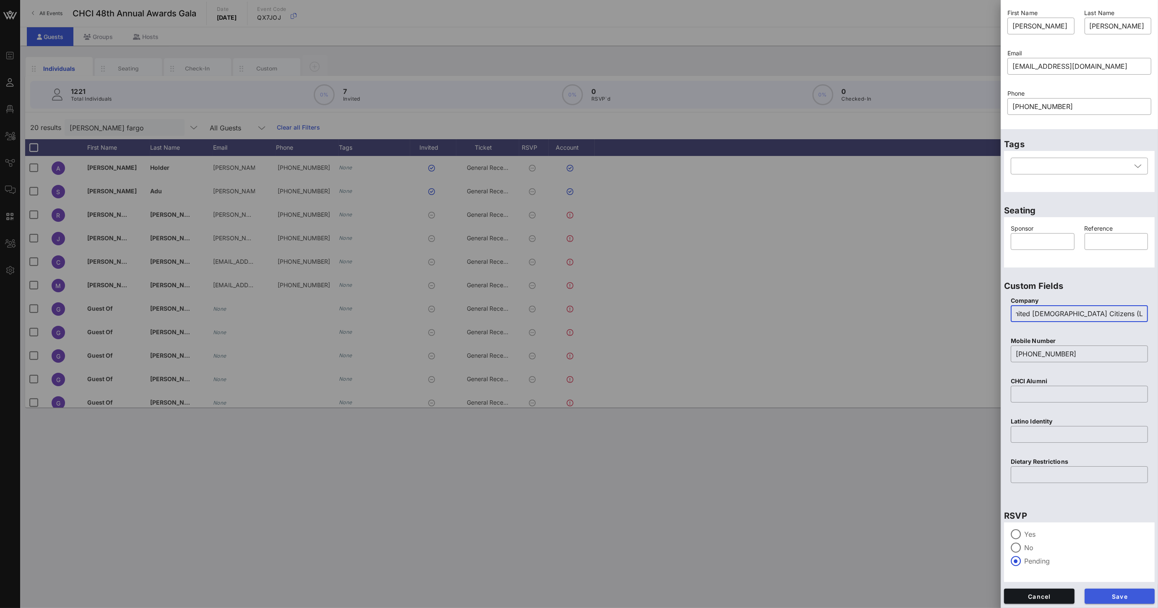
type input "League of United [DEMOGRAPHIC_DATA] Citizens (LULAC)"
click at [1104, 594] on span "Save" at bounding box center [1119, 596] width 57 height 7
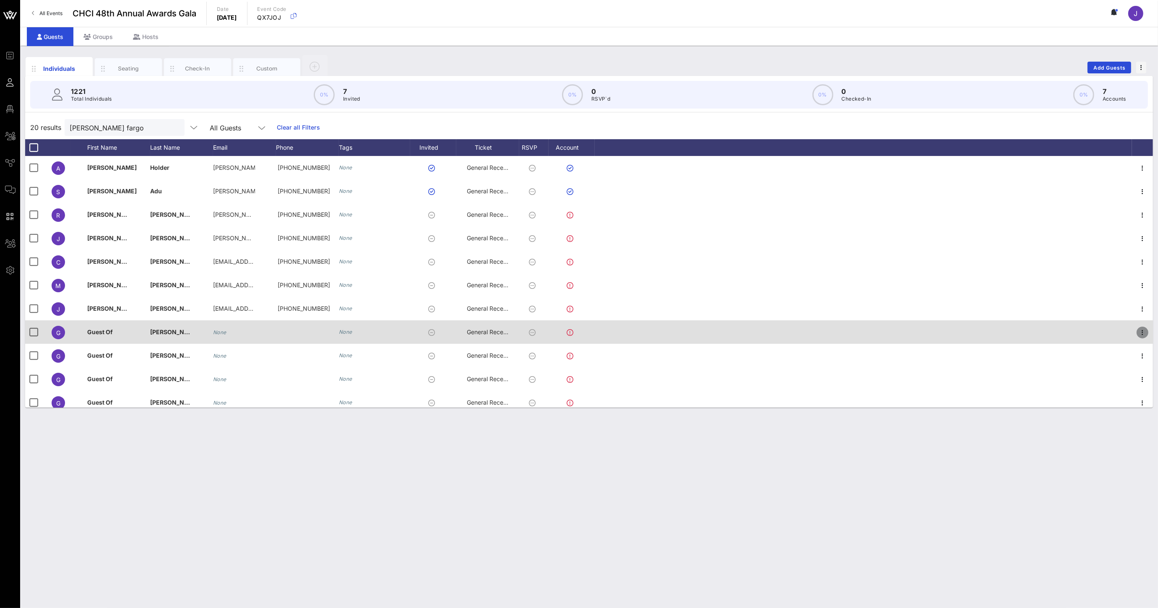
click at [1138, 332] on icon "button" at bounding box center [1143, 333] width 10 height 10
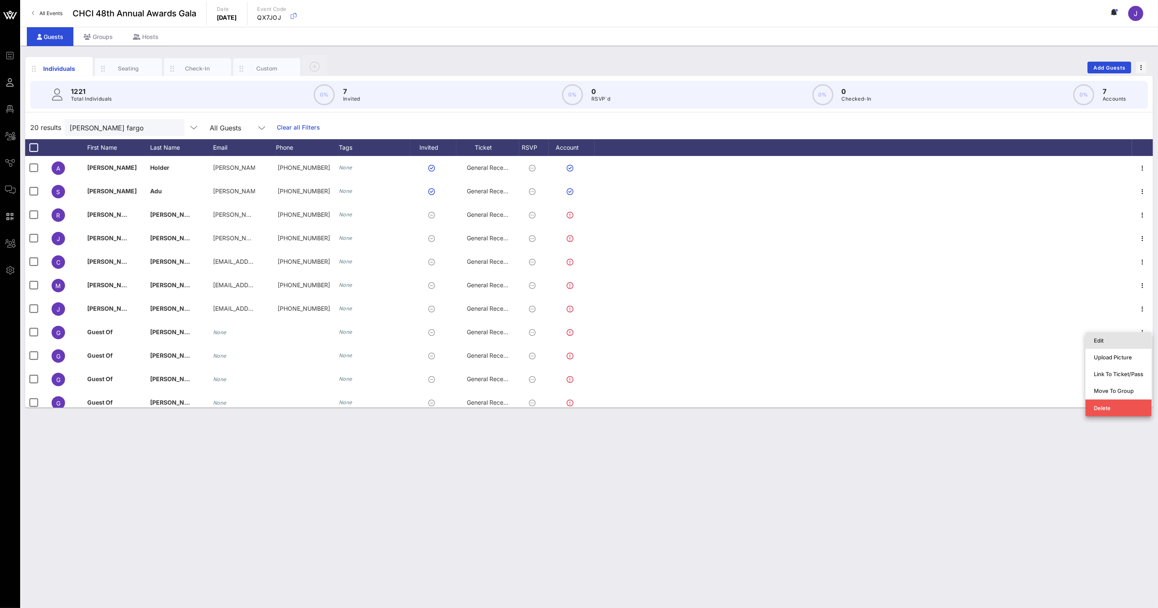
click at [1110, 341] on div "Edit" at bounding box center [1118, 340] width 49 height 7
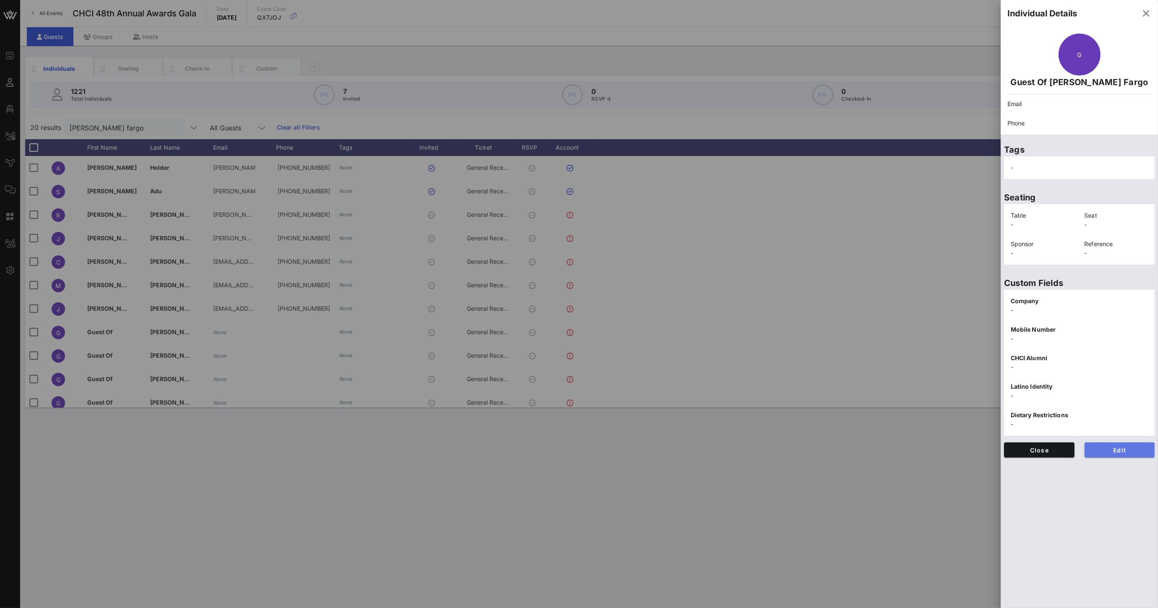
click at [1115, 452] on span "Edit" at bounding box center [1119, 450] width 57 height 7
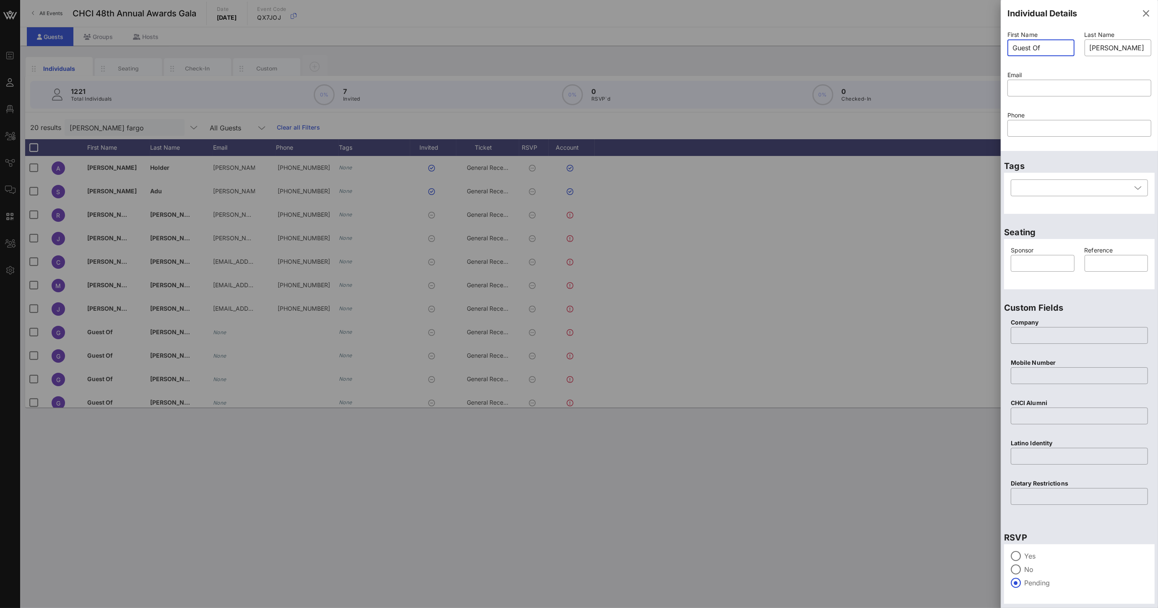
drag, startPoint x: 1055, startPoint y: 46, endPoint x: 963, endPoint y: 48, distance: 91.5
click at [979, 48] on div "Event Builder Guests Floor Plan All Groups Journeys Comms QR Scanner Team Setti…" at bounding box center [579, 304] width 1158 height 608
type input "[PERSON_NAME]"
click at [1041, 94] on input "text" at bounding box center [1080, 87] width 134 height 13
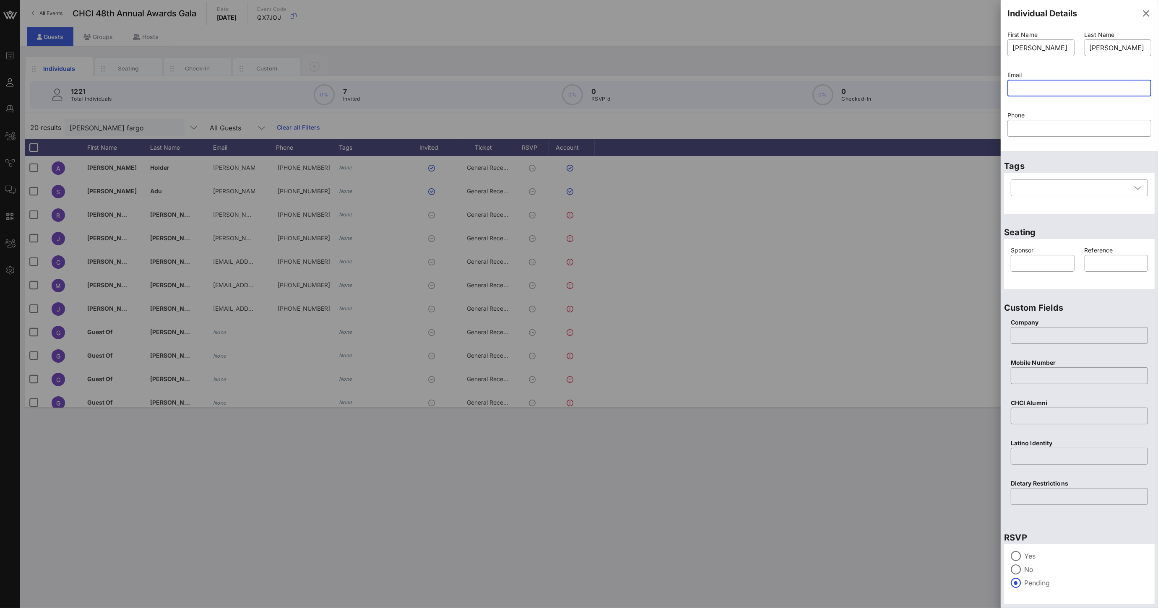
paste input "mailto:[EMAIL_ADDRESS][DOMAIN_NAME]"
drag, startPoint x: 1023, startPoint y: 88, endPoint x: 929, endPoint y: 79, distance: 93.9
click at [941, 80] on div "Event Builder Guests Floor Plan All Groups Journeys Comms QR Scanner Team Setti…" at bounding box center [579, 304] width 1158 height 608
type input "[EMAIL_ADDRESS][DOMAIN_NAME]"
click at [1031, 267] on input "text" at bounding box center [1043, 263] width 54 height 13
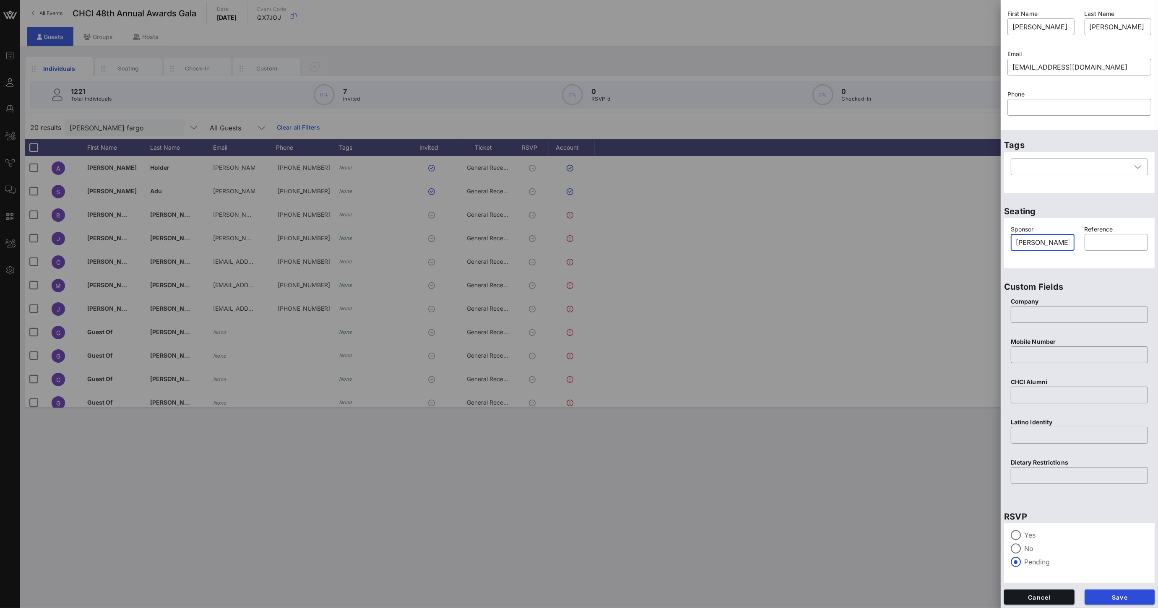
scroll to position [22, 0]
type input "[PERSON_NAME] Fargo"
click at [1107, 594] on span "Save" at bounding box center [1119, 596] width 57 height 7
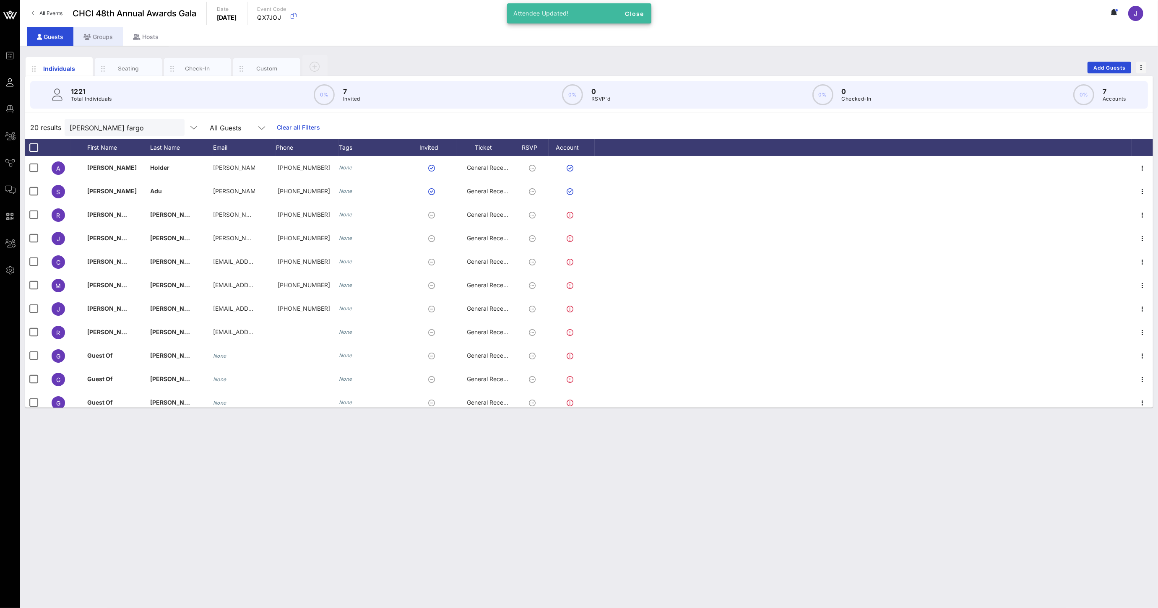
click at [98, 36] on div "Groups" at bounding box center [97, 36] width 49 height 19
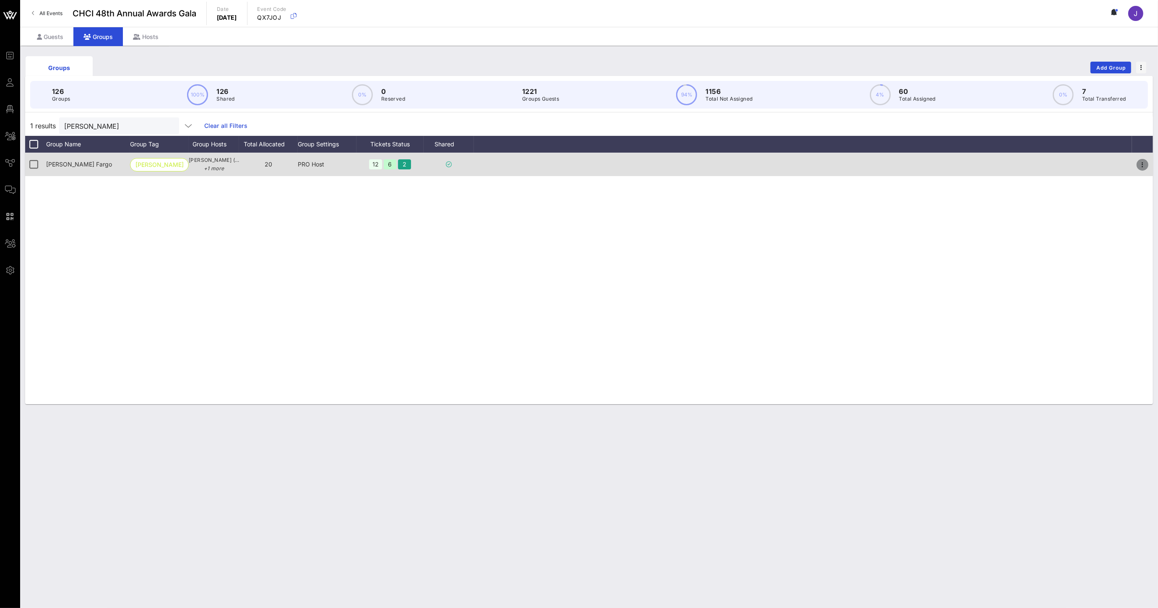
click at [1140, 169] on icon "button" at bounding box center [1143, 165] width 10 height 10
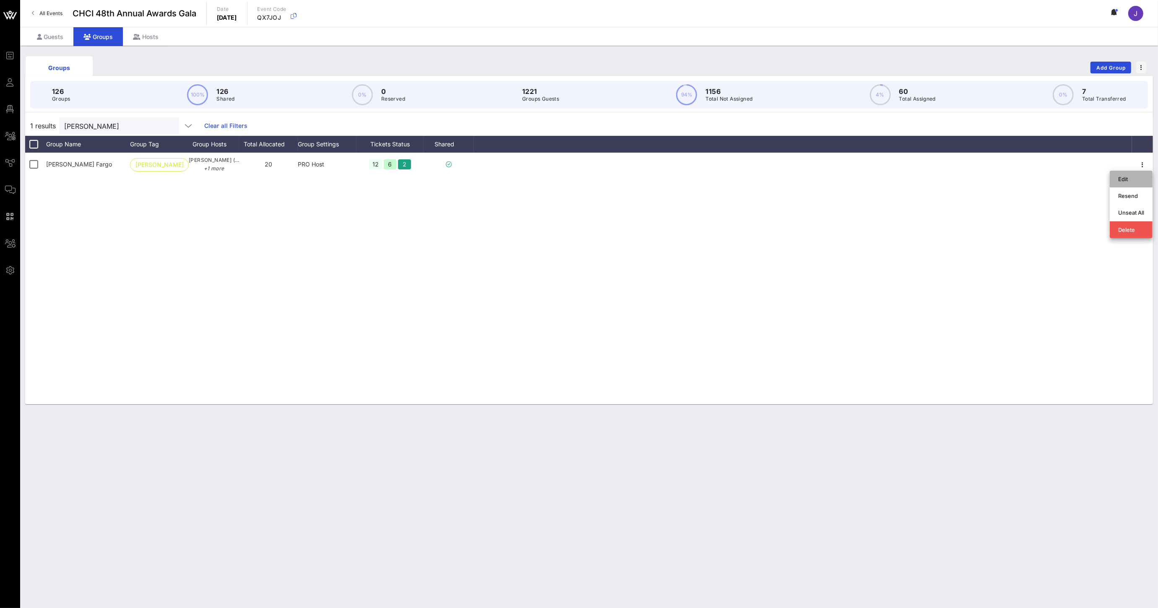
click at [1128, 180] on div "Edit" at bounding box center [1131, 179] width 26 height 7
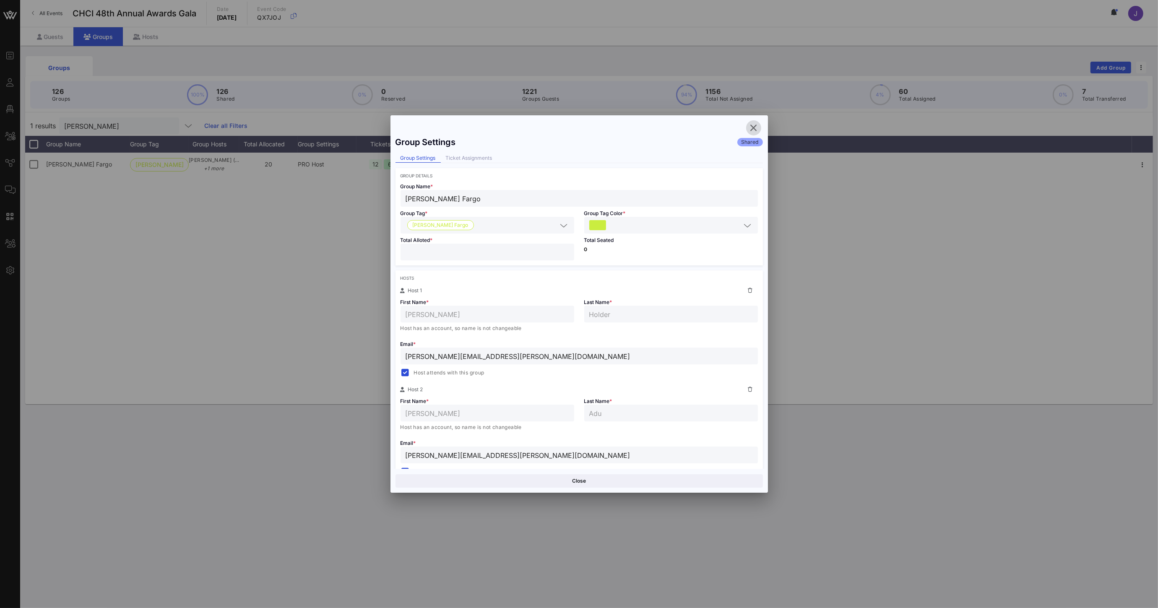
click at [752, 124] on icon "button" at bounding box center [754, 128] width 10 height 10
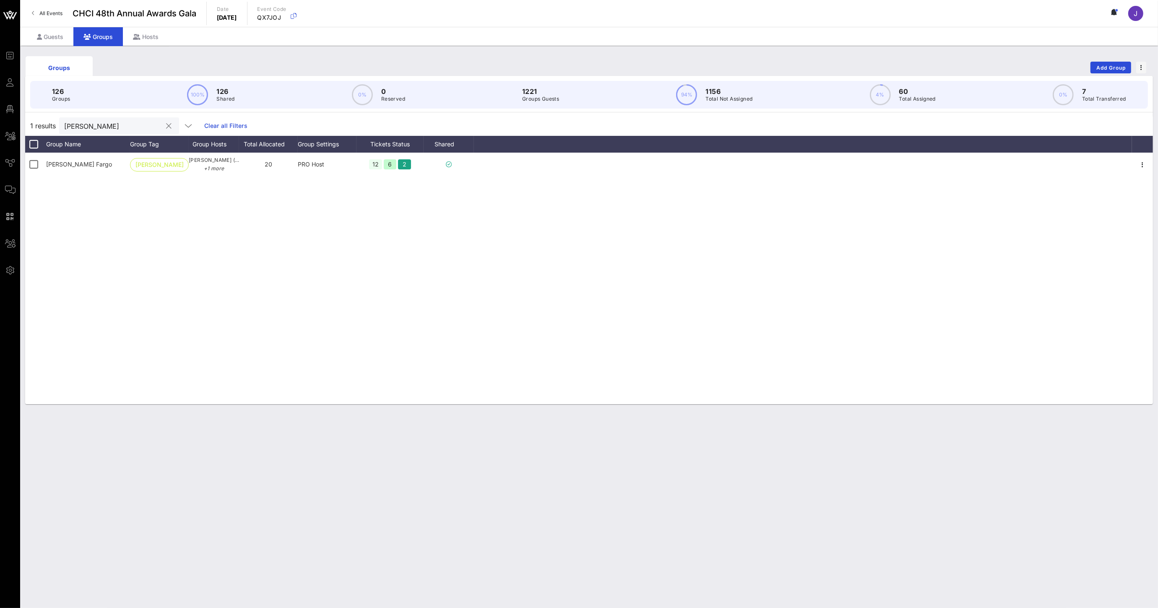
click at [74, 124] on input "[PERSON_NAME]" at bounding box center [113, 125] width 98 height 11
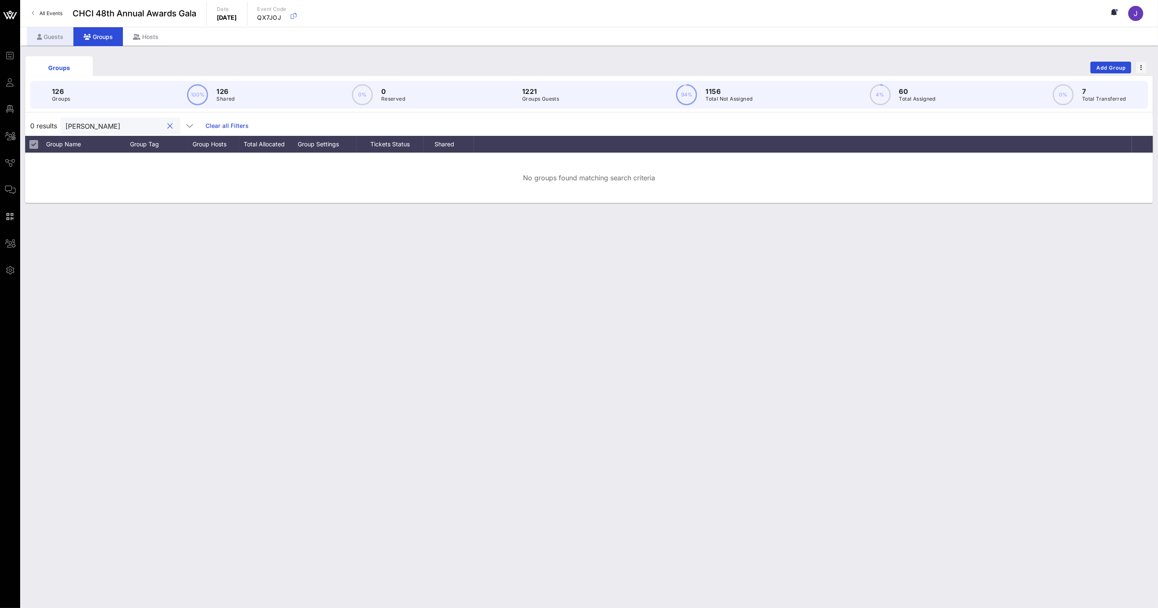
type input "[PERSON_NAME]"
click at [55, 36] on div "Guests" at bounding box center [50, 36] width 47 height 19
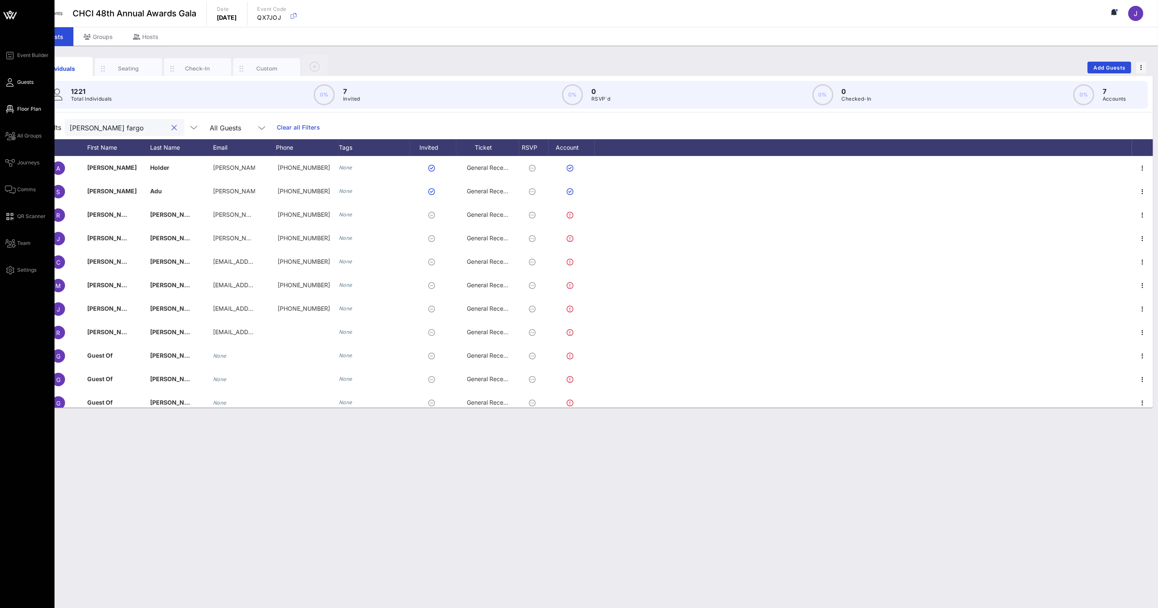
drag, startPoint x: 100, startPoint y: 127, endPoint x: 3, endPoint y: 109, distance: 99.0
click at [3, 109] on div "Event Builder Guests Floor Plan All Groups Journeys Comms QR Scanner Team Setti…" at bounding box center [579, 304] width 1158 height 608
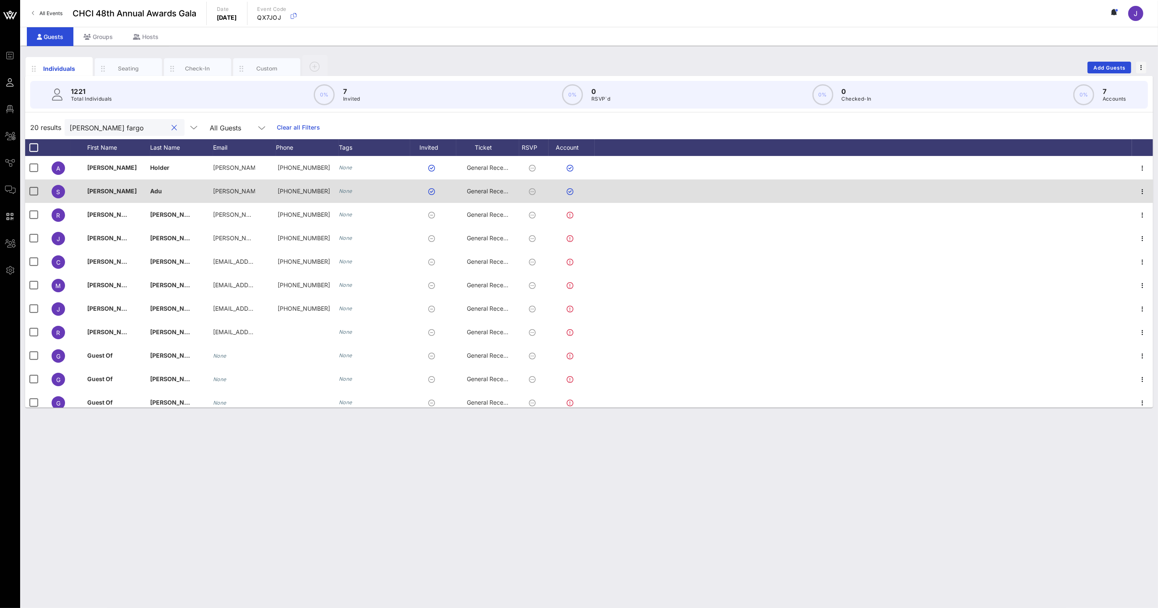
type input "o"
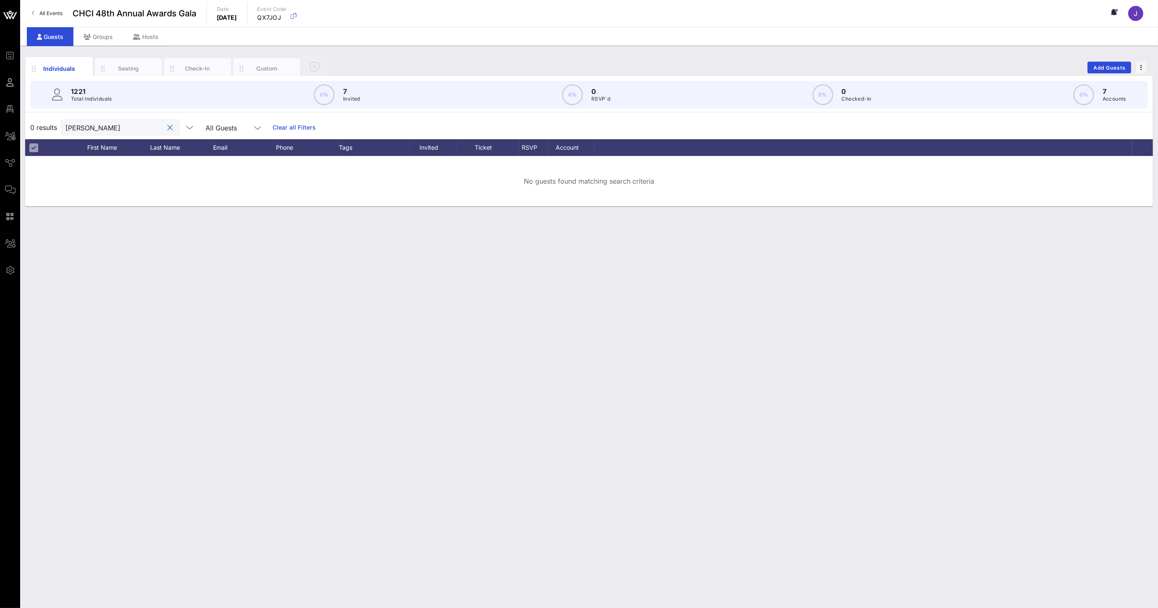
type input "[PERSON_NAME]"
click at [168, 130] on button "clear icon" at bounding box center [170, 128] width 5 height 8
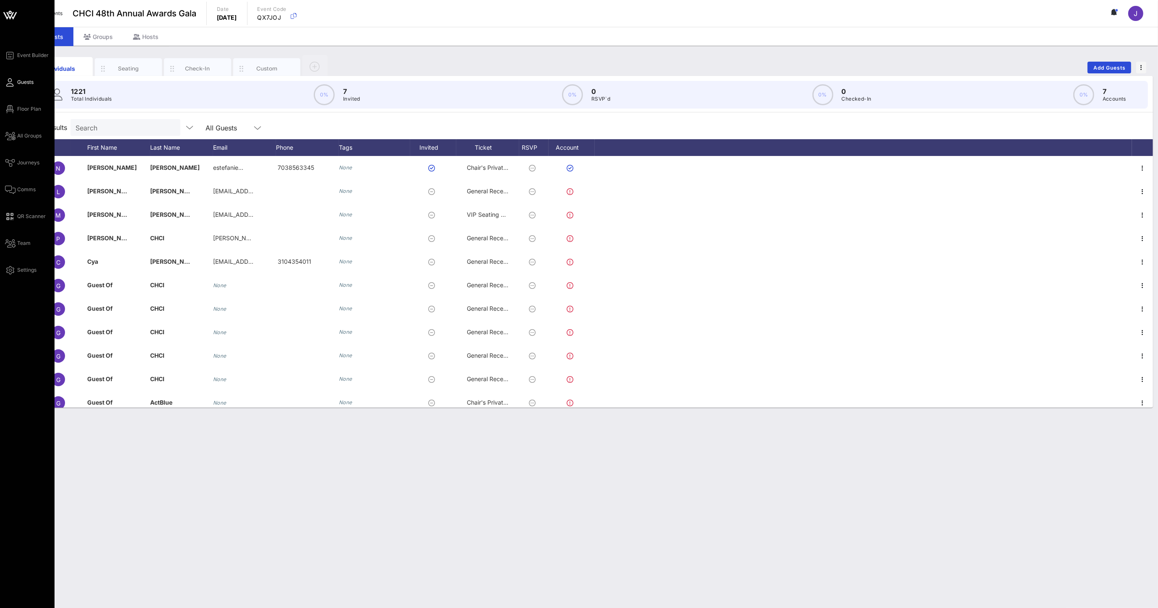
click at [10, 83] on icon at bounding box center [10, 82] width 10 height 1
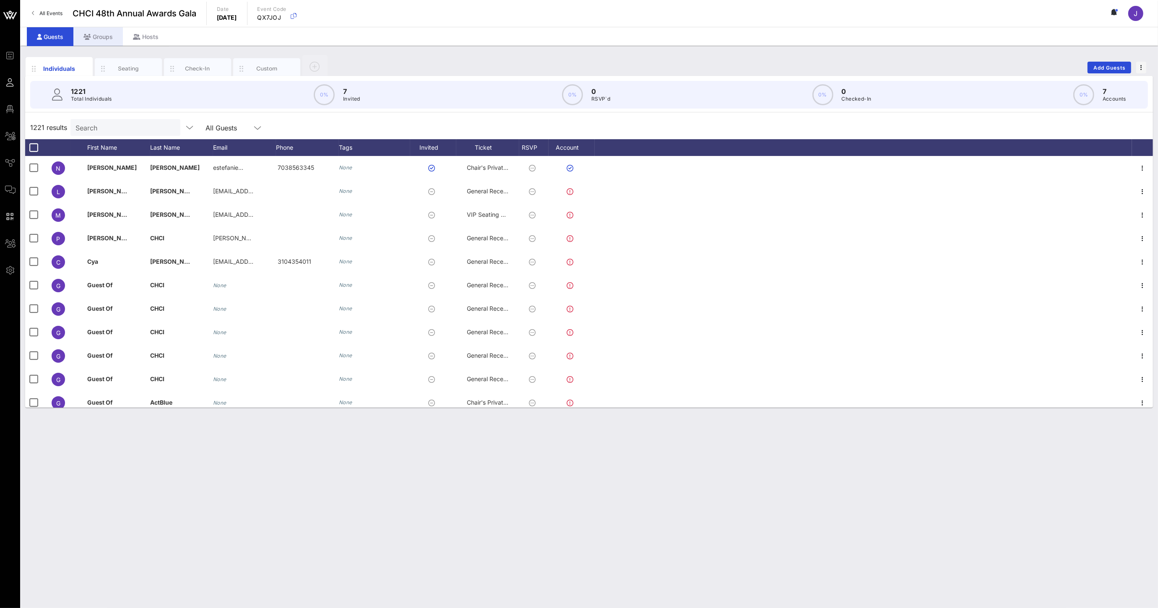
click at [108, 36] on div "Groups" at bounding box center [97, 36] width 49 height 19
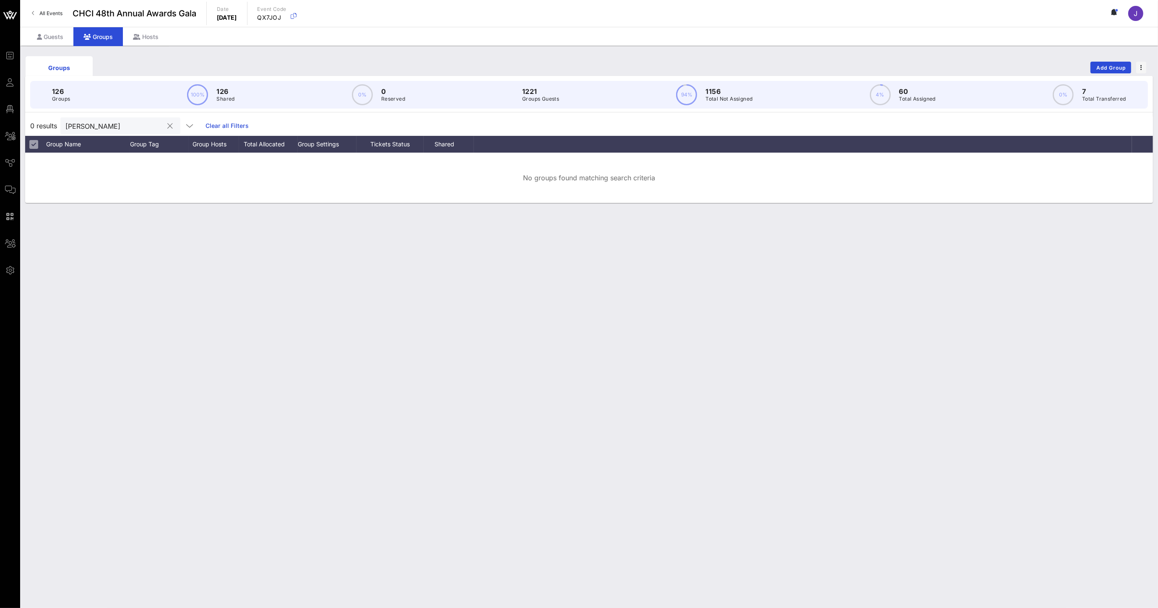
click at [168, 127] on button "clear icon" at bounding box center [170, 126] width 5 height 8
